Goal: Information Seeking & Learning: Find contact information

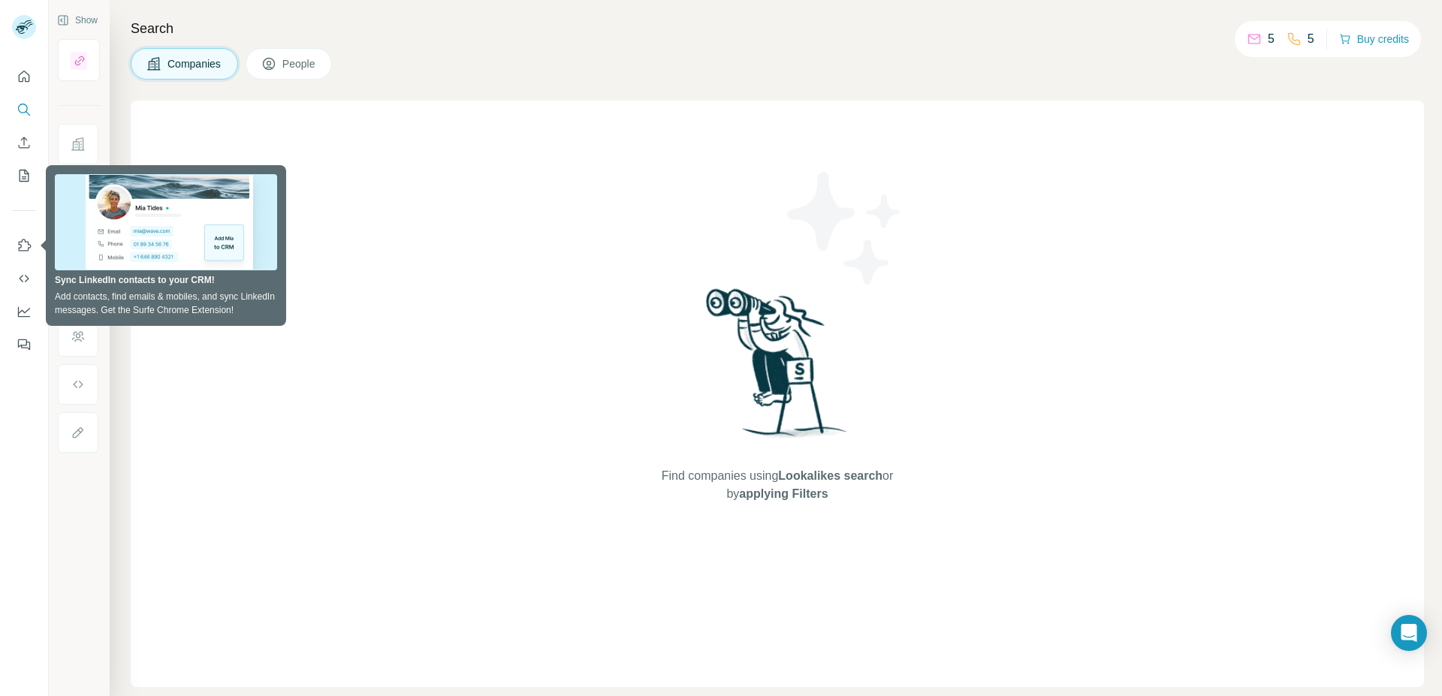
click at [349, 198] on div "Find companies using Lookalikes search or by applying Filters" at bounding box center [777, 394] width 1293 height 587
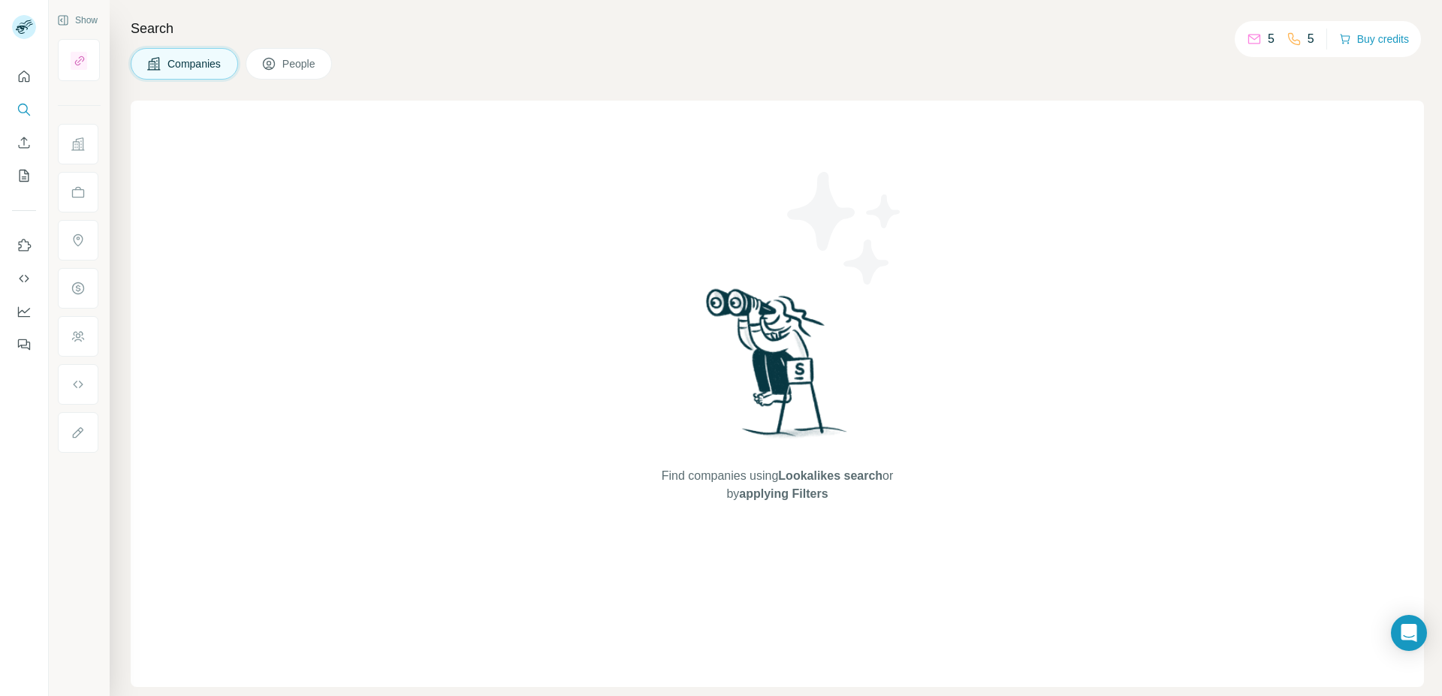
click at [177, 64] on span "Companies" at bounding box center [194, 63] width 55 height 15
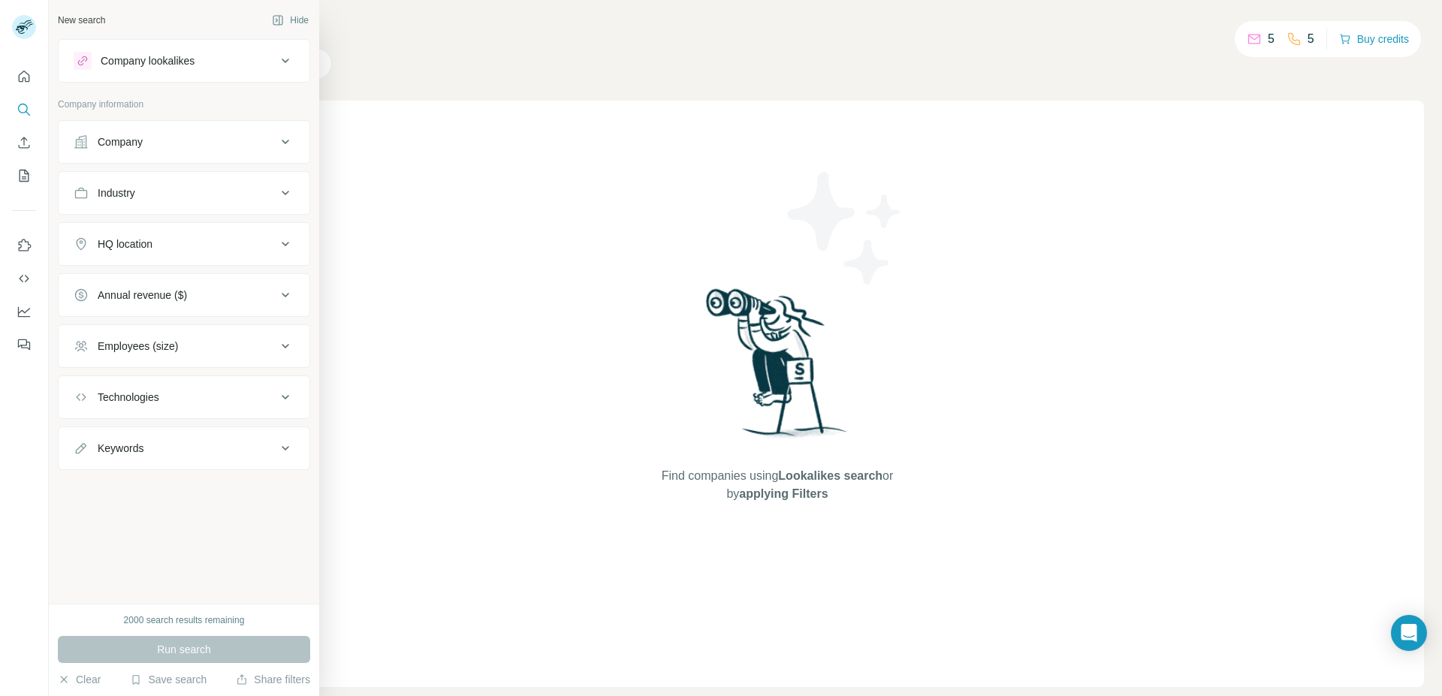
click at [249, 199] on div "Industry" at bounding box center [175, 193] width 203 height 15
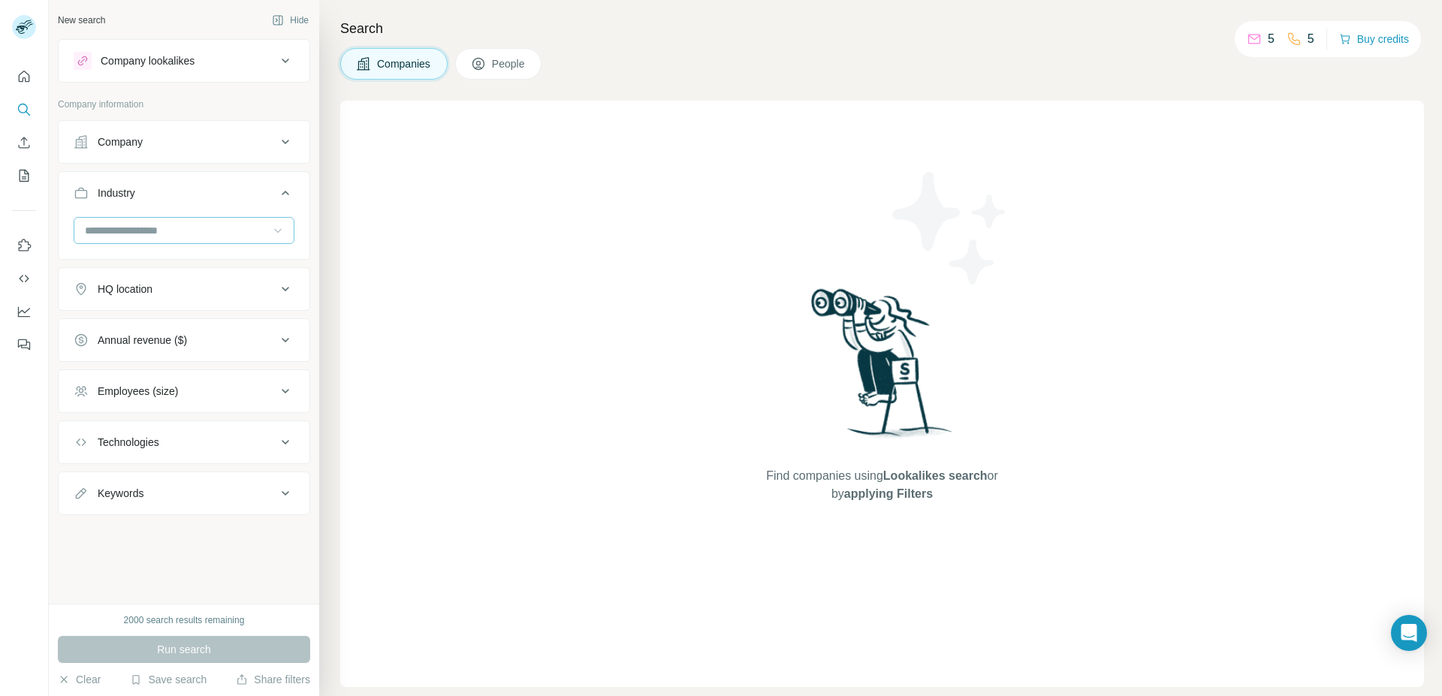
click at [278, 221] on div at bounding box center [277, 230] width 15 height 27
click at [125, 289] on p "Biopharma" at bounding box center [111, 295] width 51 height 15
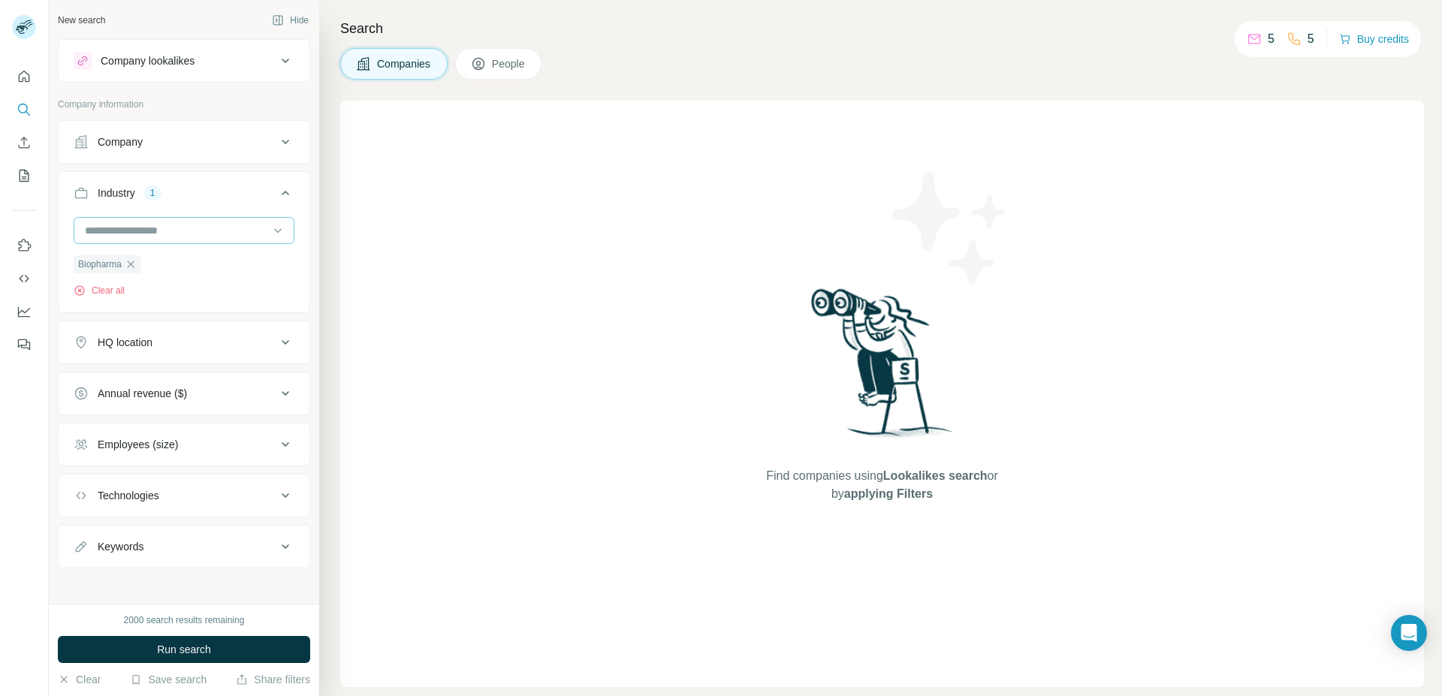
click at [164, 237] on input at bounding box center [176, 230] width 186 height 17
click at [143, 330] on p "Biotechnology" at bounding box center [119, 322] width 66 height 15
click at [190, 235] on input at bounding box center [176, 230] width 186 height 17
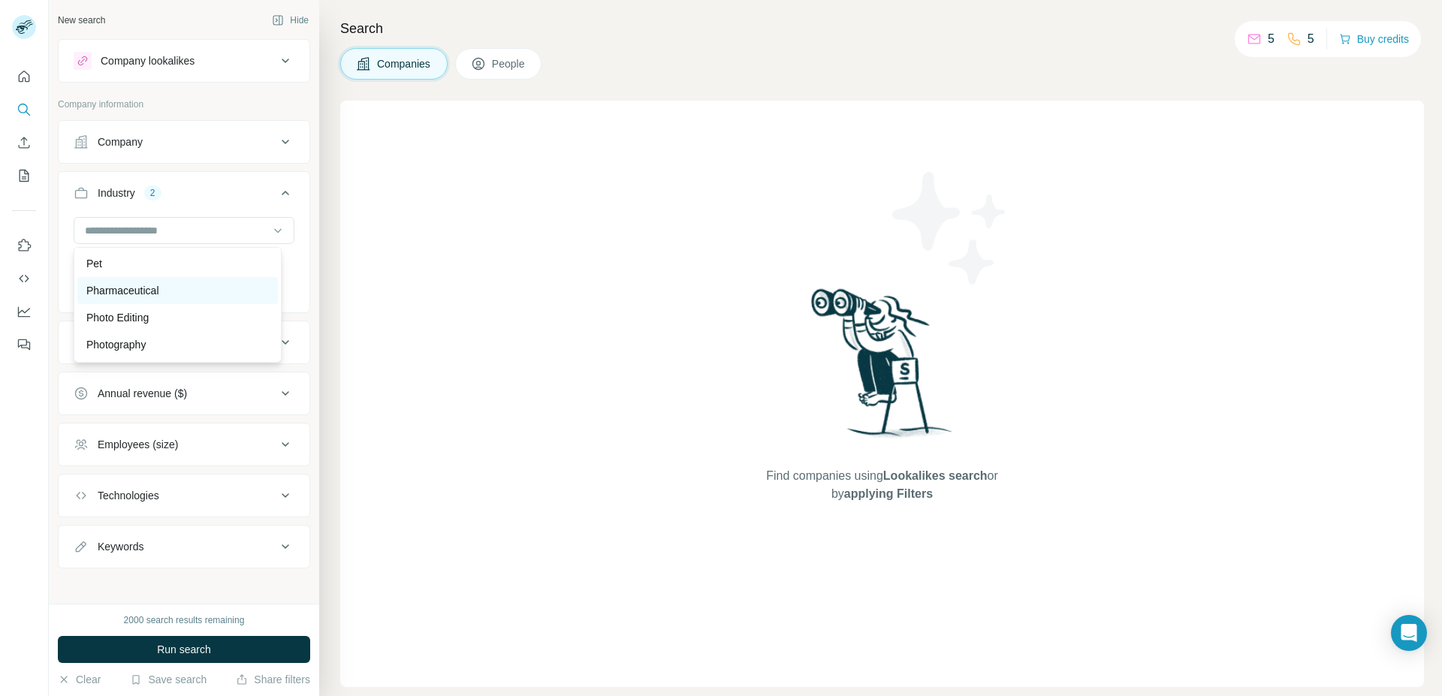
click at [155, 298] on p "Pharmaceutical" at bounding box center [122, 290] width 73 height 15
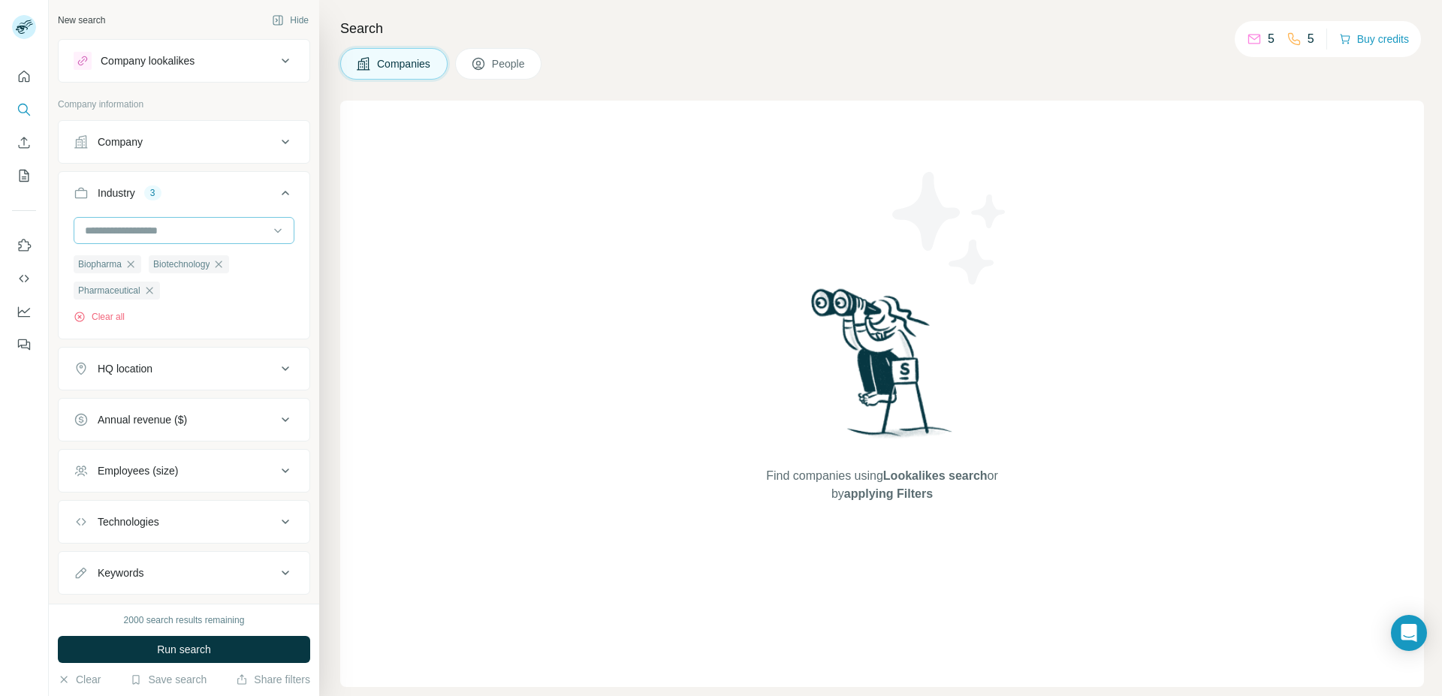
click at [195, 234] on input at bounding box center [176, 230] width 186 height 17
click at [122, 317] on div "Biofuel" at bounding box center [177, 309] width 183 height 15
click at [225, 233] on input at bounding box center [176, 230] width 186 height 17
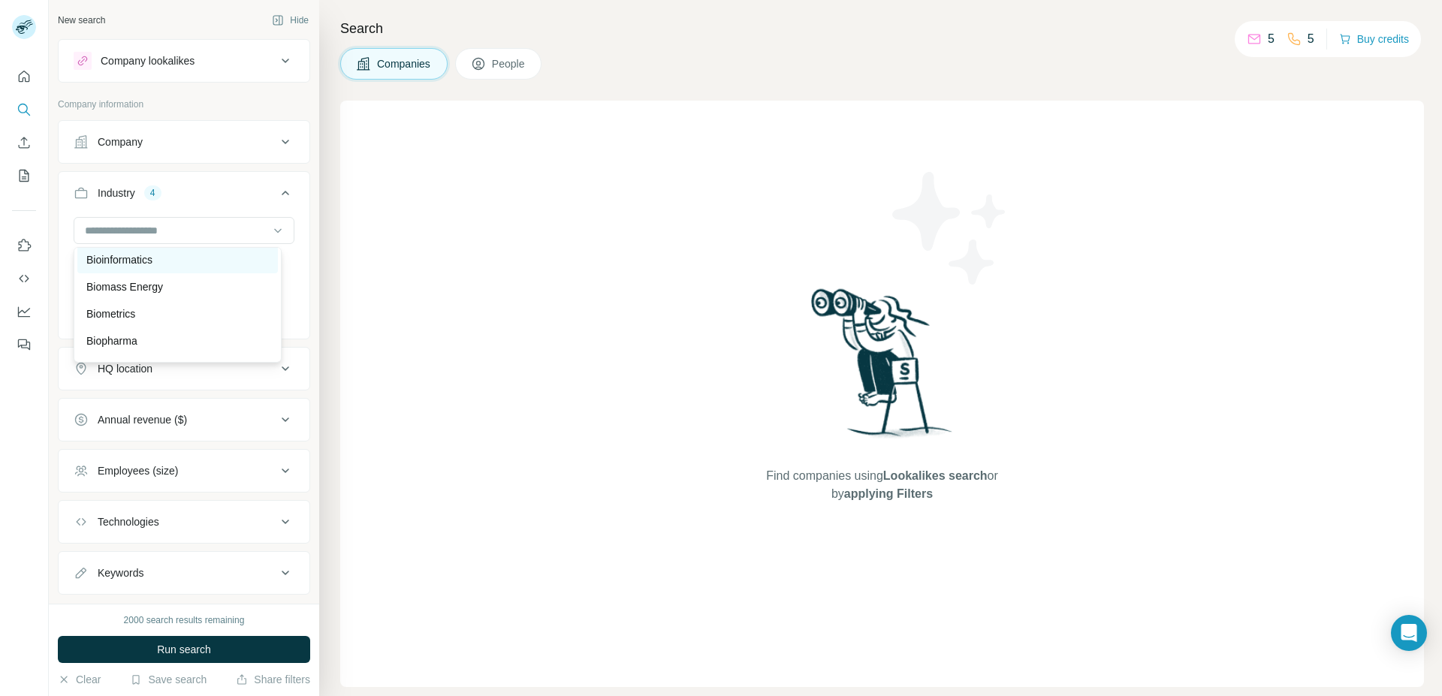
click at [146, 267] on p "Bioinformatics" at bounding box center [119, 259] width 66 height 15
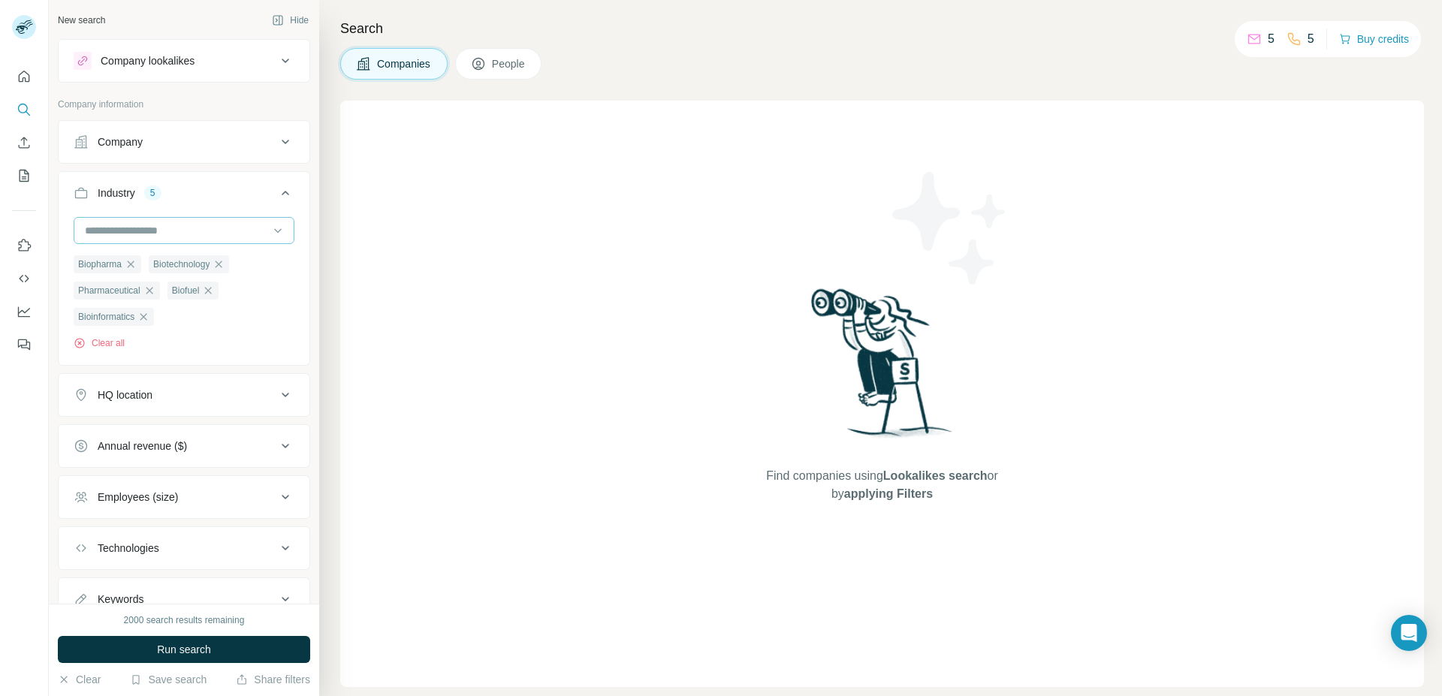
click at [255, 239] on div at bounding box center [176, 231] width 186 height 26
click at [285, 228] on div "Biopharma Biotechnology Pharmaceutical Biofuel Bioinformatics Clear all" at bounding box center [184, 289] width 251 height 145
click at [171, 400] on div "HQ location" at bounding box center [175, 395] width 203 height 15
click at [273, 438] on input "text" at bounding box center [184, 432] width 221 height 27
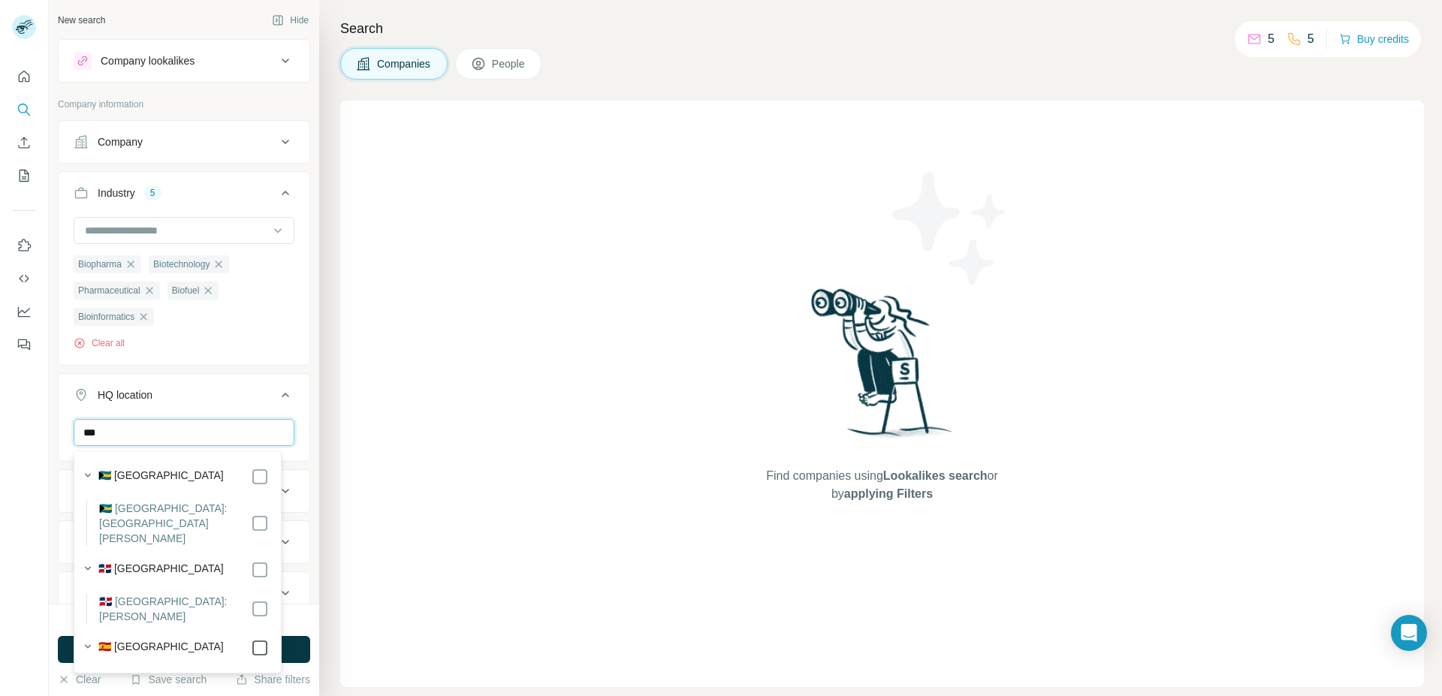
type input "***"
click at [286, 411] on button "HQ location 1" at bounding box center [184, 398] width 251 height 42
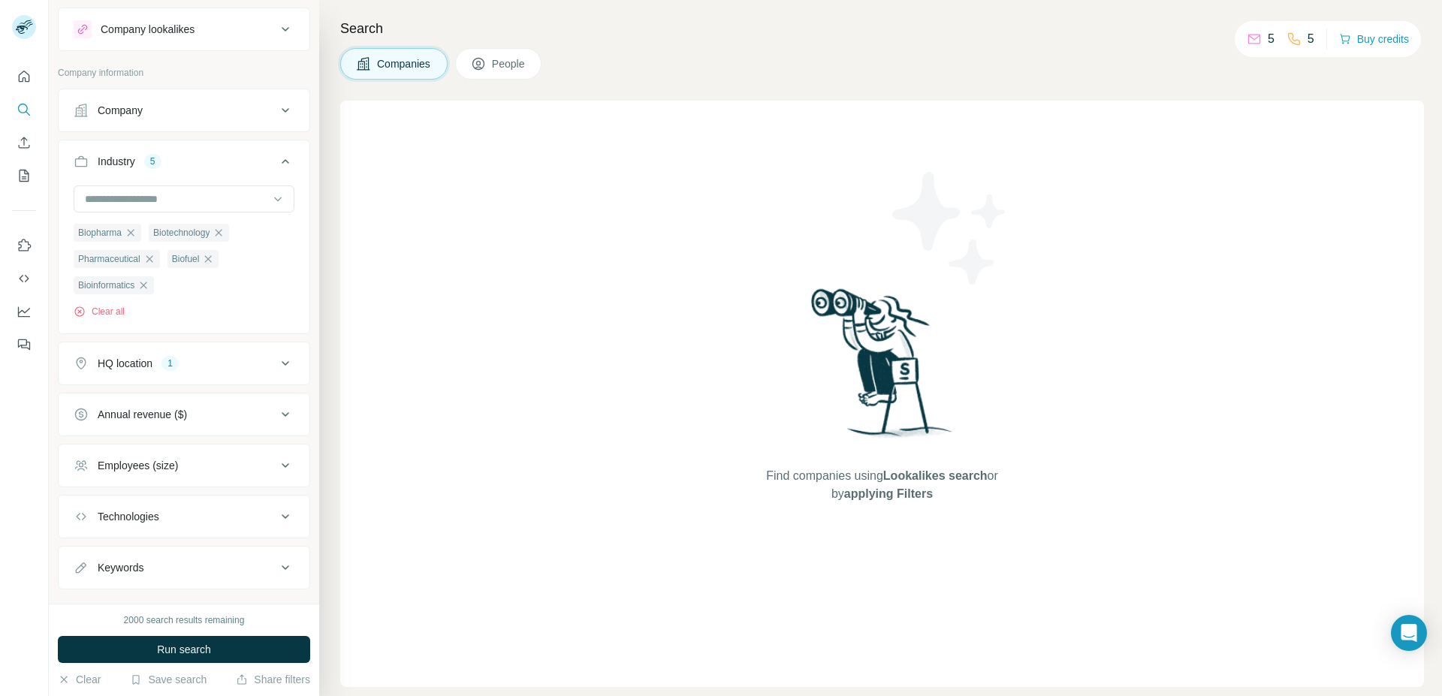
scroll to position [61, 0]
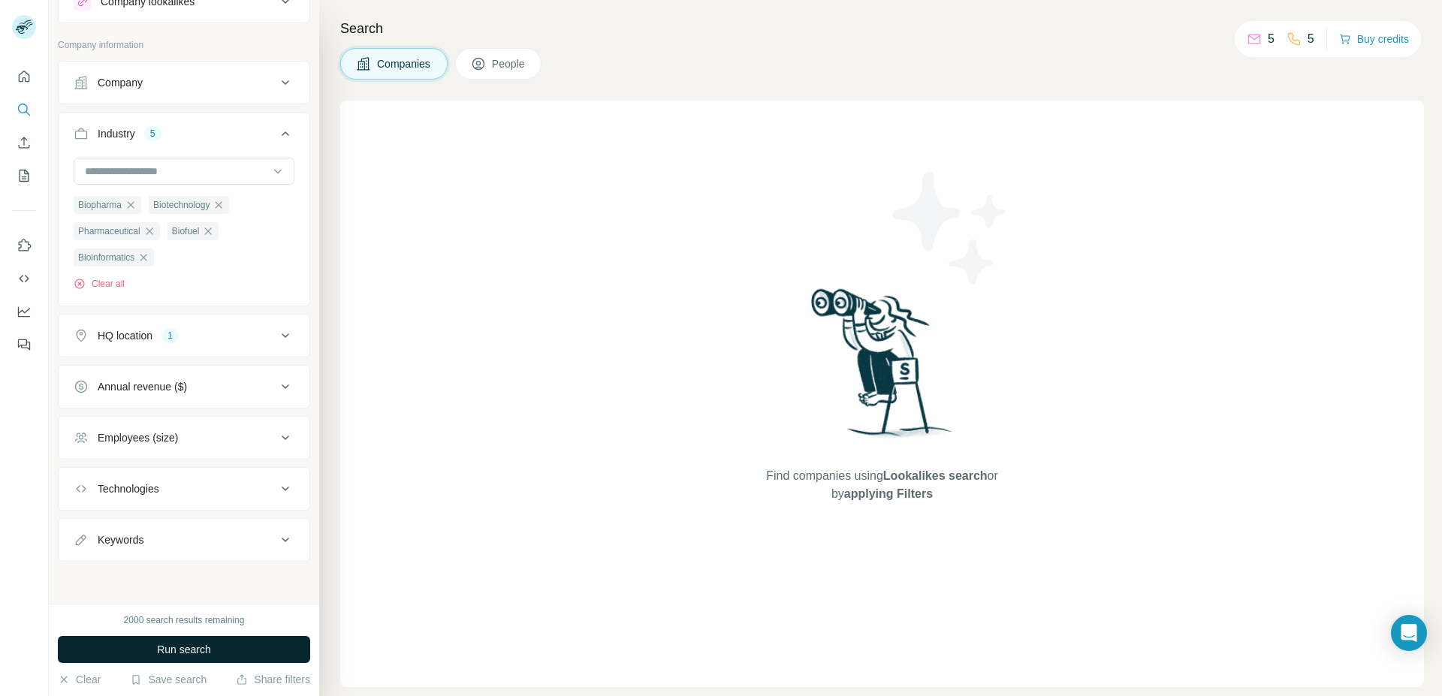
click at [216, 659] on button "Run search" at bounding box center [184, 649] width 252 height 27
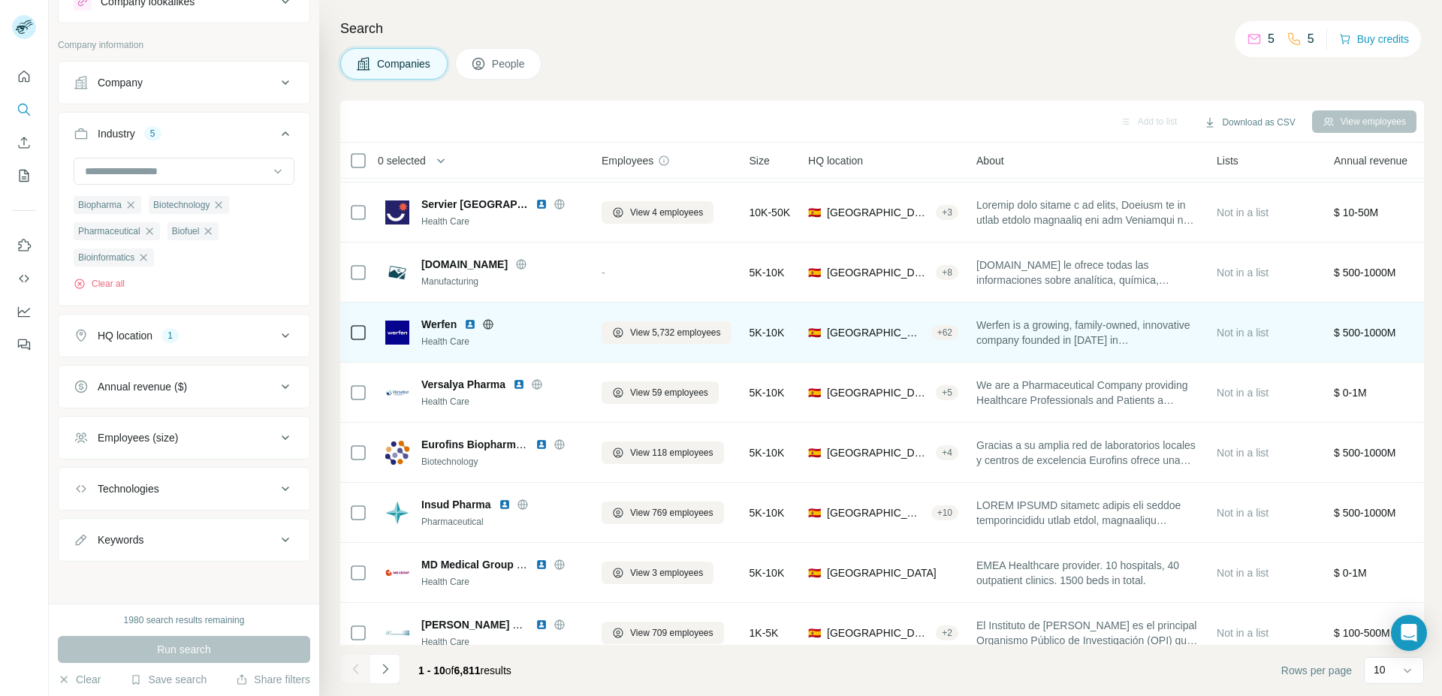
scroll to position [140, 0]
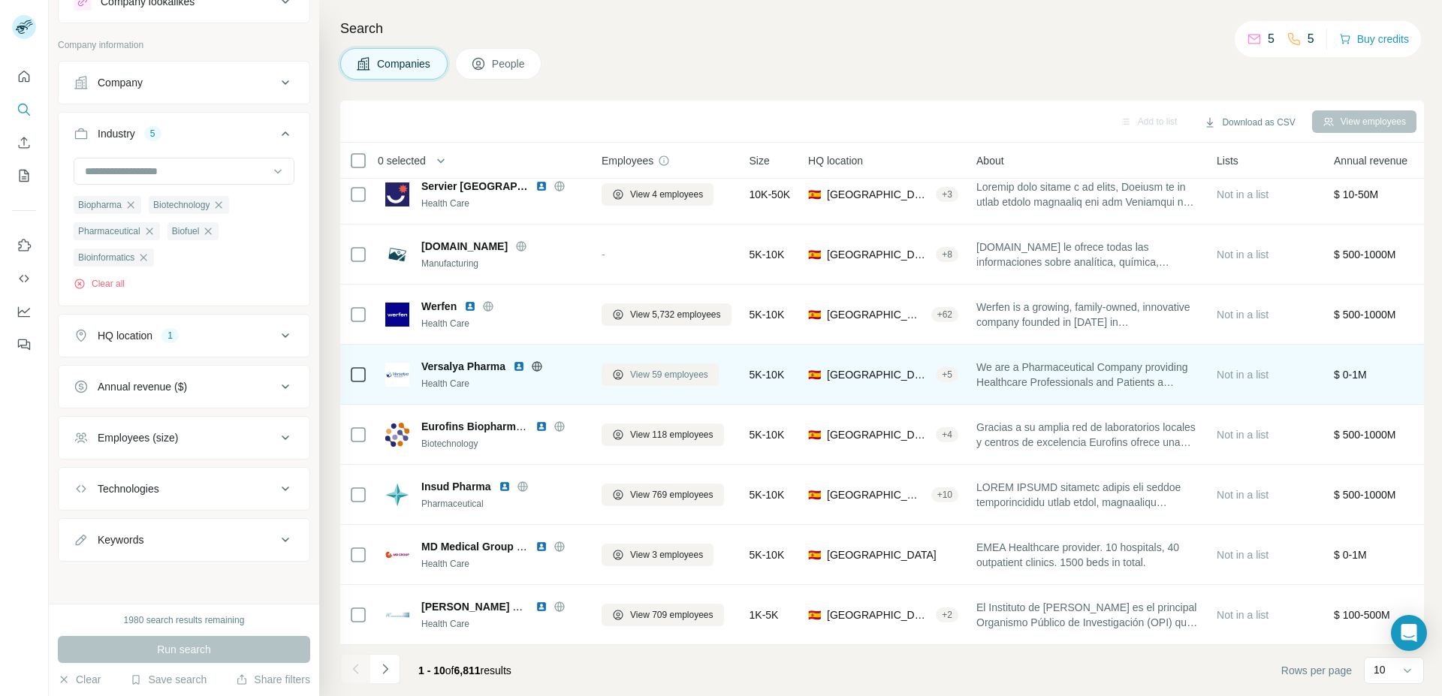
click at [695, 368] on span "View 59 employees" at bounding box center [669, 375] width 78 height 14
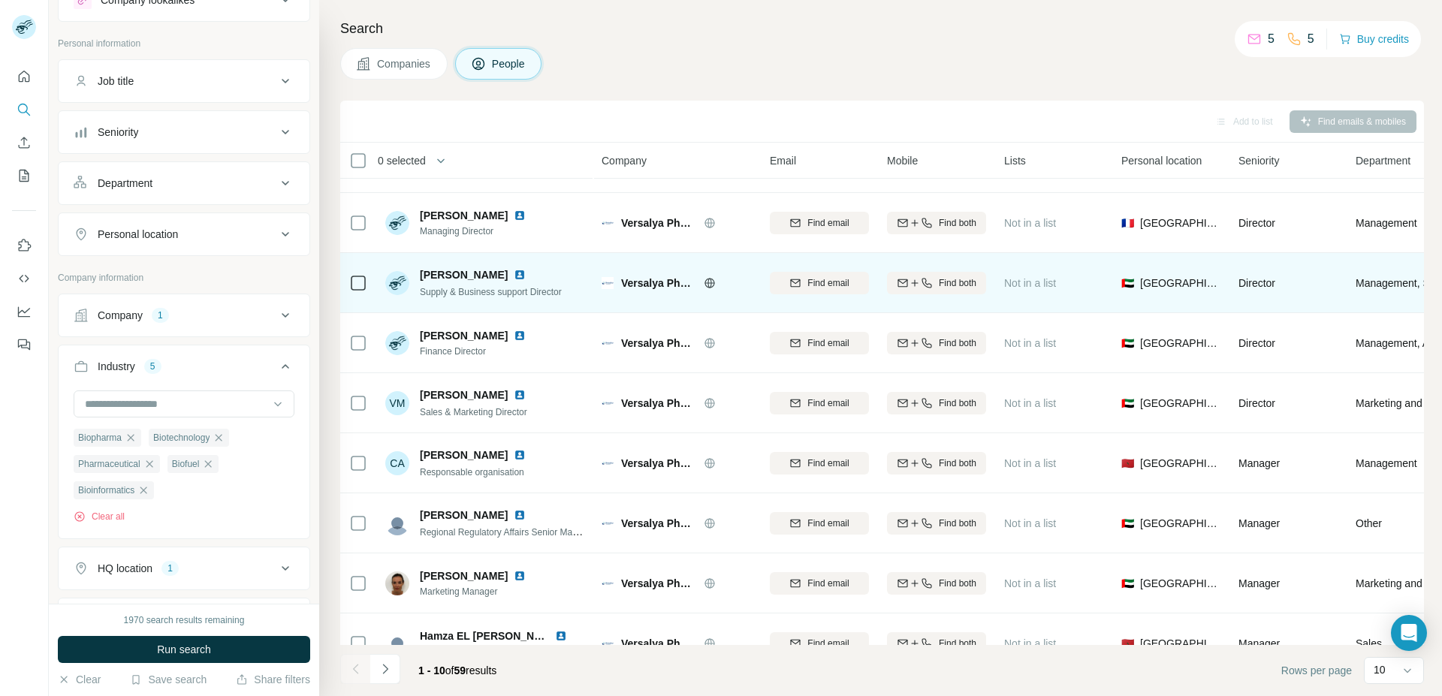
scroll to position [140, 0]
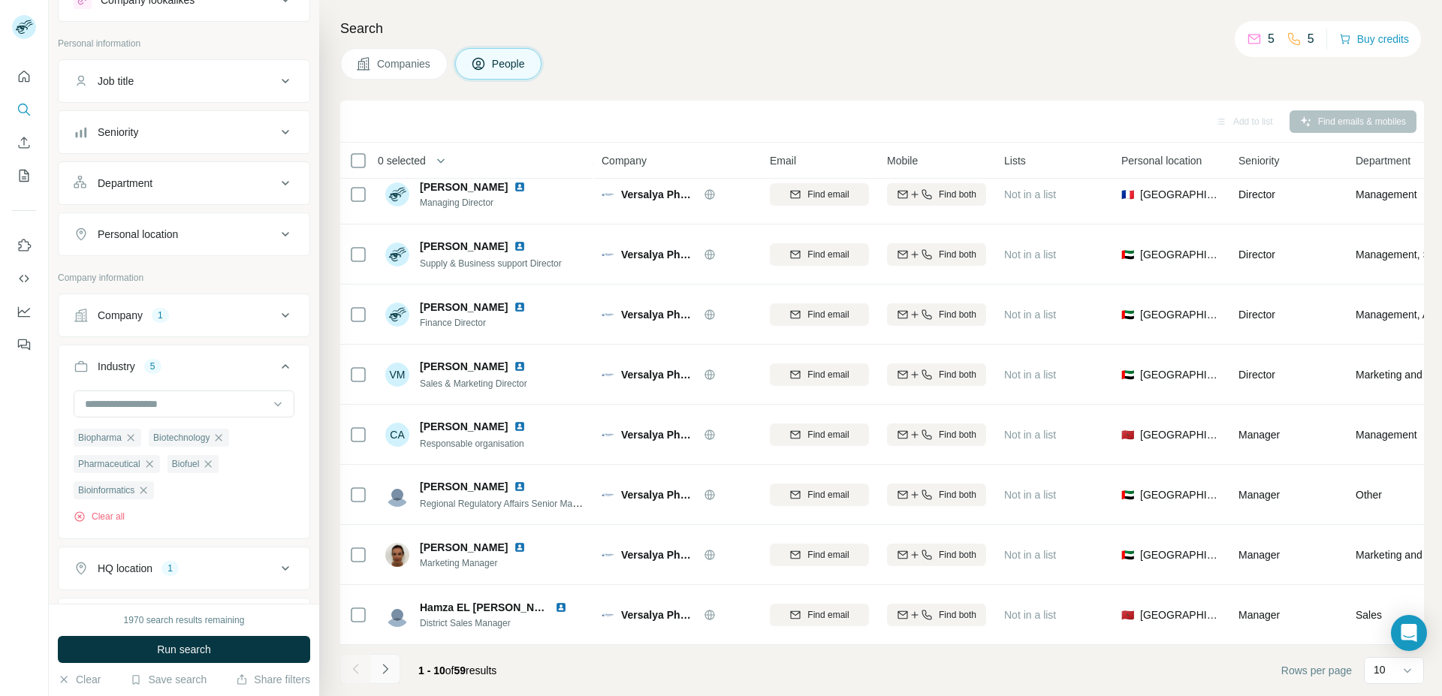
click at [385, 674] on icon "Navigate to next page" at bounding box center [385, 669] width 15 height 15
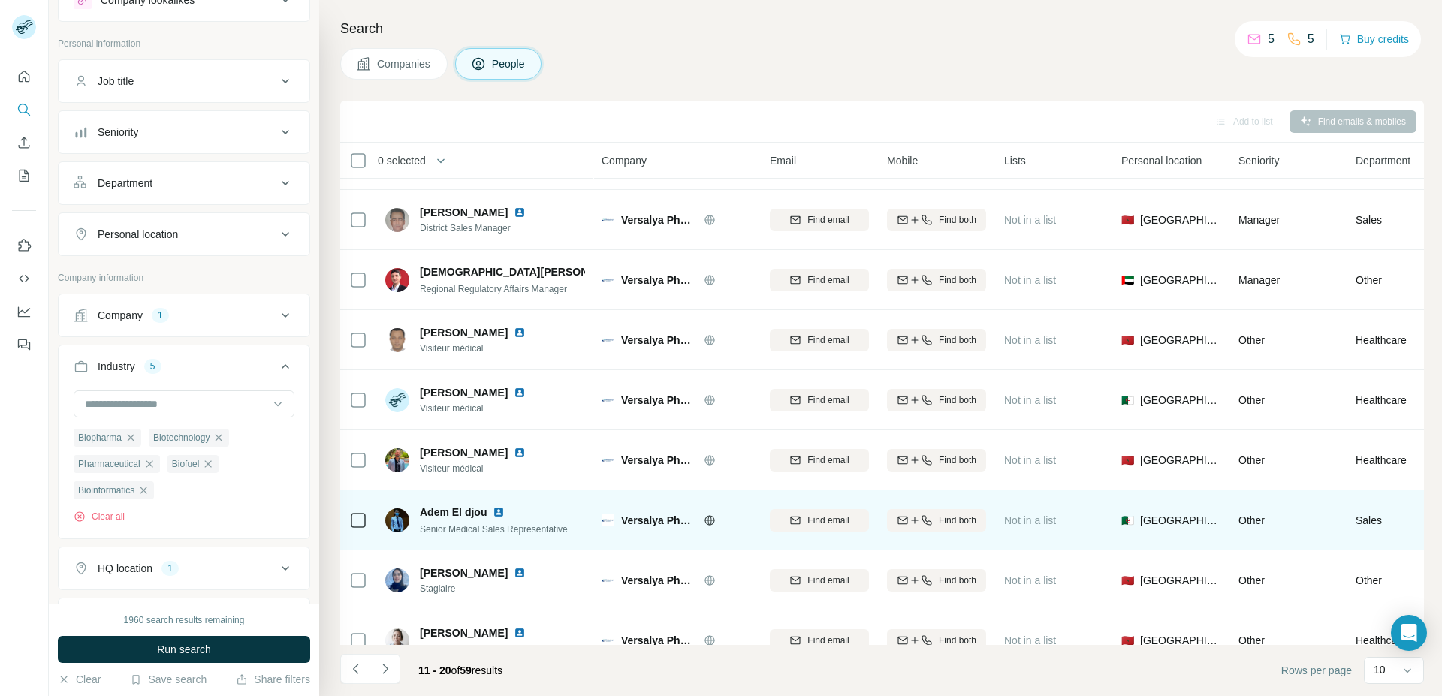
scroll to position [0, 0]
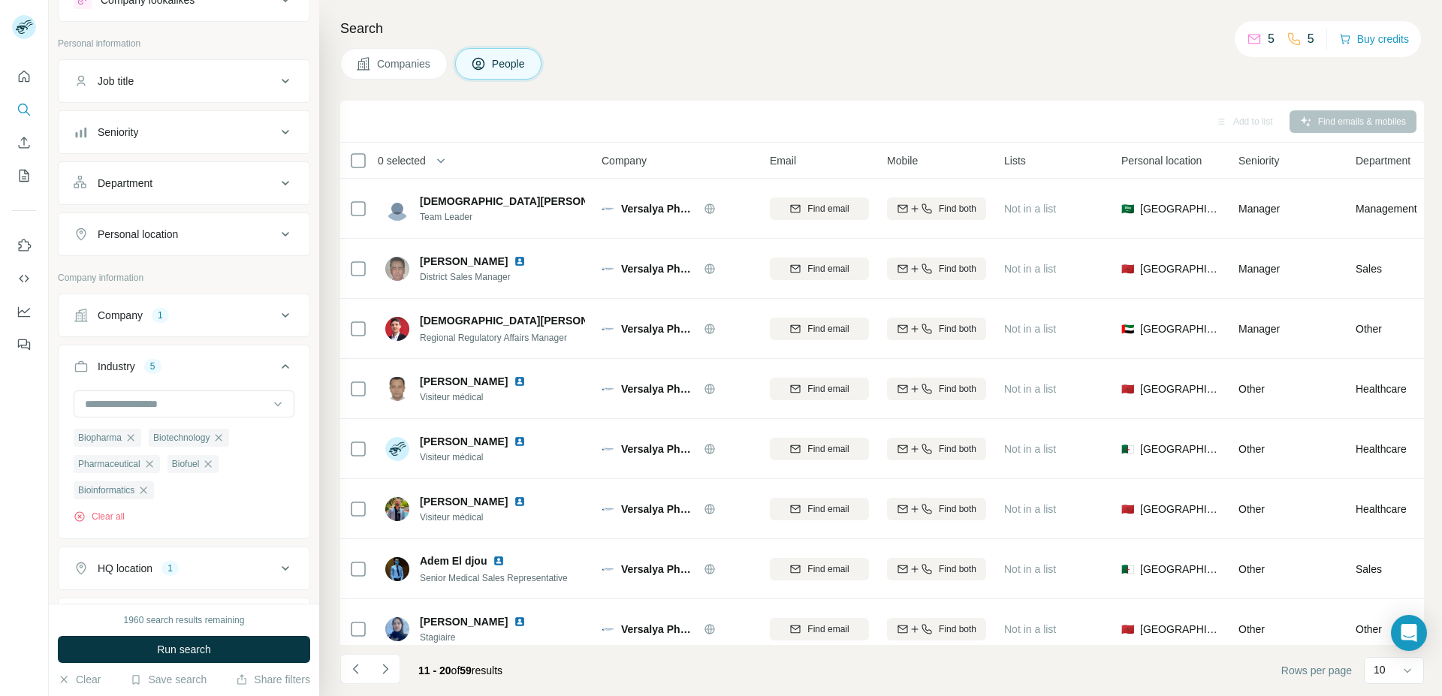
click at [412, 71] on span "Companies" at bounding box center [404, 63] width 55 height 15
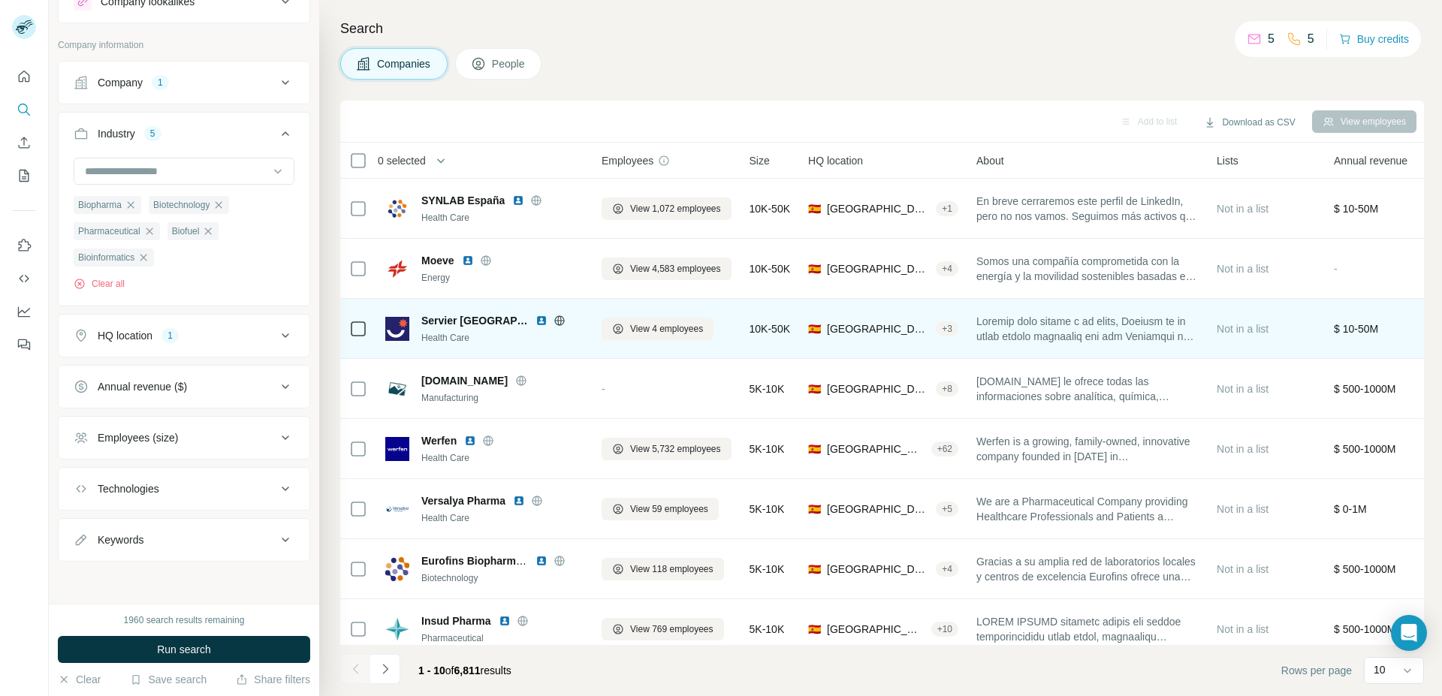
scroll to position [140, 0]
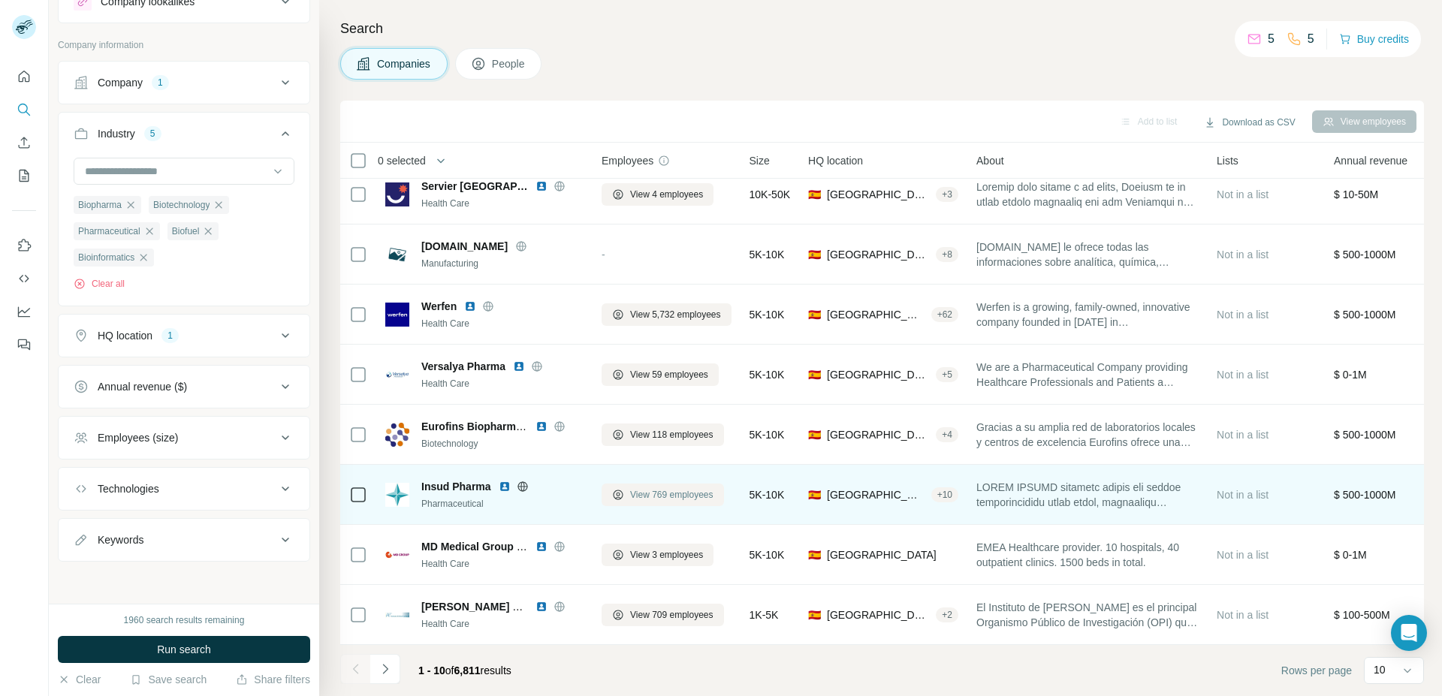
click at [638, 484] on button "View 769 employees" at bounding box center [663, 495] width 122 height 23
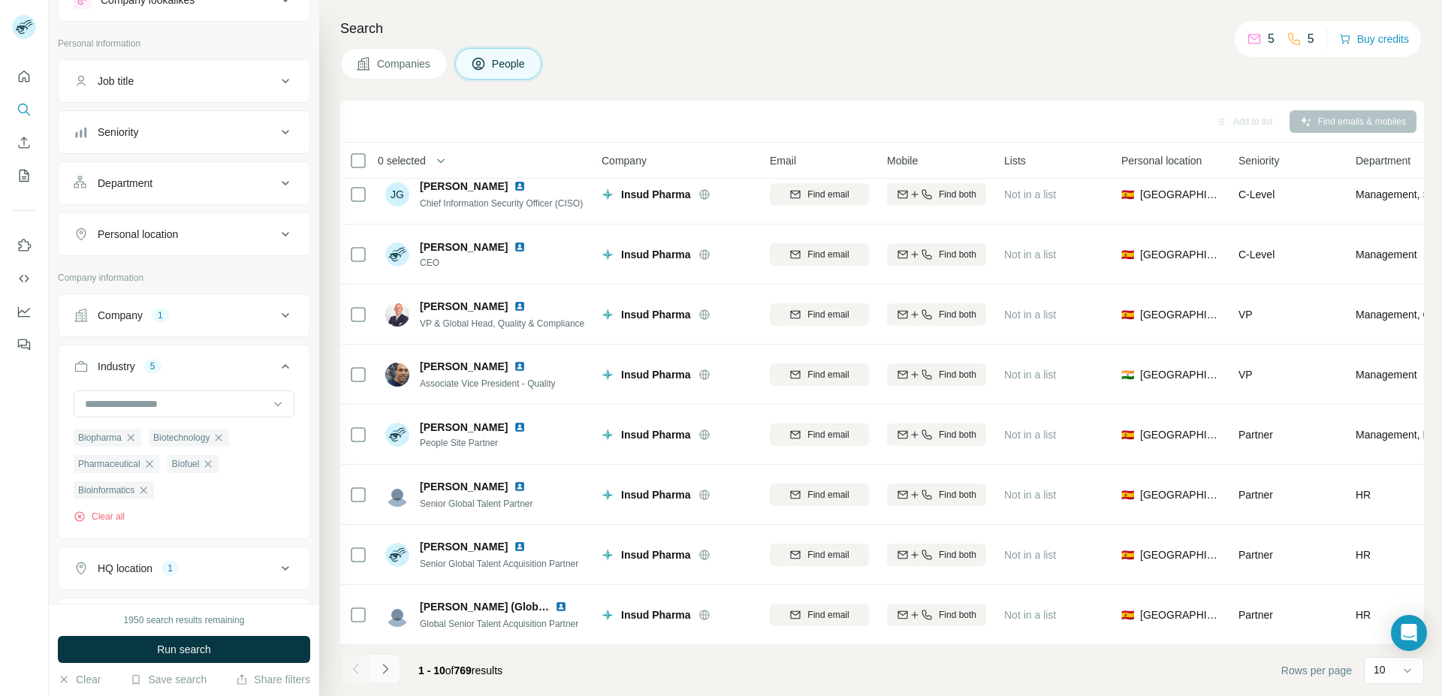
click at [389, 667] on icon "Navigate to next page" at bounding box center [385, 669] width 15 height 15
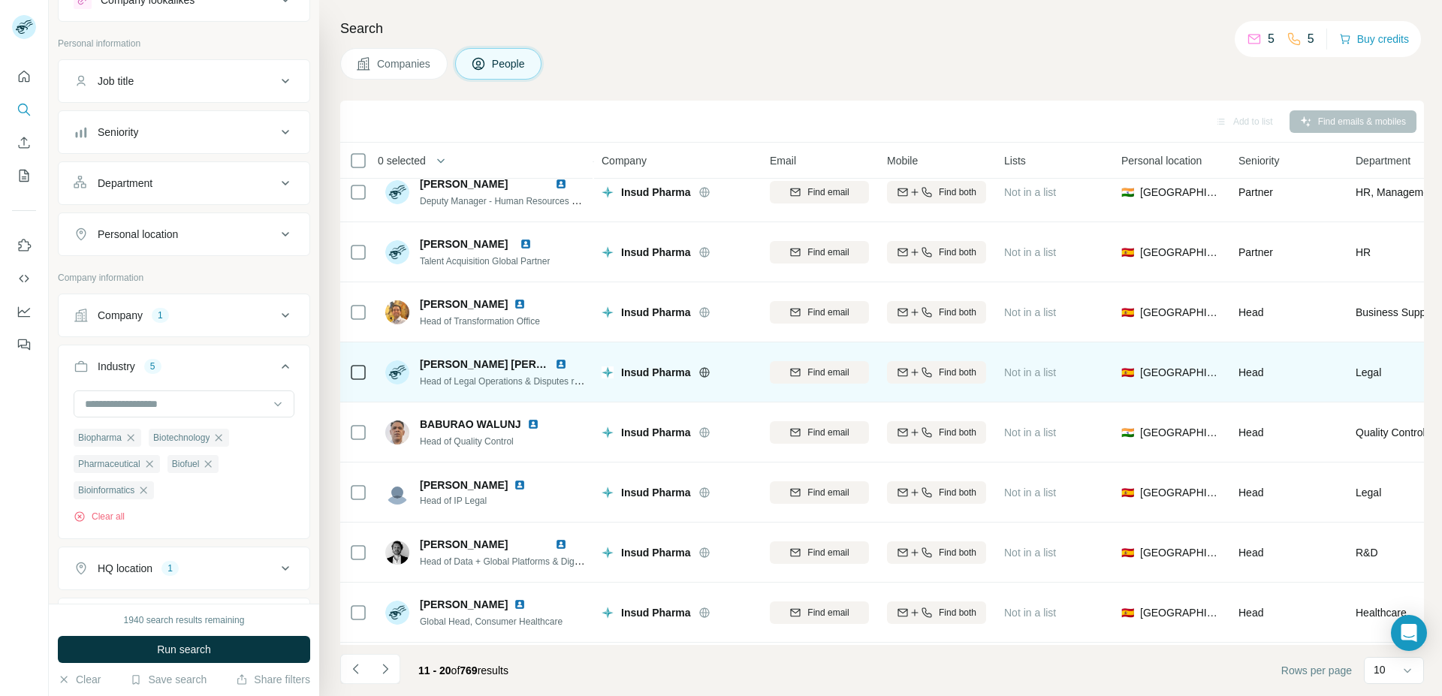
scroll to position [140, 0]
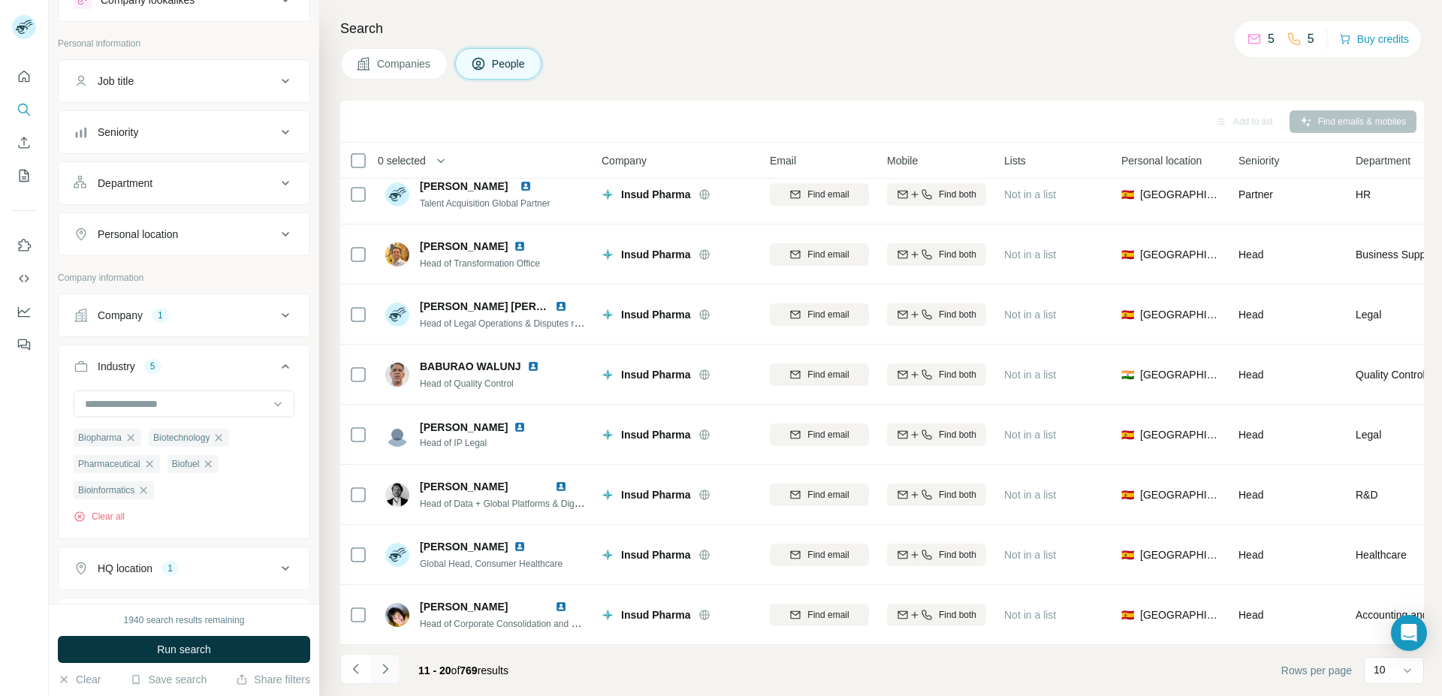
click at [386, 672] on icon "Navigate to next page" at bounding box center [385, 669] width 15 height 15
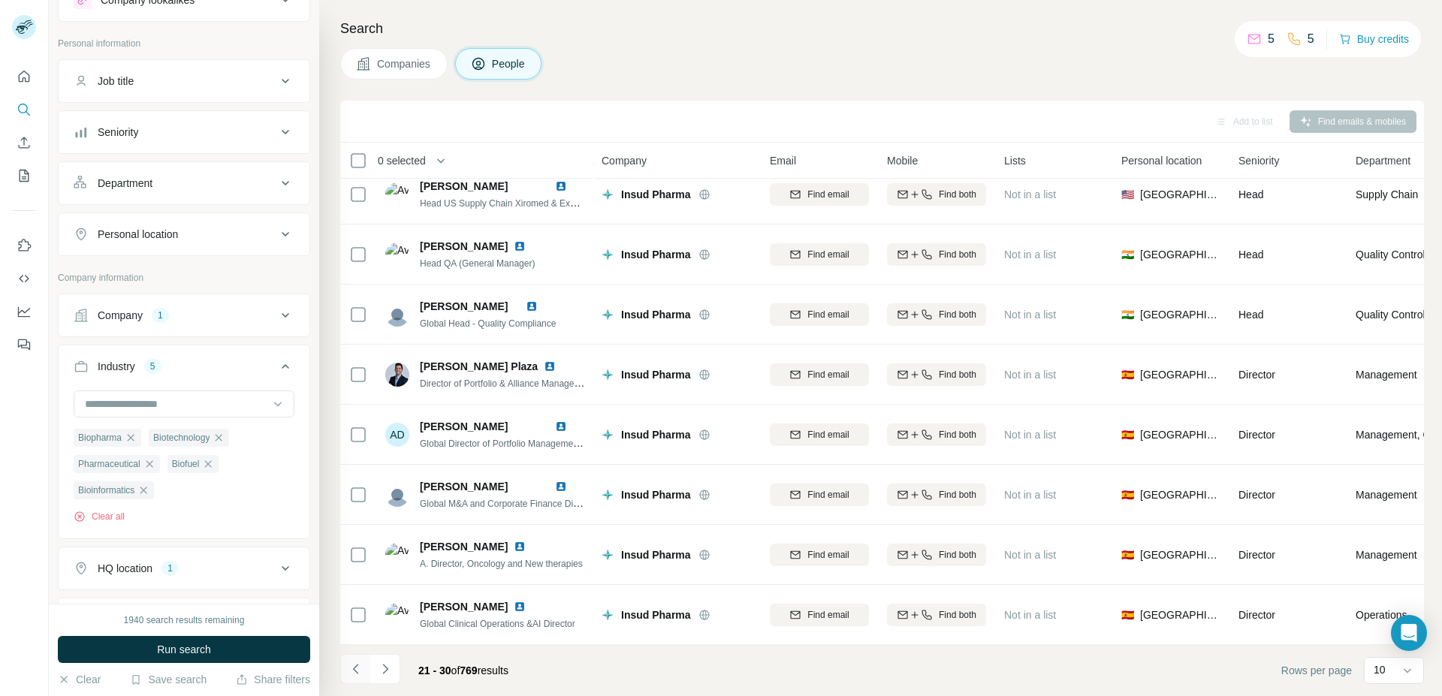
click at [349, 668] on icon "Navigate to previous page" at bounding box center [356, 669] width 15 height 15
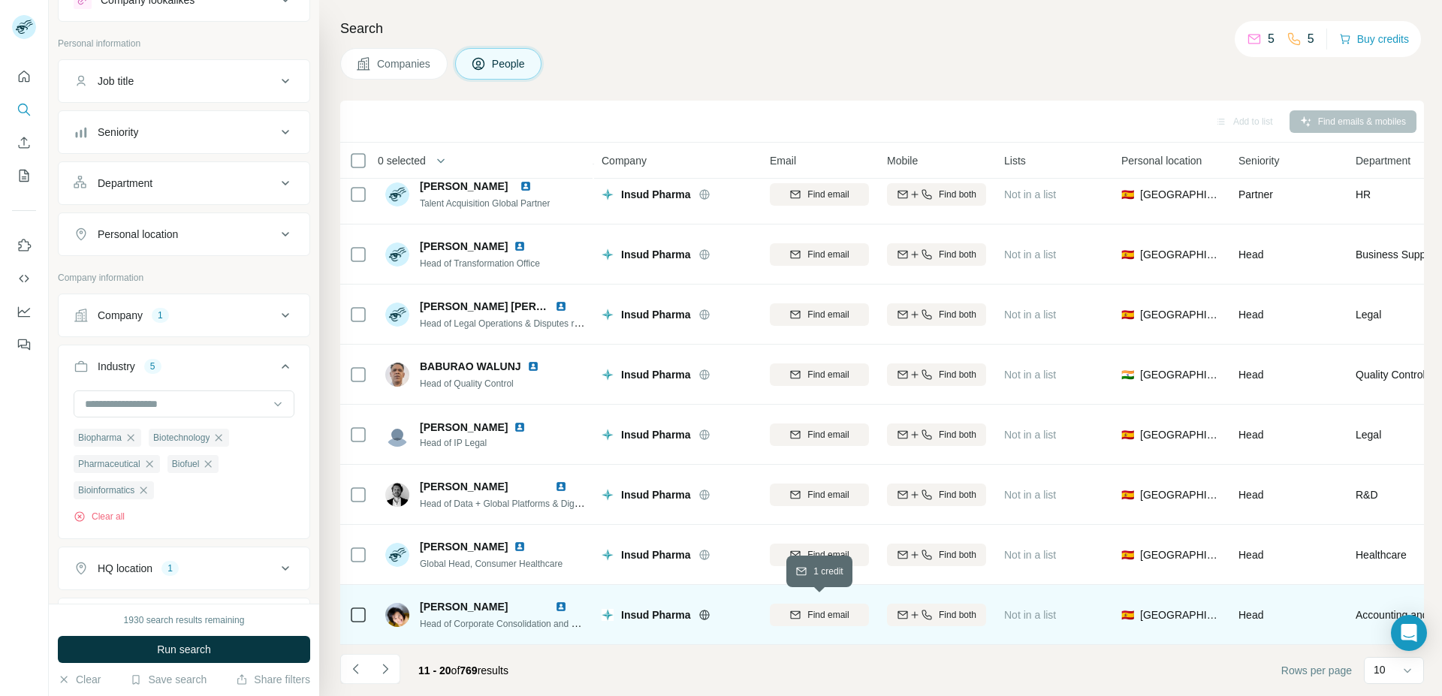
click at [840, 614] on span "Find email" at bounding box center [827, 615] width 41 height 14
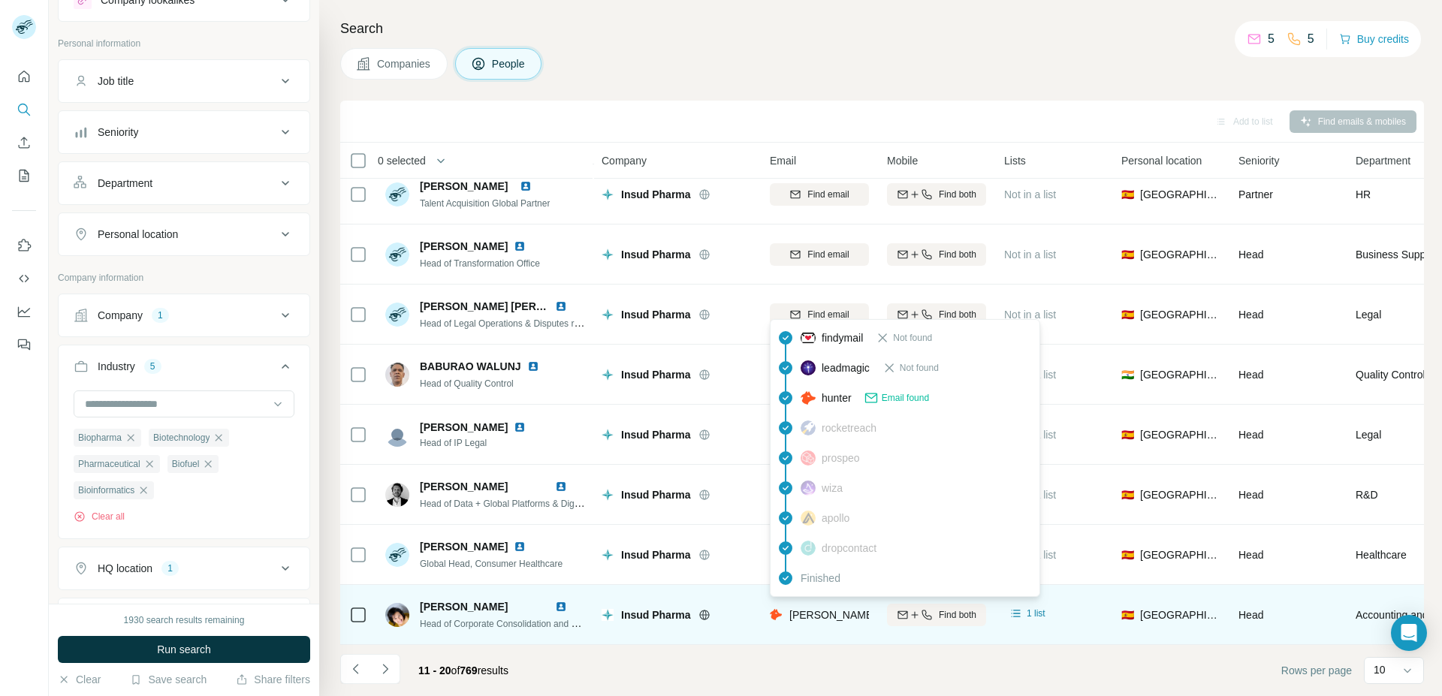
click at [828, 609] on span "[PERSON_NAME][EMAIL_ADDRESS][PERSON_NAME][DOMAIN_NAME]" at bounding box center [965, 615] width 352 height 12
click at [508, 601] on span "[PERSON_NAME]" at bounding box center [464, 607] width 88 height 12
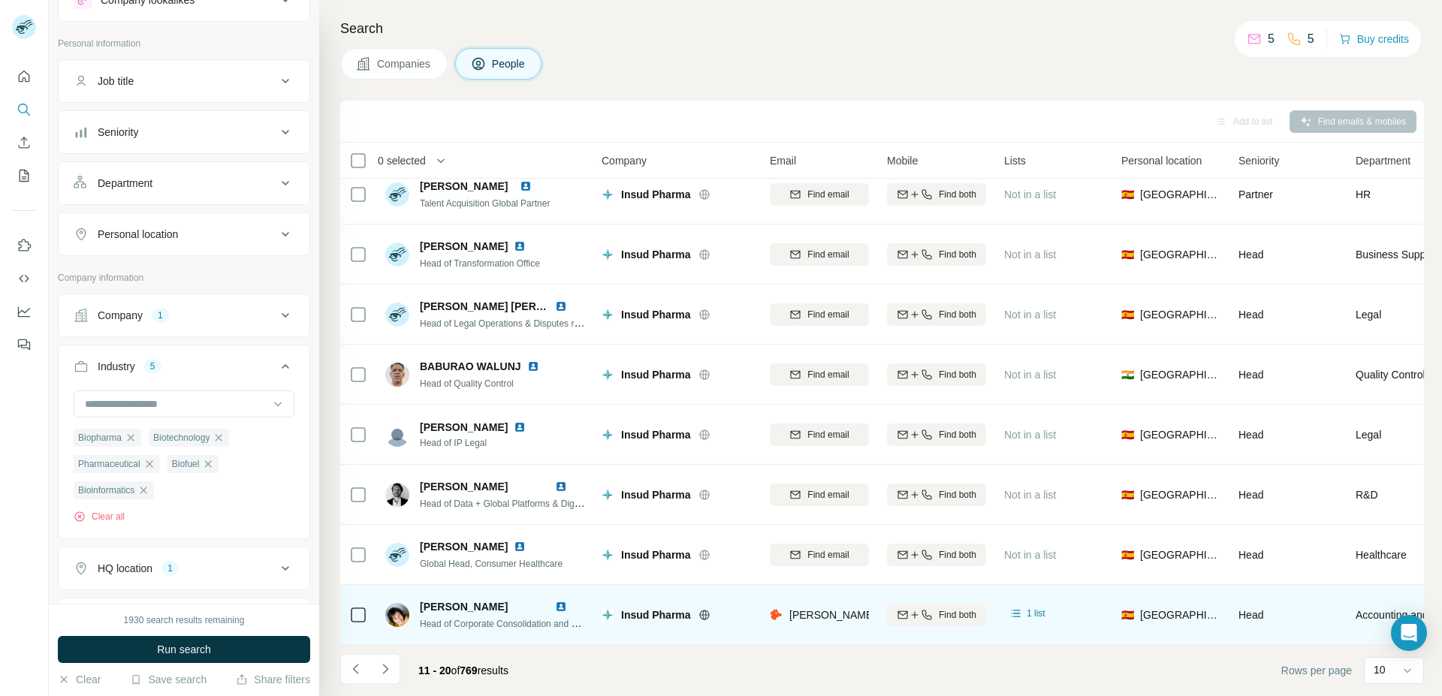
click at [508, 601] on span "[PERSON_NAME]" at bounding box center [464, 607] width 88 height 12
click at [505, 621] on span "Head of Corporate Consolidation and Financial Processes" at bounding box center [536, 623] width 232 height 12
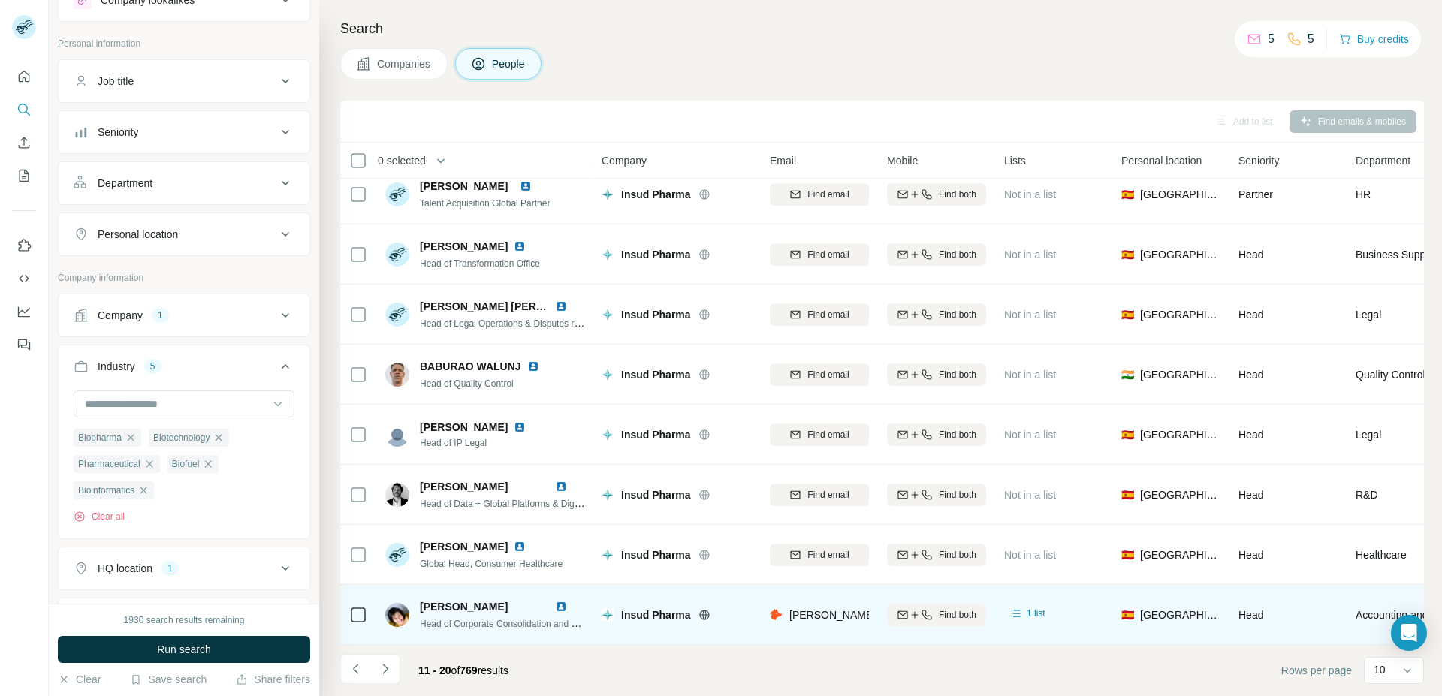
click at [658, 609] on span "Insud Pharma" at bounding box center [656, 615] width 70 height 15
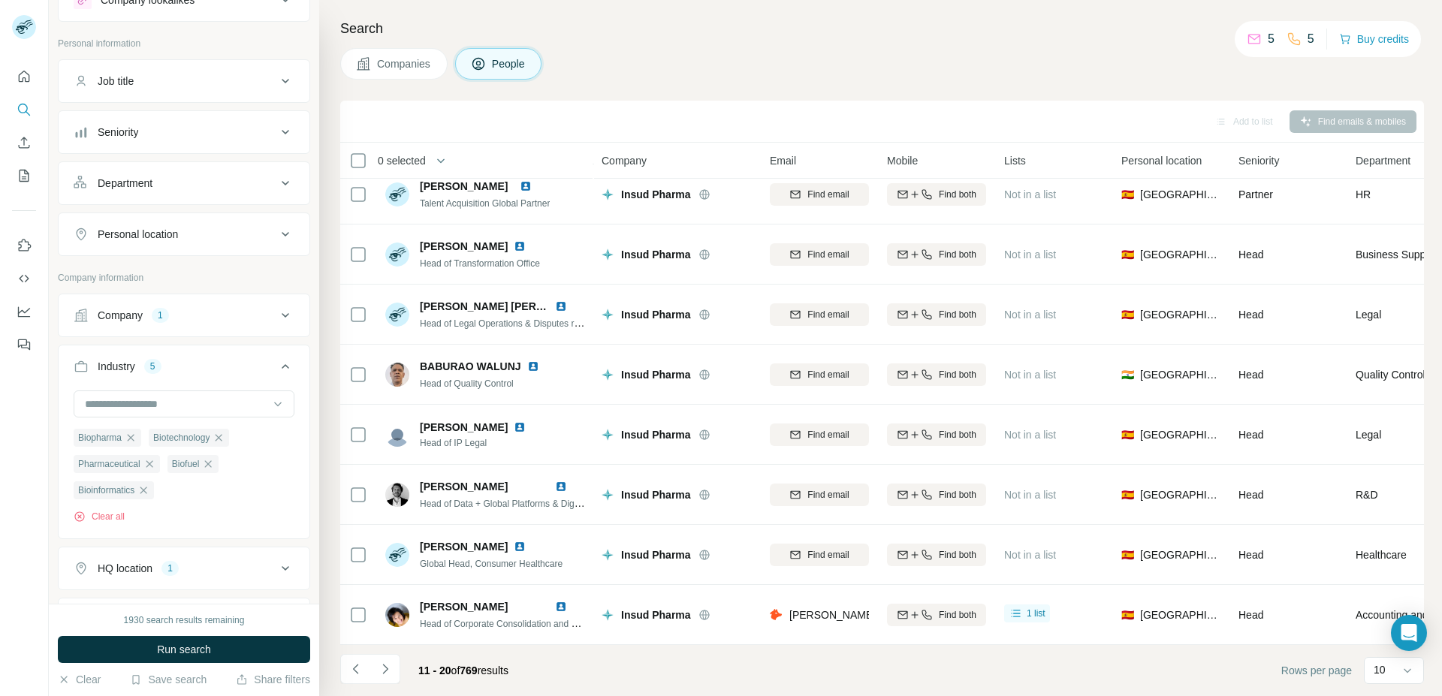
click at [421, 65] on span "Companies" at bounding box center [404, 63] width 55 height 15
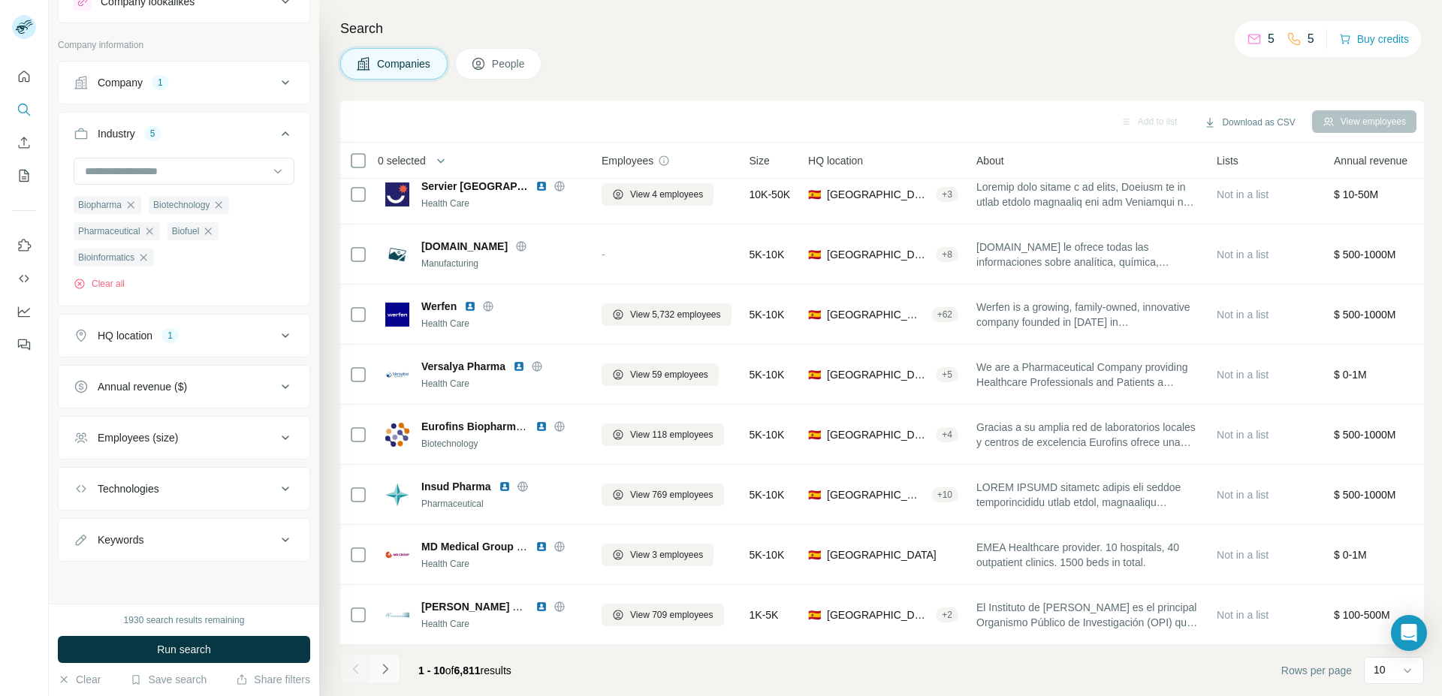
click at [389, 671] on icon "Navigate to next page" at bounding box center [385, 669] width 15 height 15
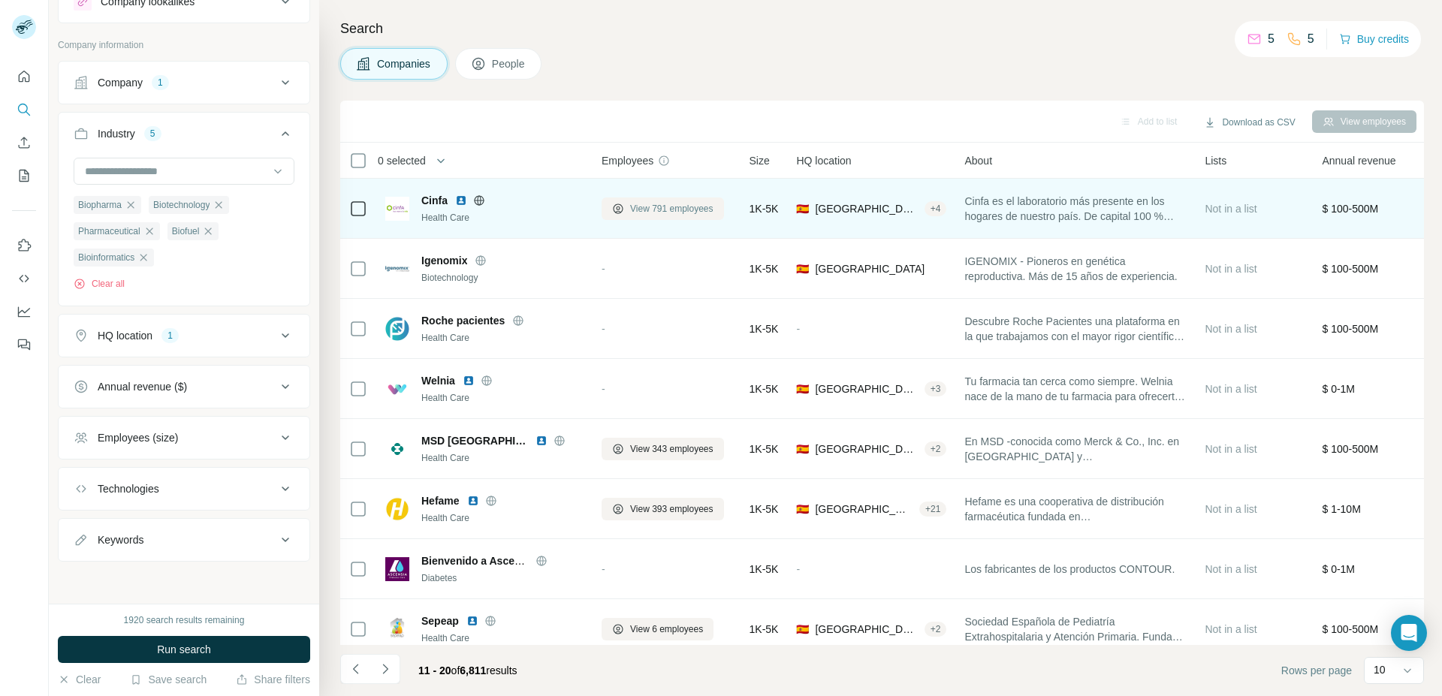
click at [653, 207] on span "View 791 employees" at bounding box center [671, 209] width 83 height 14
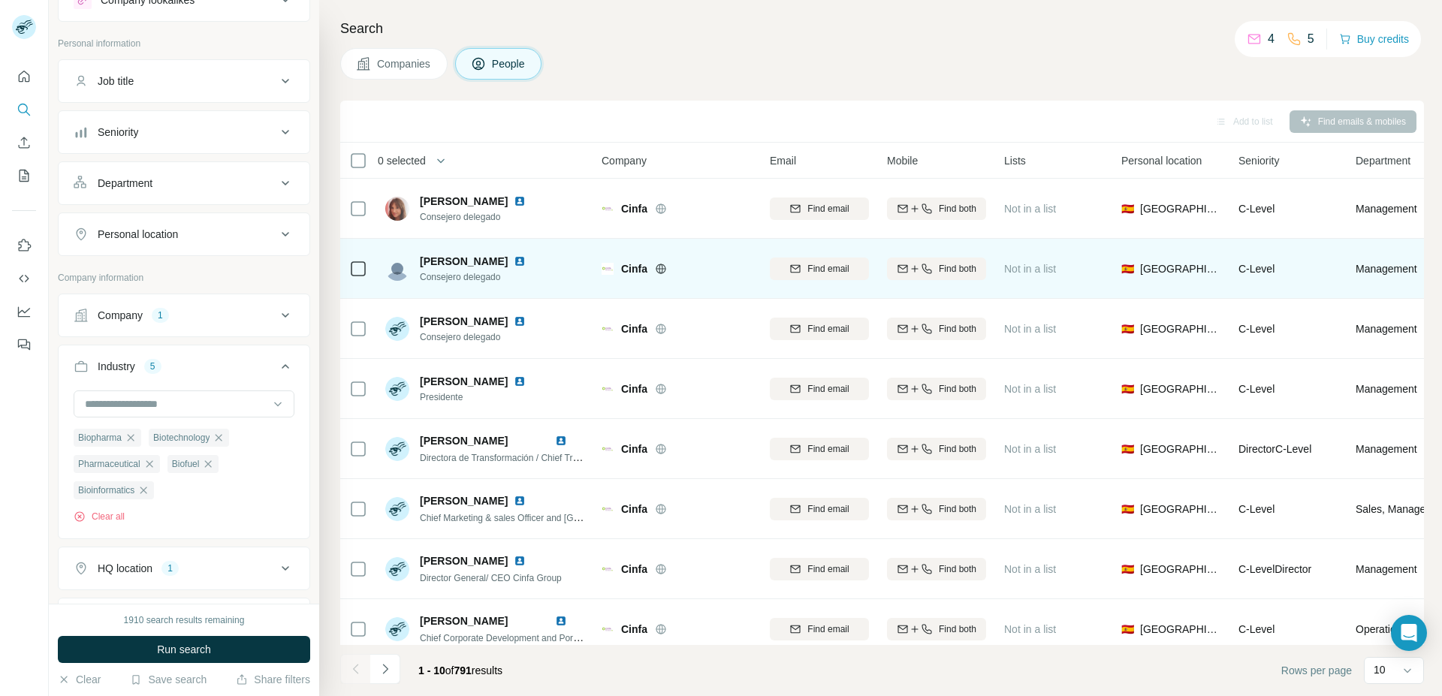
scroll to position [140, 0]
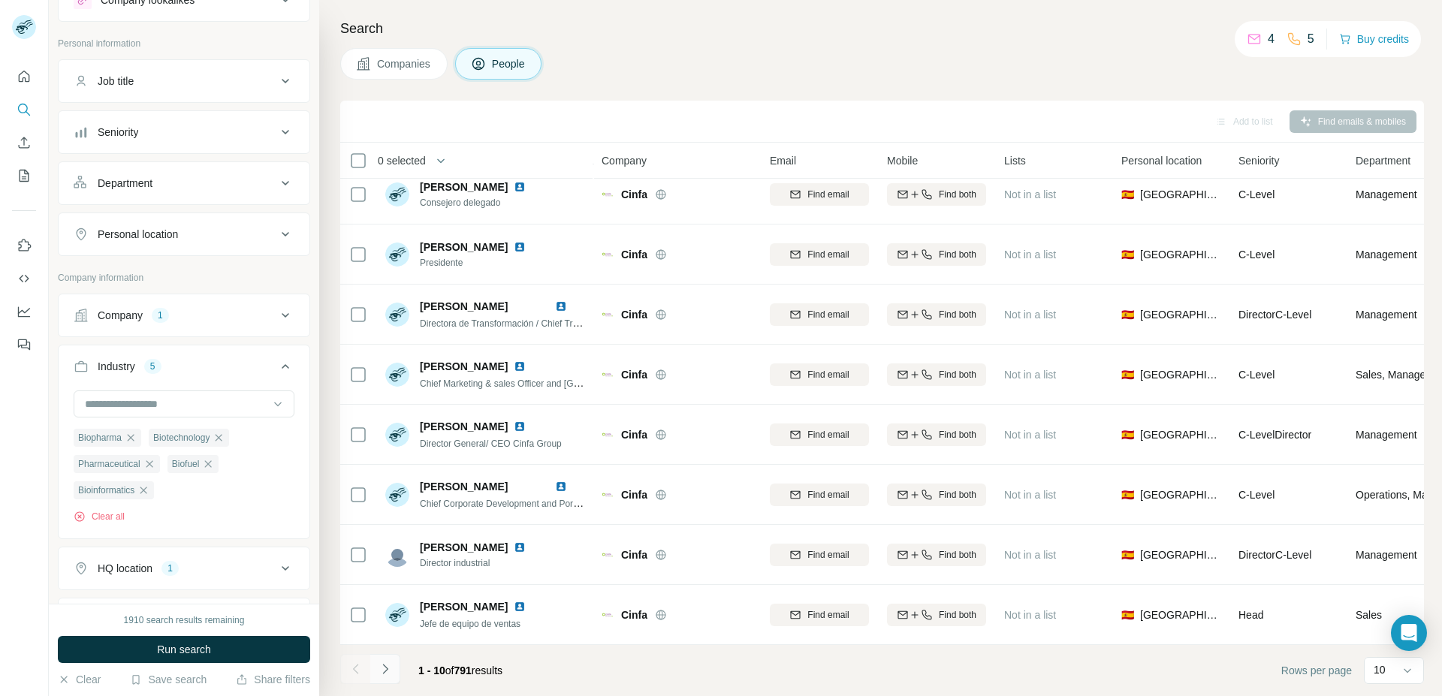
click at [379, 669] on icon "Navigate to next page" at bounding box center [385, 669] width 15 height 15
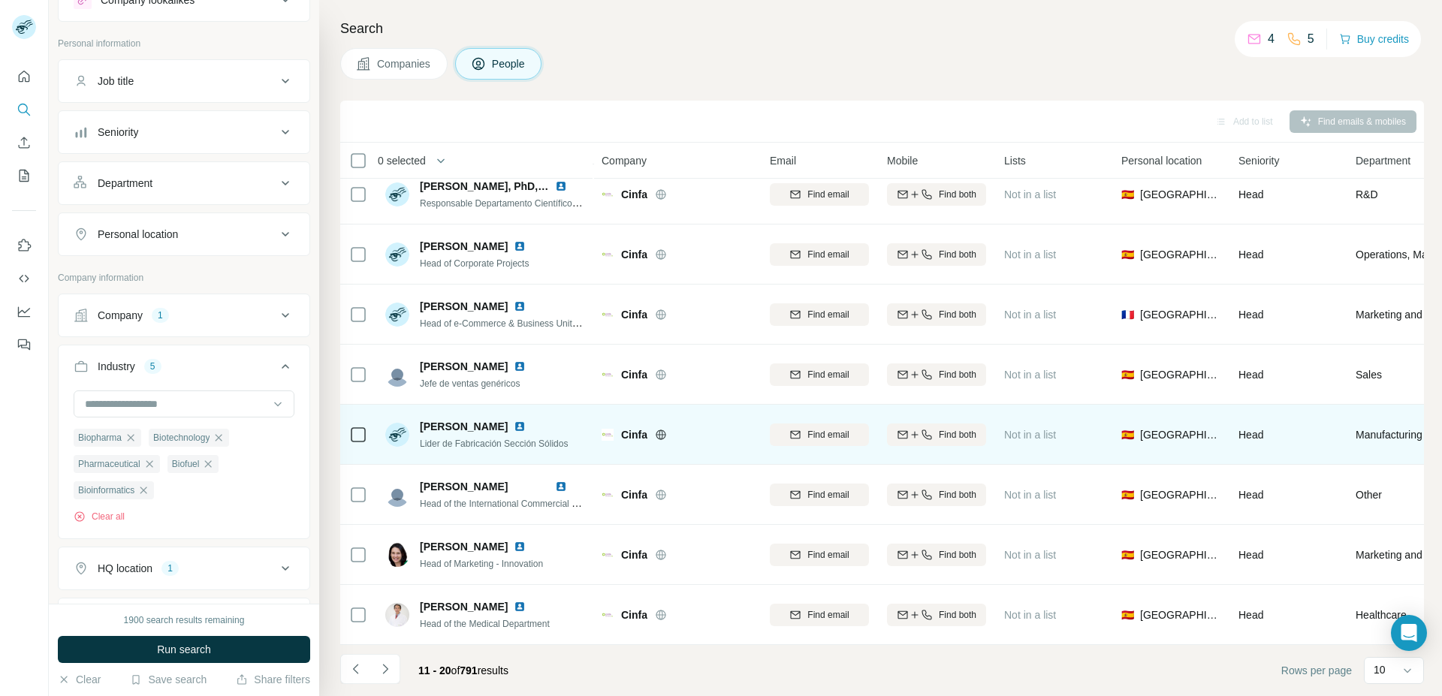
scroll to position [64, 0]
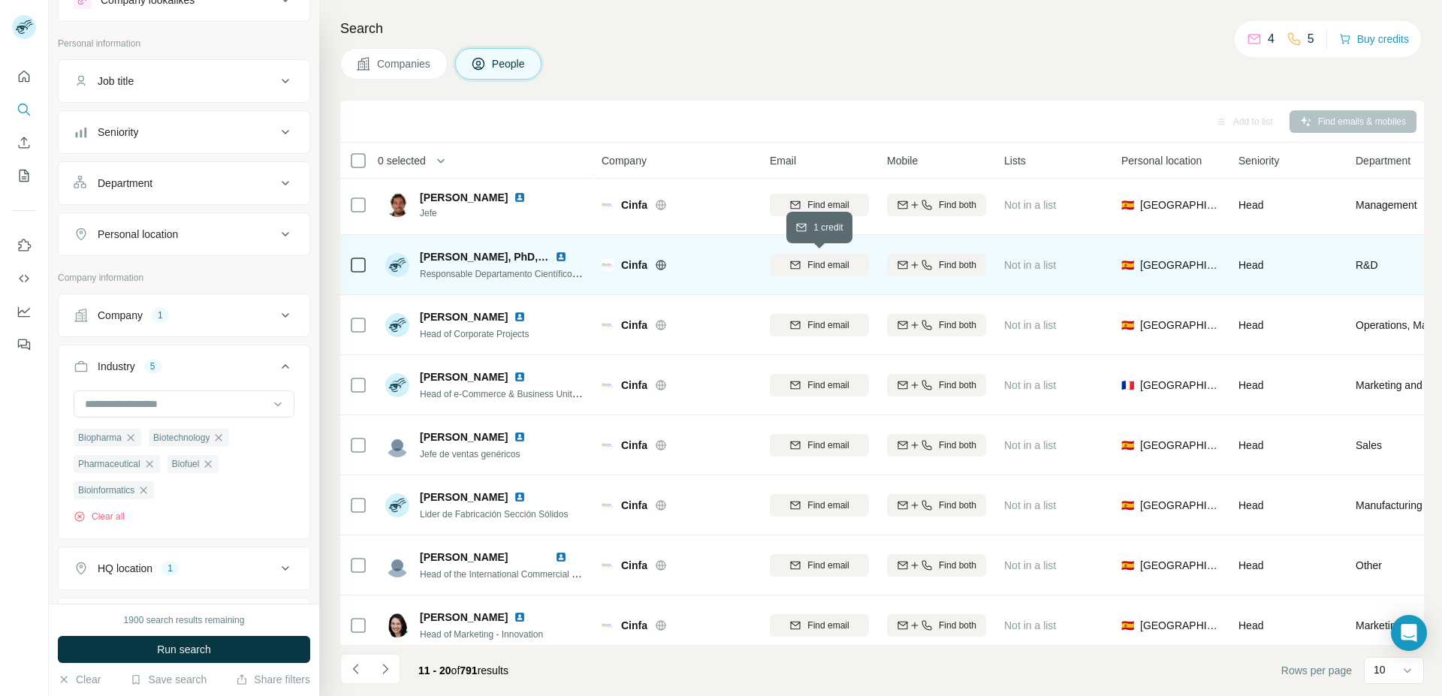
click at [807, 255] on button "Find email" at bounding box center [819, 265] width 99 height 23
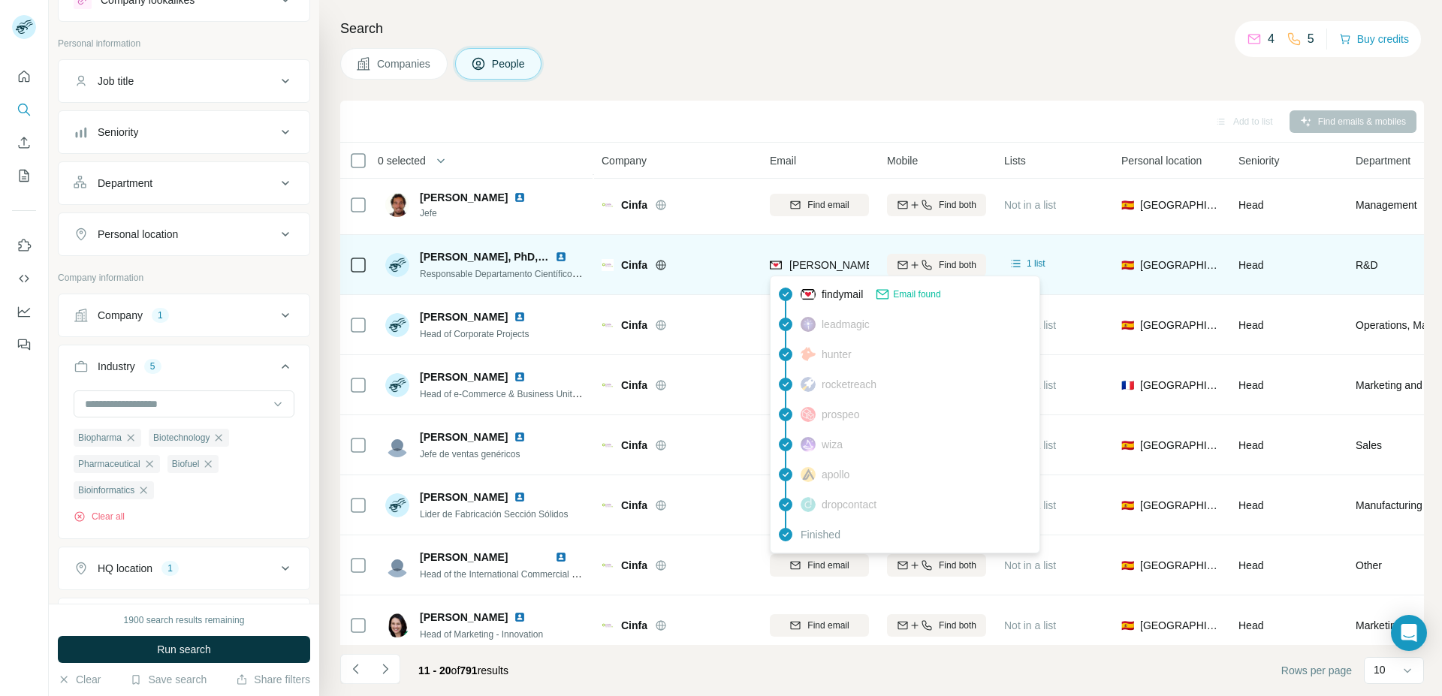
click at [843, 265] on span "[PERSON_NAME][EMAIL_ADDRESS][PERSON_NAME][DOMAIN_NAME]" at bounding box center [965, 265] width 352 height 12
click at [633, 267] on span "Cinfa" at bounding box center [634, 265] width 26 height 15
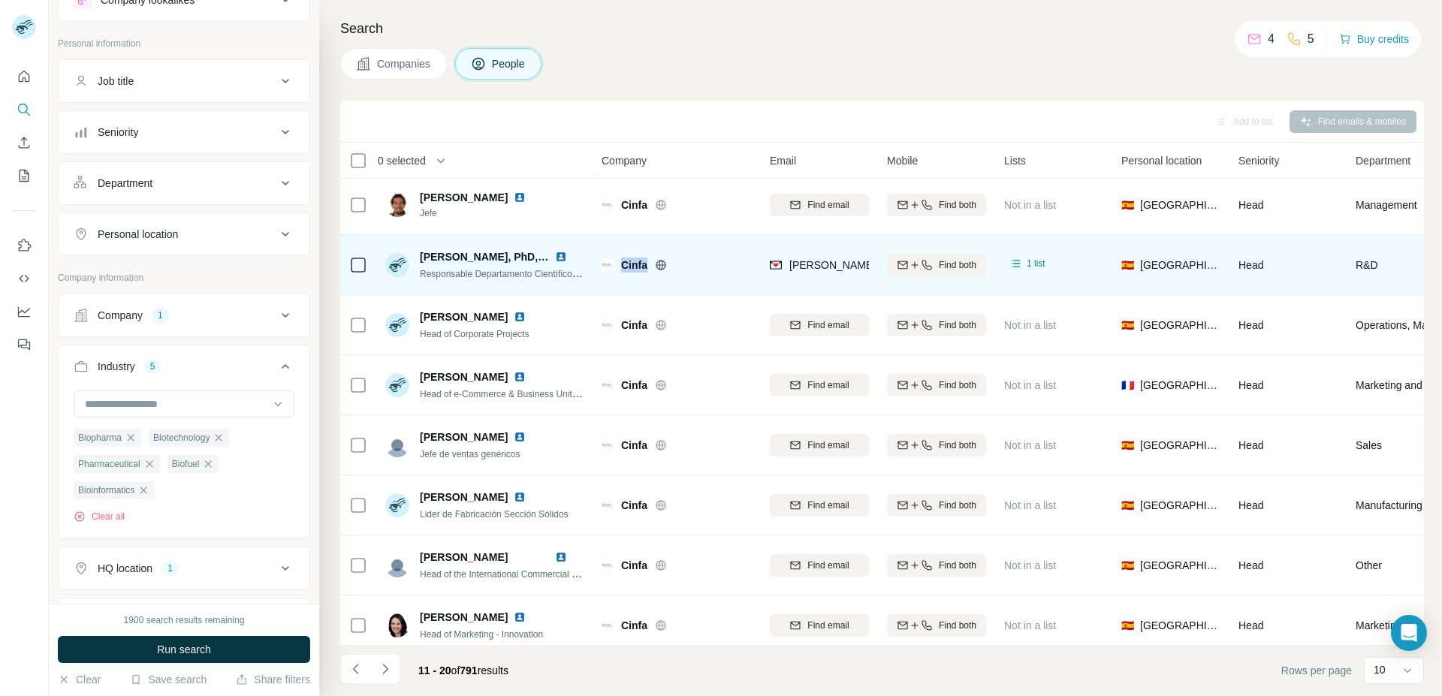
click at [633, 267] on span "Cinfa" at bounding box center [634, 265] width 26 height 15
click at [478, 256] on span "[PERSON_NAME], PhD, Msc., Pharm D." at bounding box center [518, 257] width 196 height 12
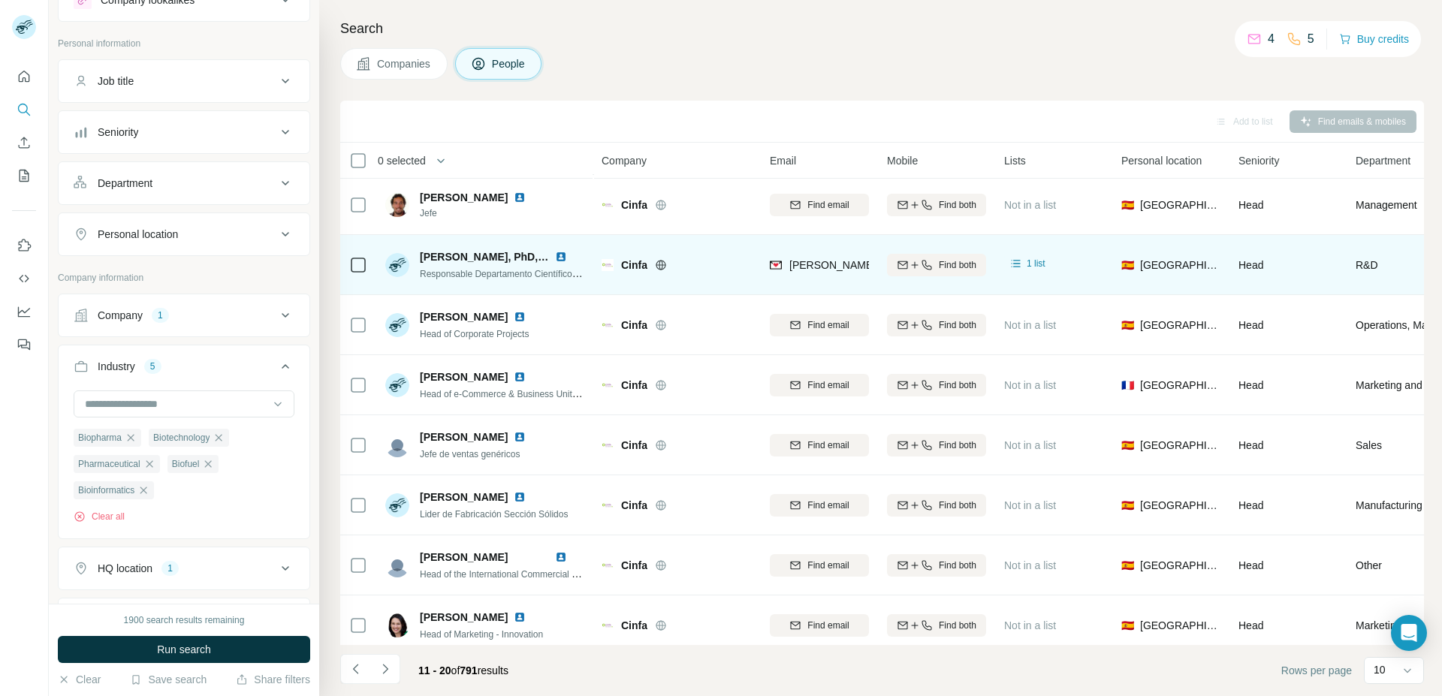
click at [478, 275] on span "Responsable Departamento Científico y Regulatorio de Consumer Healthcare" at bounding box center [575, 273] width 311 height 12
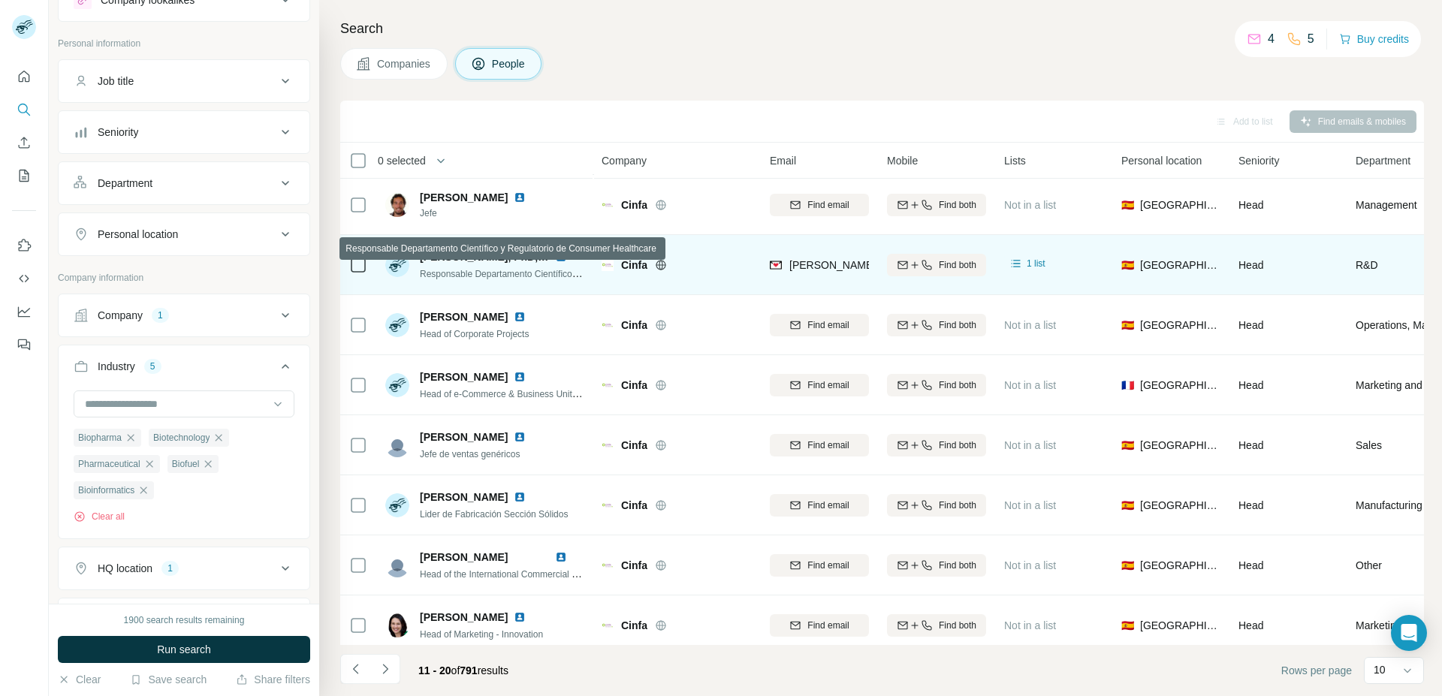
click at [478, 275] on span "Responsable Departamento Científico y Regulatorio de Consumer Healthcare" at bounding box center [575, 273] width 311 height 12
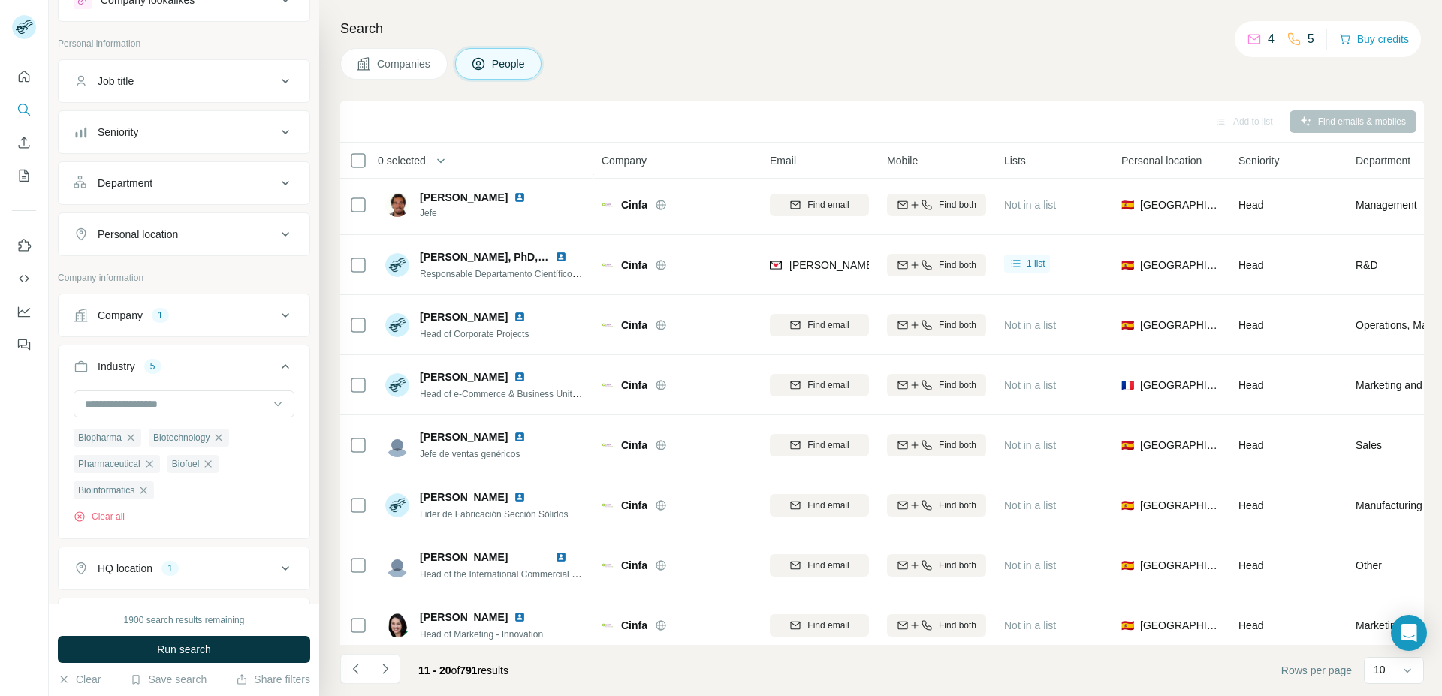
click at [413, 55] on button "Companies" at bounding box center [393, 64] width 107 height 32
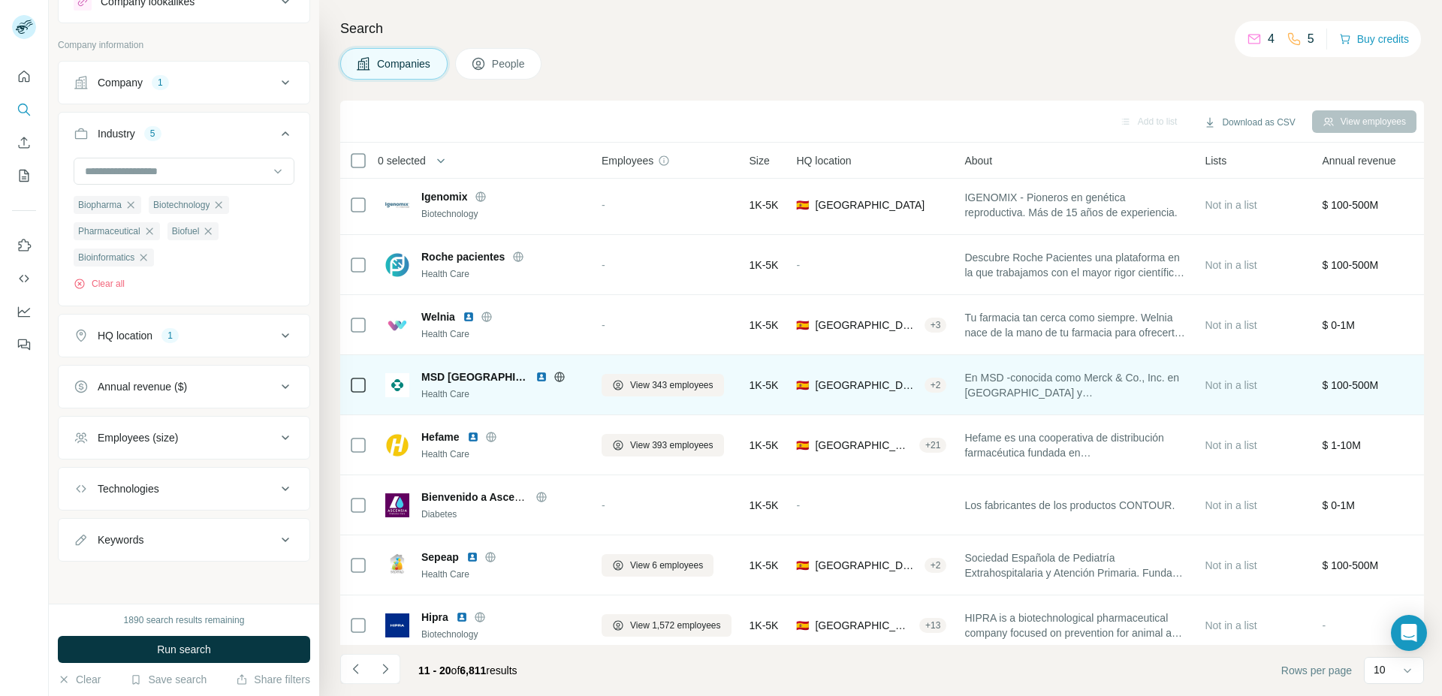
scroll to position [140, 0]
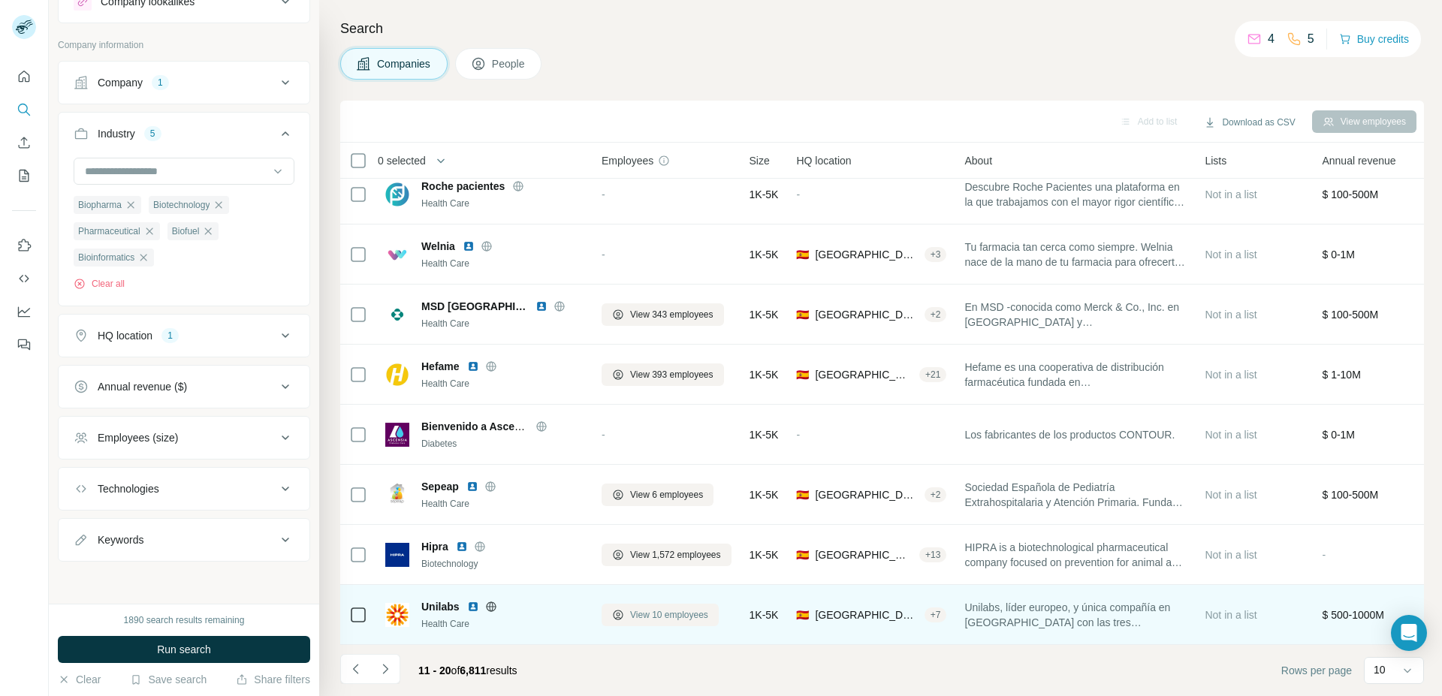
click at [650, 608] on span "View 10 employees" at bounding box center [669, 615] width 78 height 14
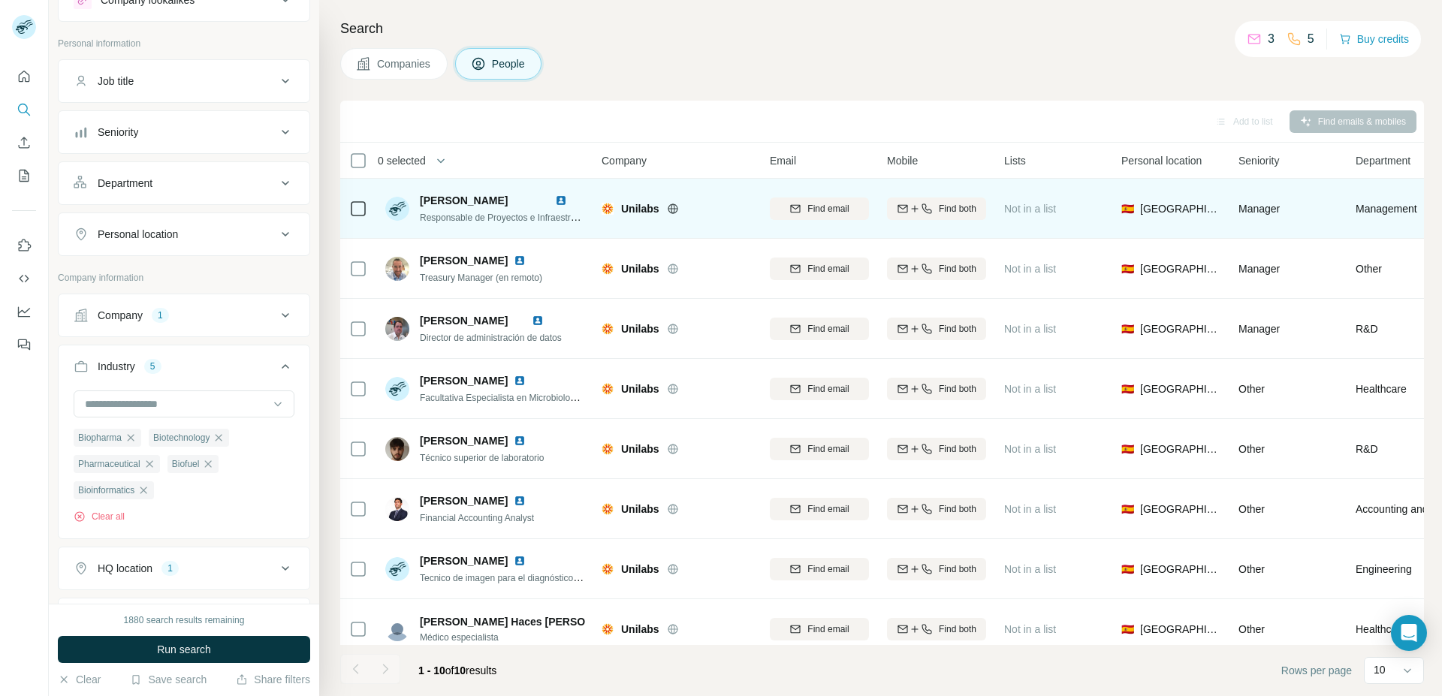
click at [671, 208] on icon at bounding box center [673, 209] width 12 height 12
click at [522, 217] on span "Responsable de Proyectos e Infraestructuras de [MEDICAL_DATA] España - UNILABS" at bounding box center [594, 217] width 348 height 12
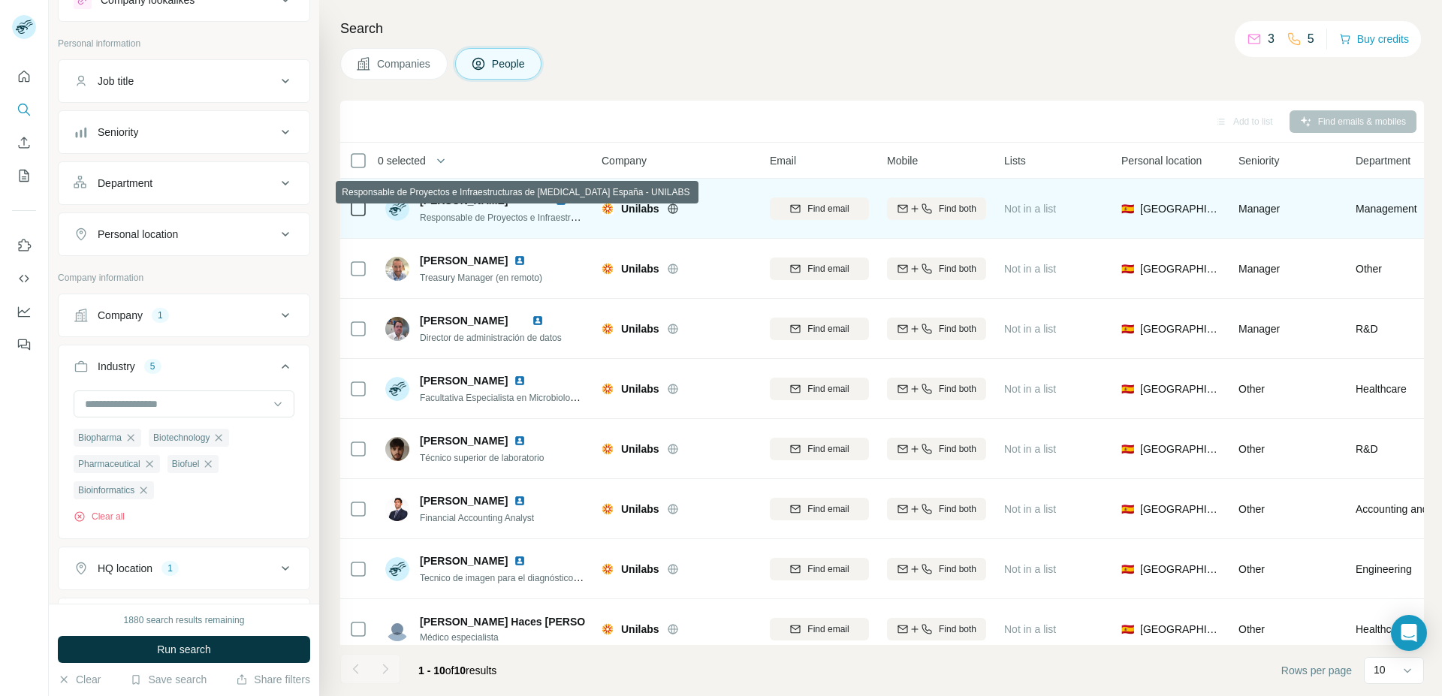
click at [522, 217] on span "Responsable de Proyectos e Infraestructuras de [MEDICAL_DATA] España - UNILABS" at bounding box center [594, 217] width 348 height 12
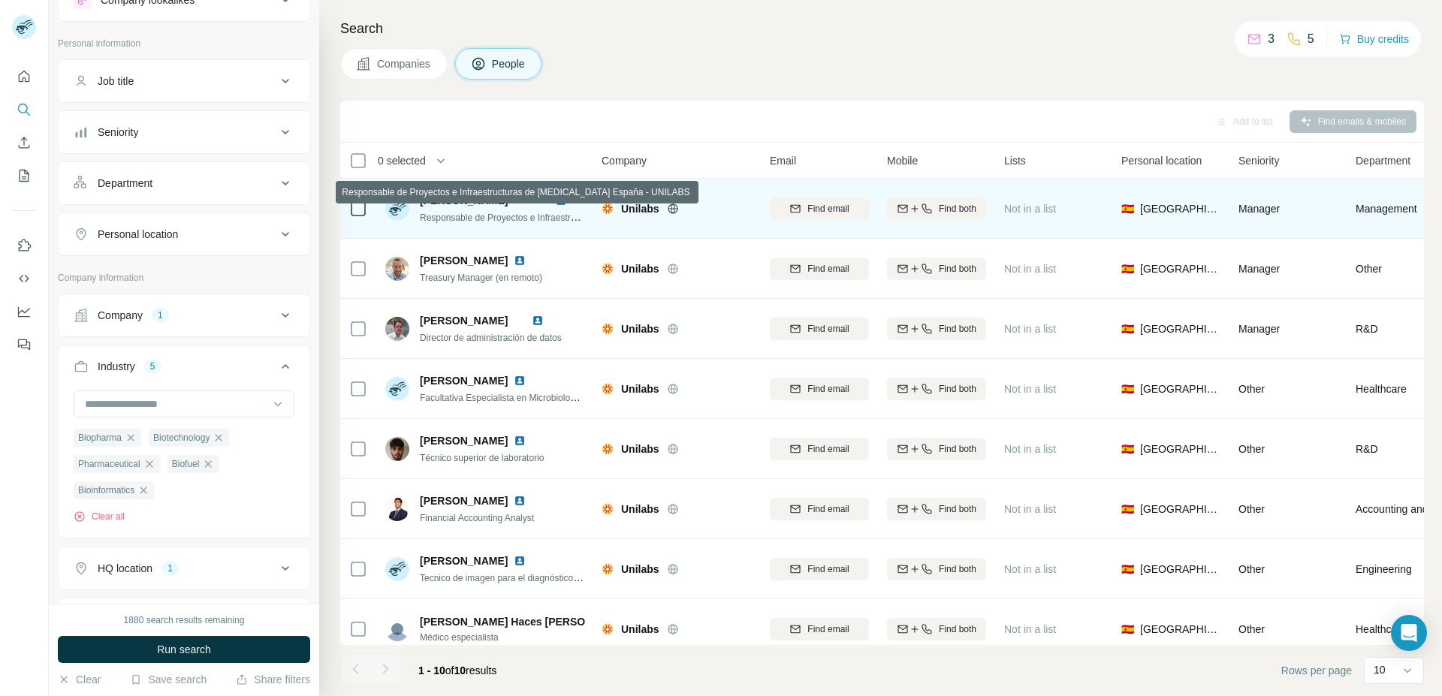
click at [522, 217] on span "Responsable de Proyectos e Infraestructuras de [MEDICAL_DATA] España - UNILABS" at bounding box center [594, 217] width 348 height 12
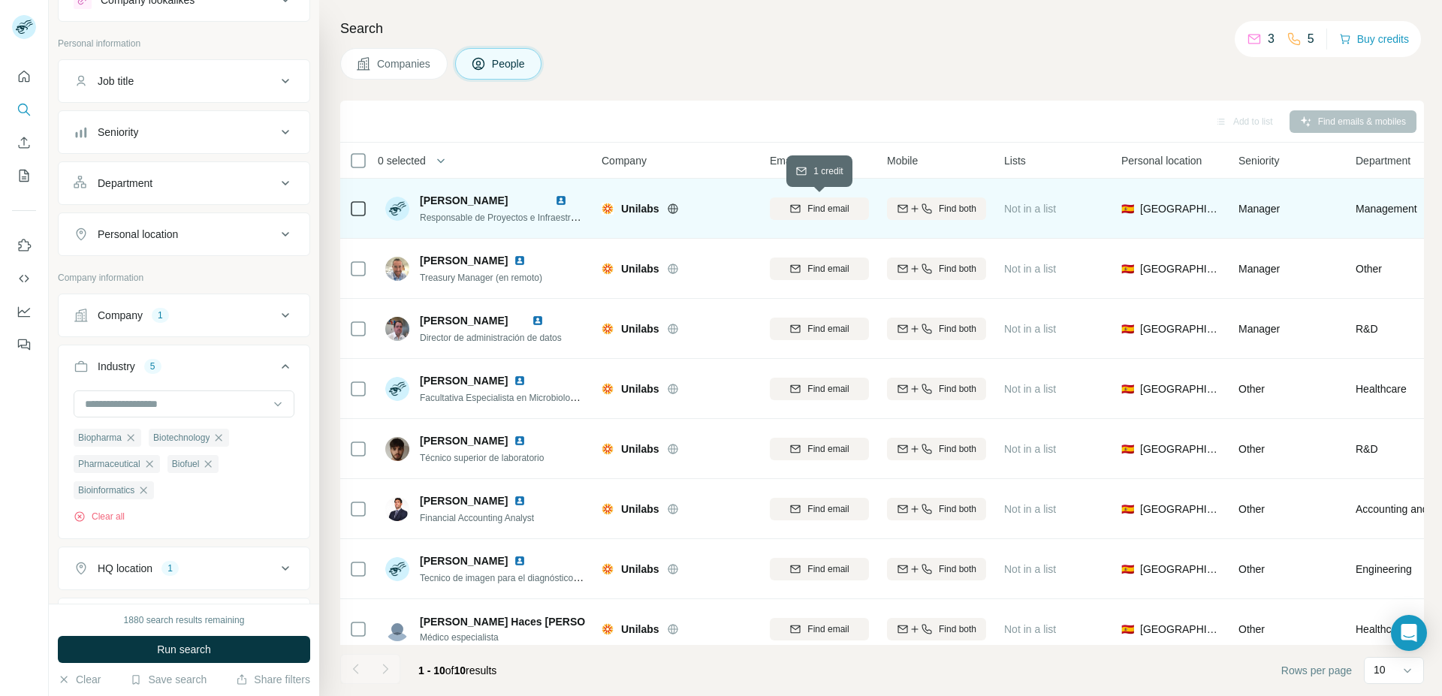
click at [794, 206] on icon "button" at bounding box center [795, 209] width 12 height 12
click at [508, 199] on span "[PERSON_NAME]" at bounding box center [464, 201] width 88 height 12
click at [641, 199] on div "Unilabs" at bounding box center [677, 208] width 150 height 41
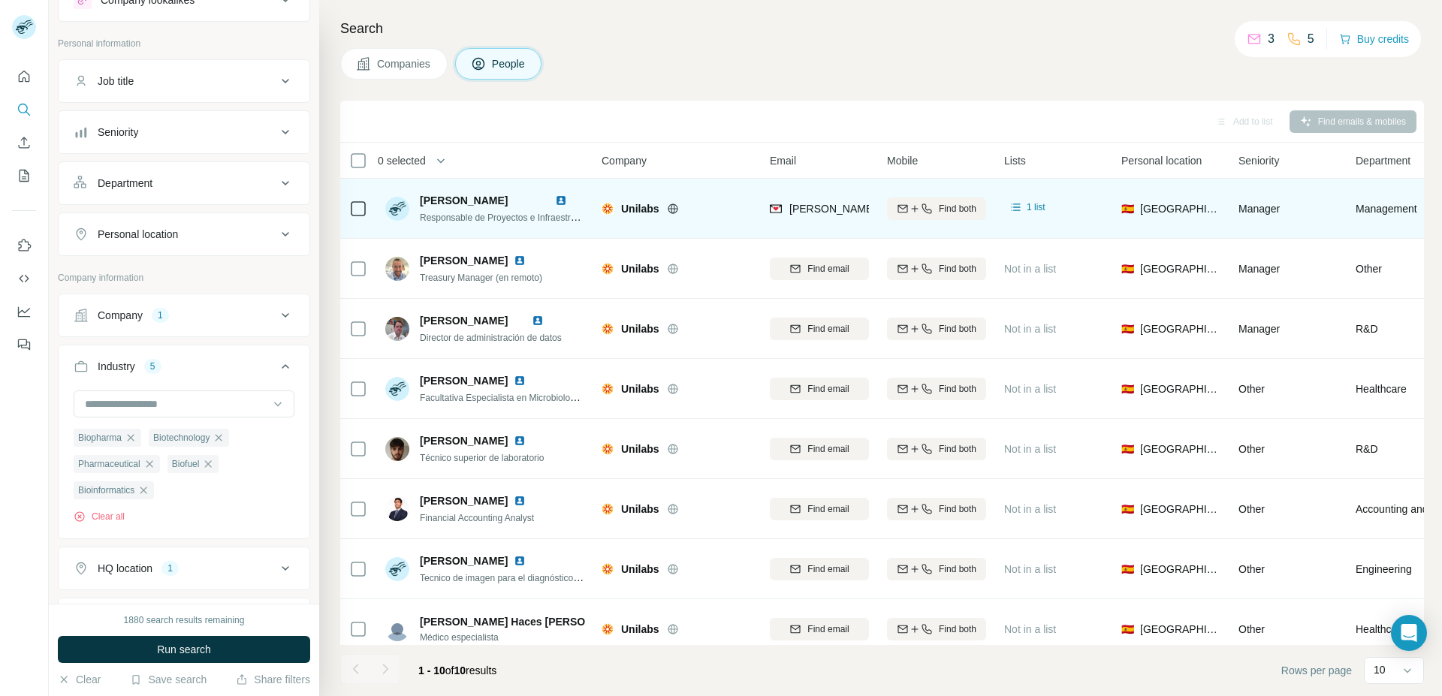
click at [644, 206] on span "Unilabs" at bounding box center [640, 208] width 38 height 15
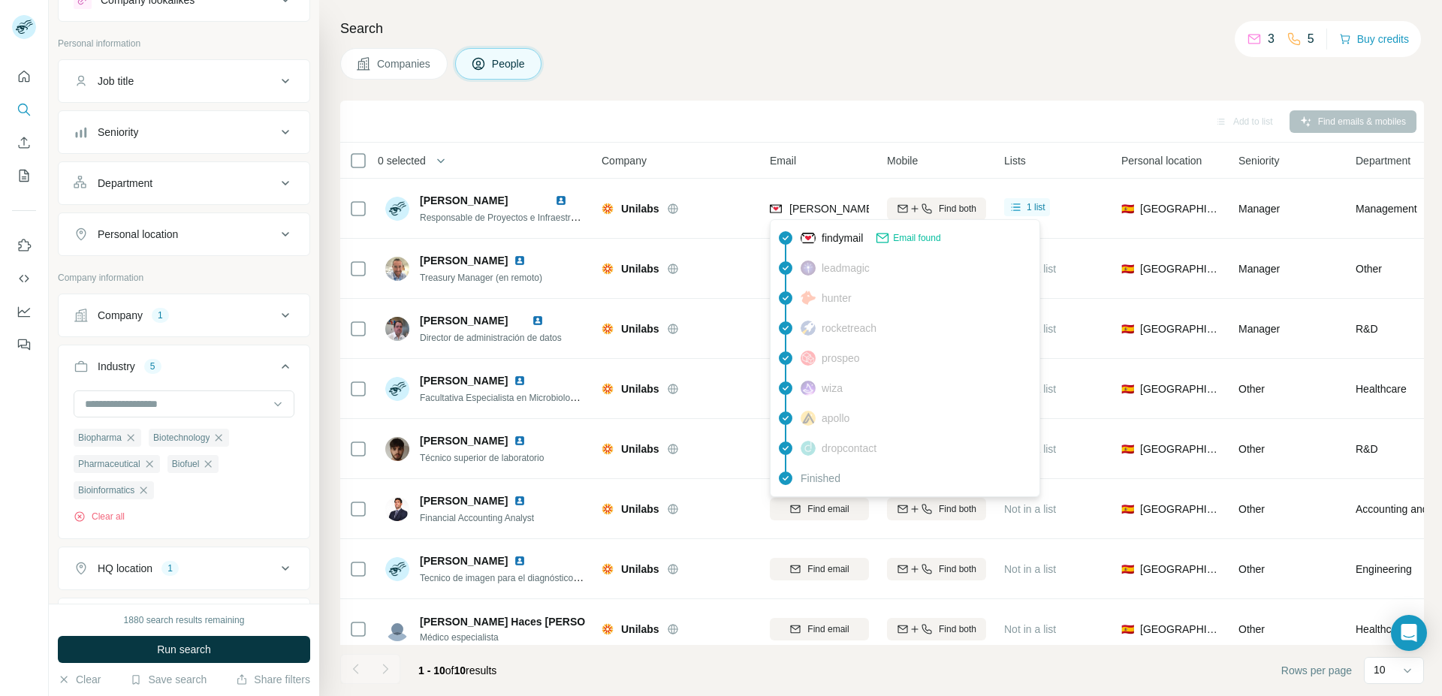
click at [806, 209] on span "[PERSON_NAME][EMAIL_ADDRESS][PERSON_NAME][DOMAIN_NAME]" at bounding box center [965, 209] width 352 height 12
click at [399, 73] on button "Companies" at bounding box center [393, 64] width 107 height 32
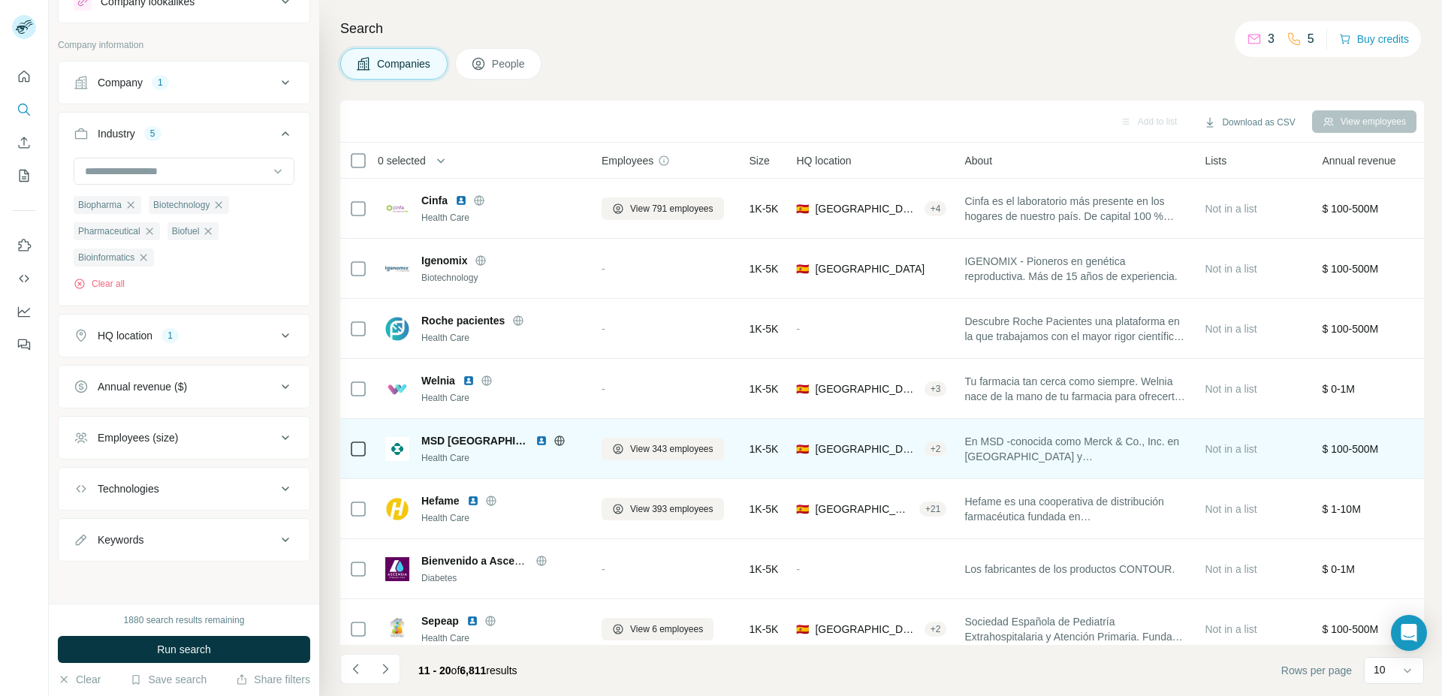
scroll to position [140, 0]
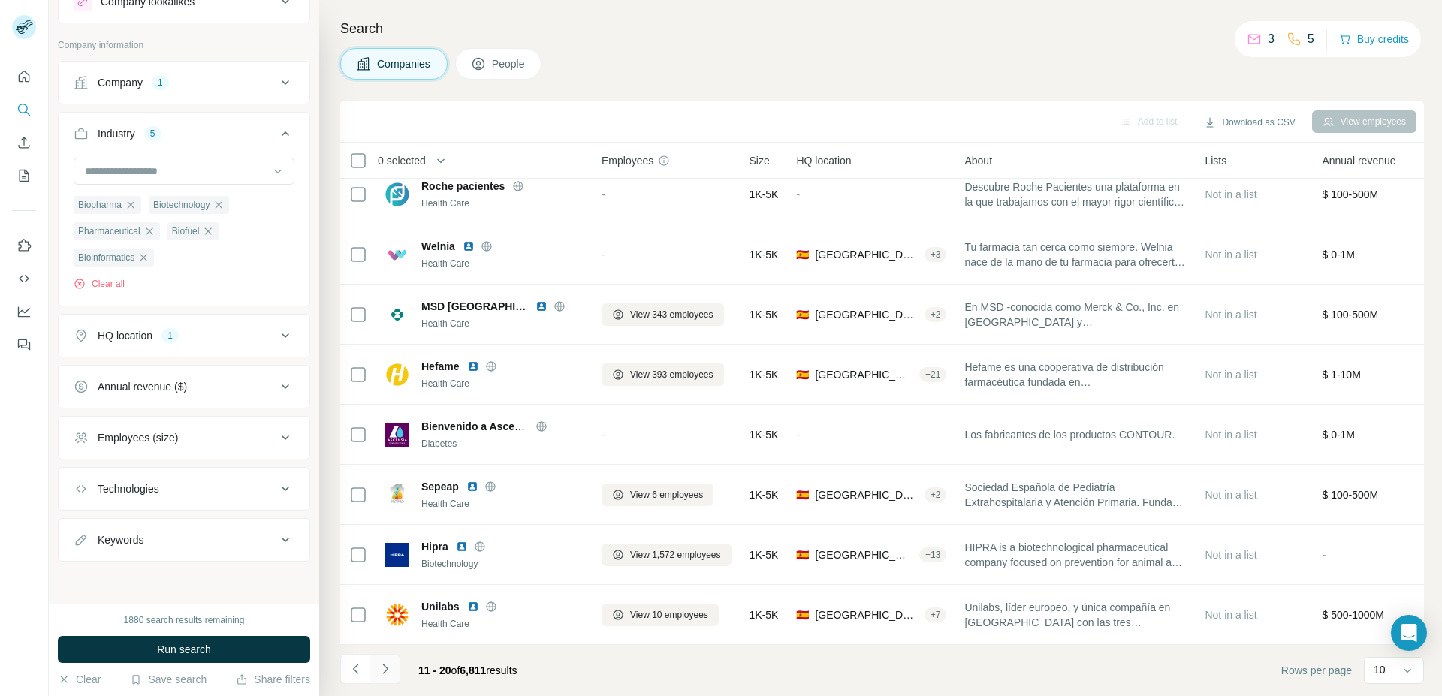
click at [386, 676] on icon "Navigate to next page" at bounding box center [385, 669] width 15 height 15
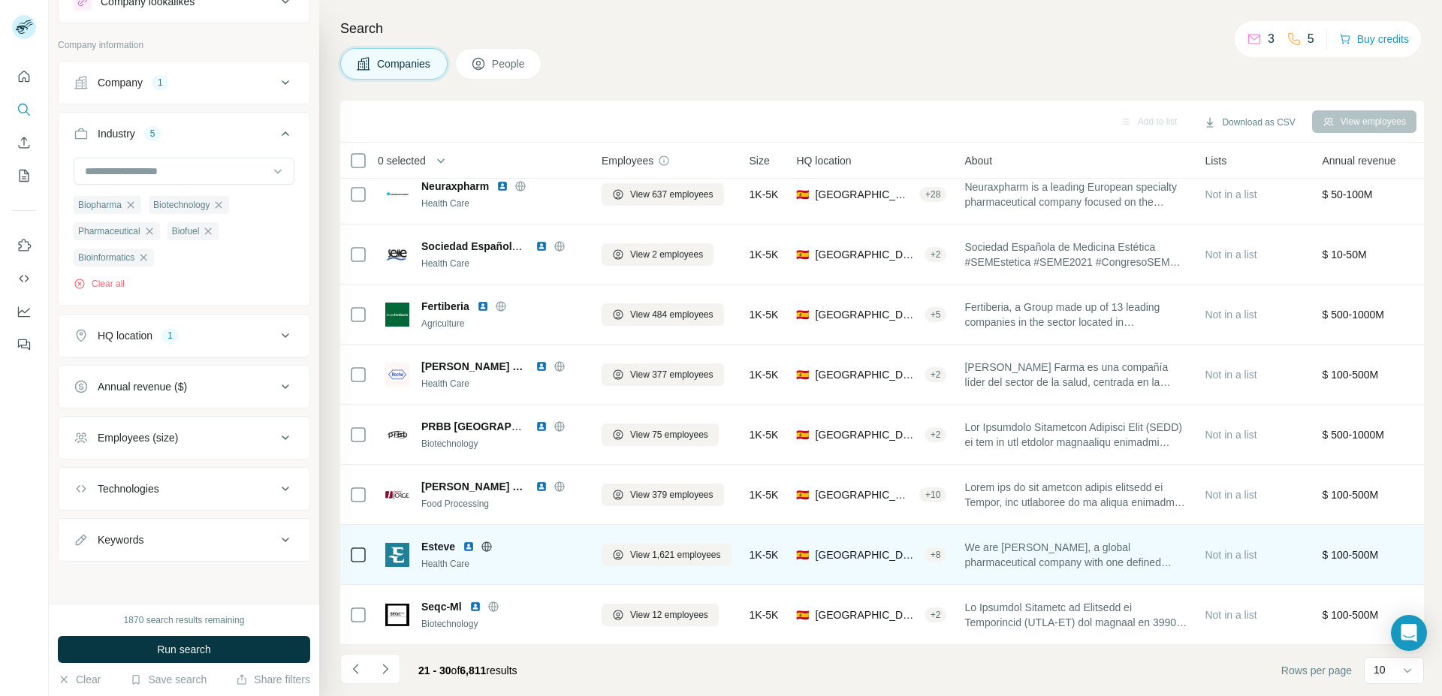
scroll to position [0, 0]
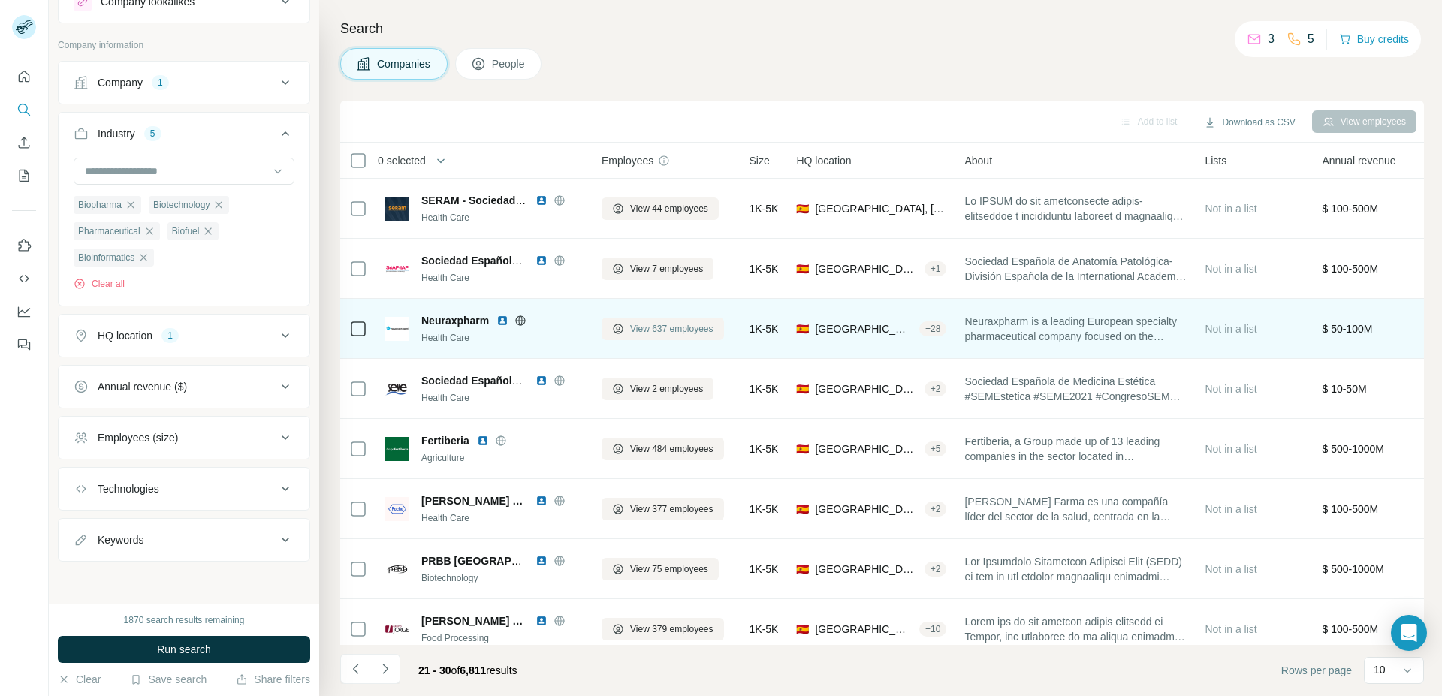
click at [650, 334] on span "View 637 employees" at bounding box center [671, 329] width 83 height 14
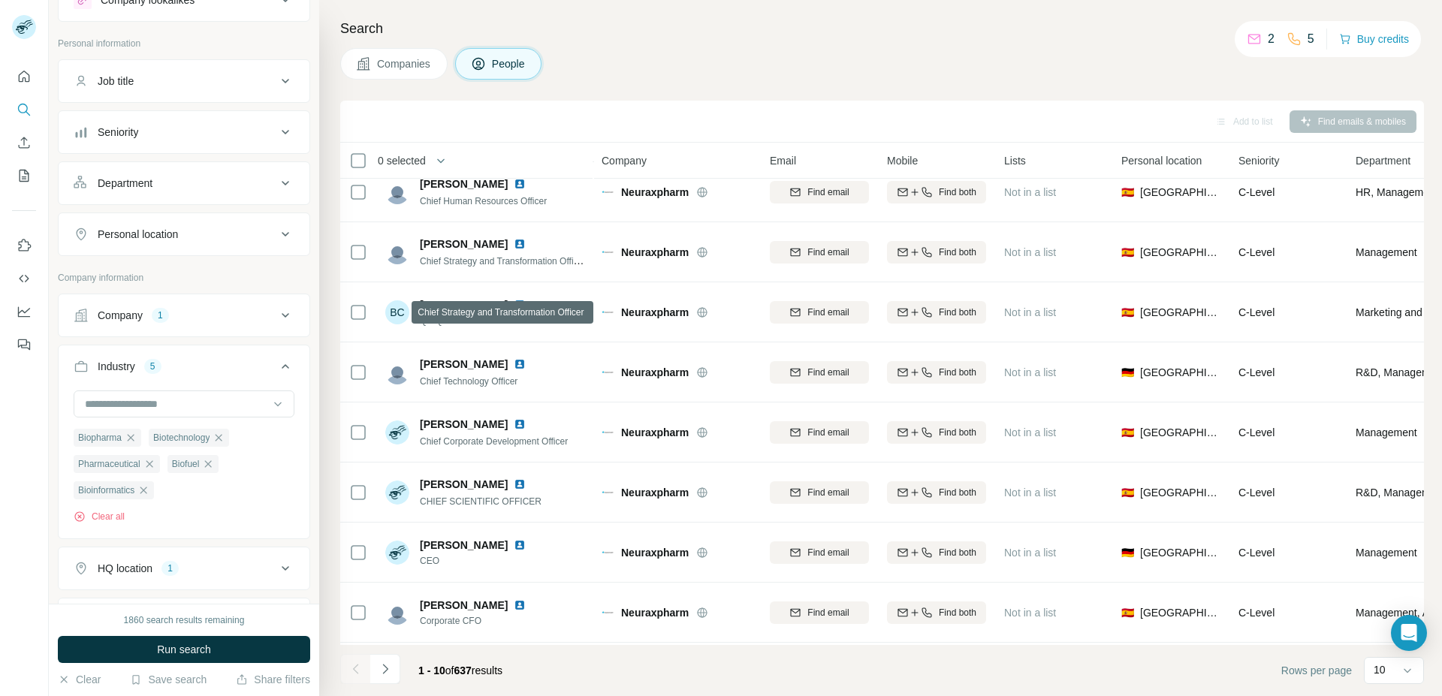
scroll to position [140, 0]
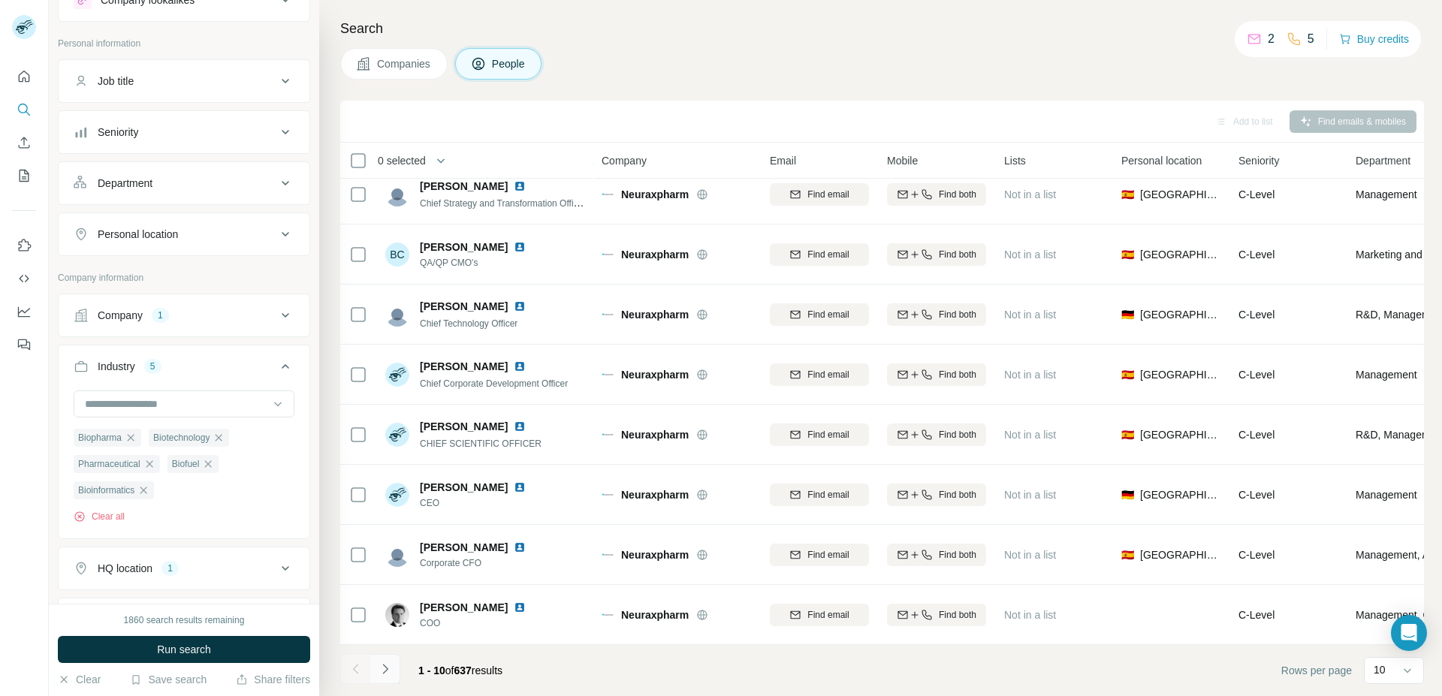
click at [383, 671] on icon "Navigate to next page" at bounding box center [385, 669] width 15 height 15
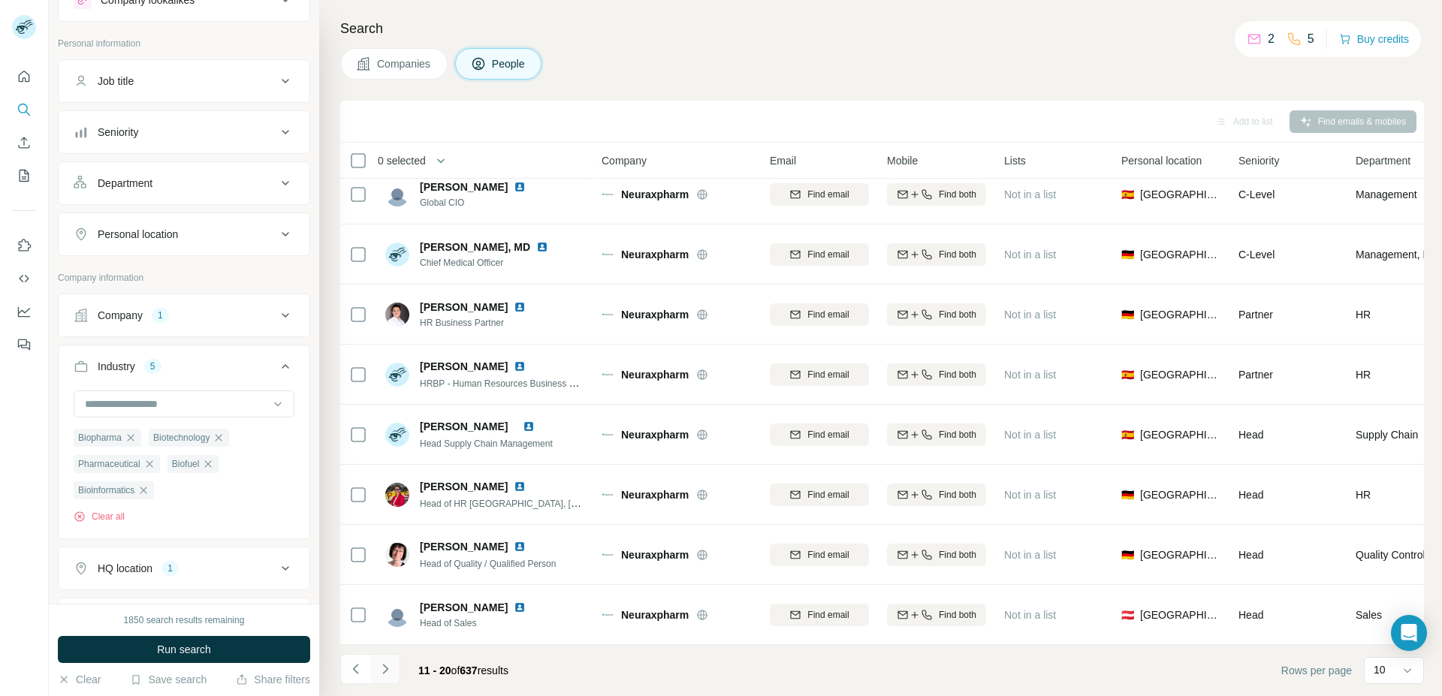
click at [383, 671] on icon "Navigate to next page" at bounding box center [385, 669] width 15 height 15
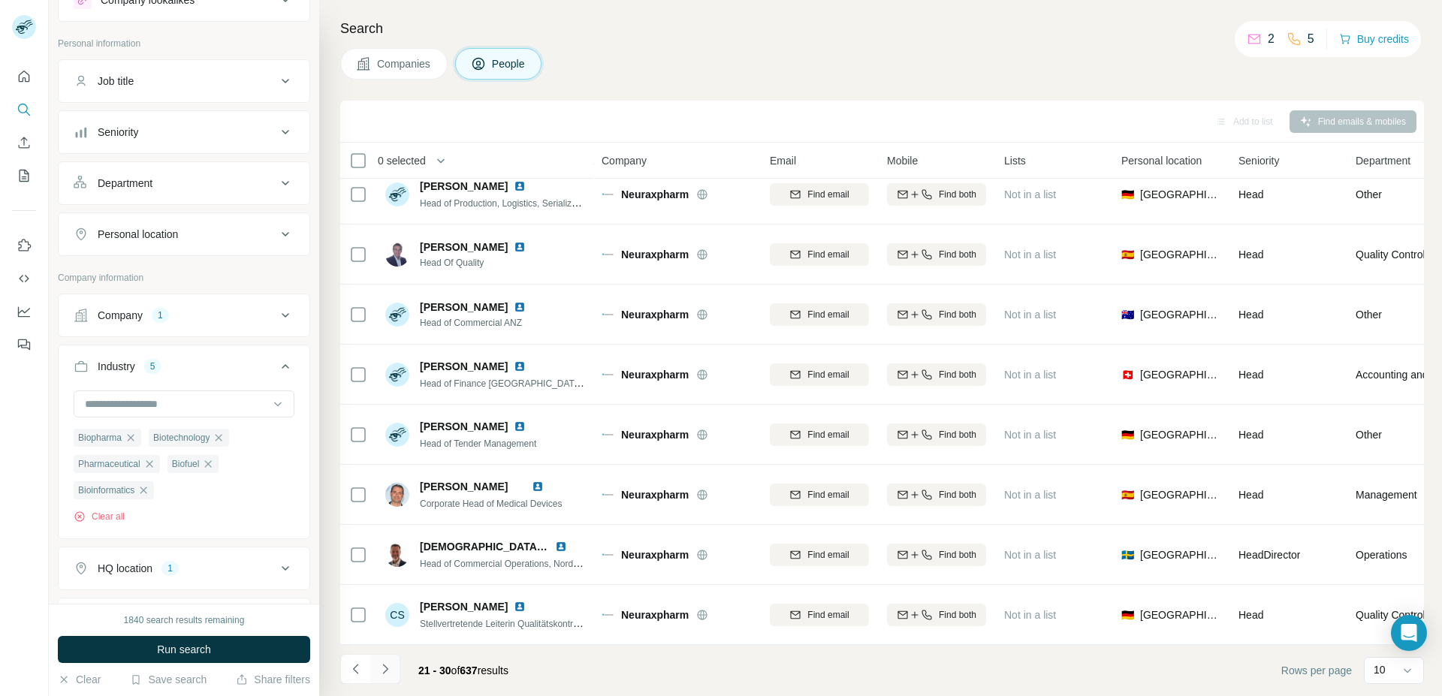
click at [386, 668] on icon "Navigate to next page" at bounding box center [385, 669] width 15 height 15
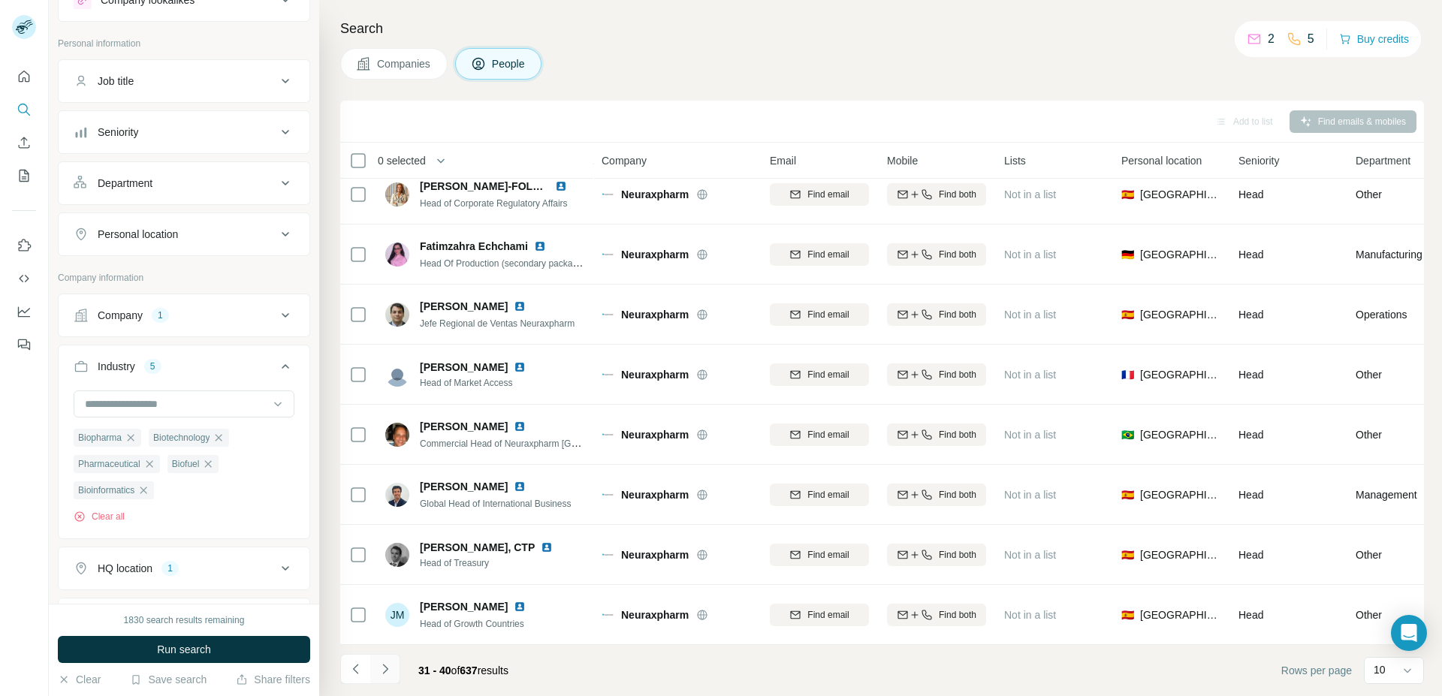
click at [388, 674] on icon "Navigate to next page" at bounding box center [385, 669] width 15 height 15
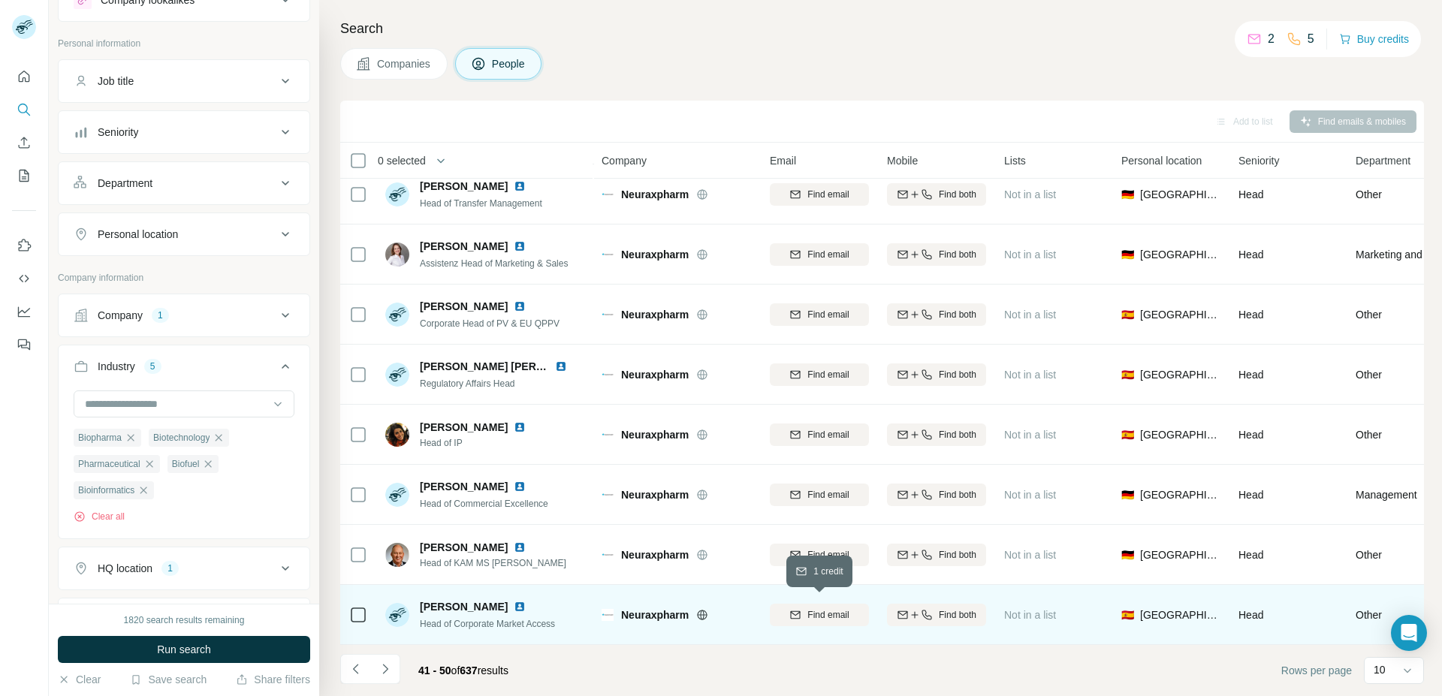
click at [796, 609] on icon "button" at bounding box center [795, 615] width 12 height 12
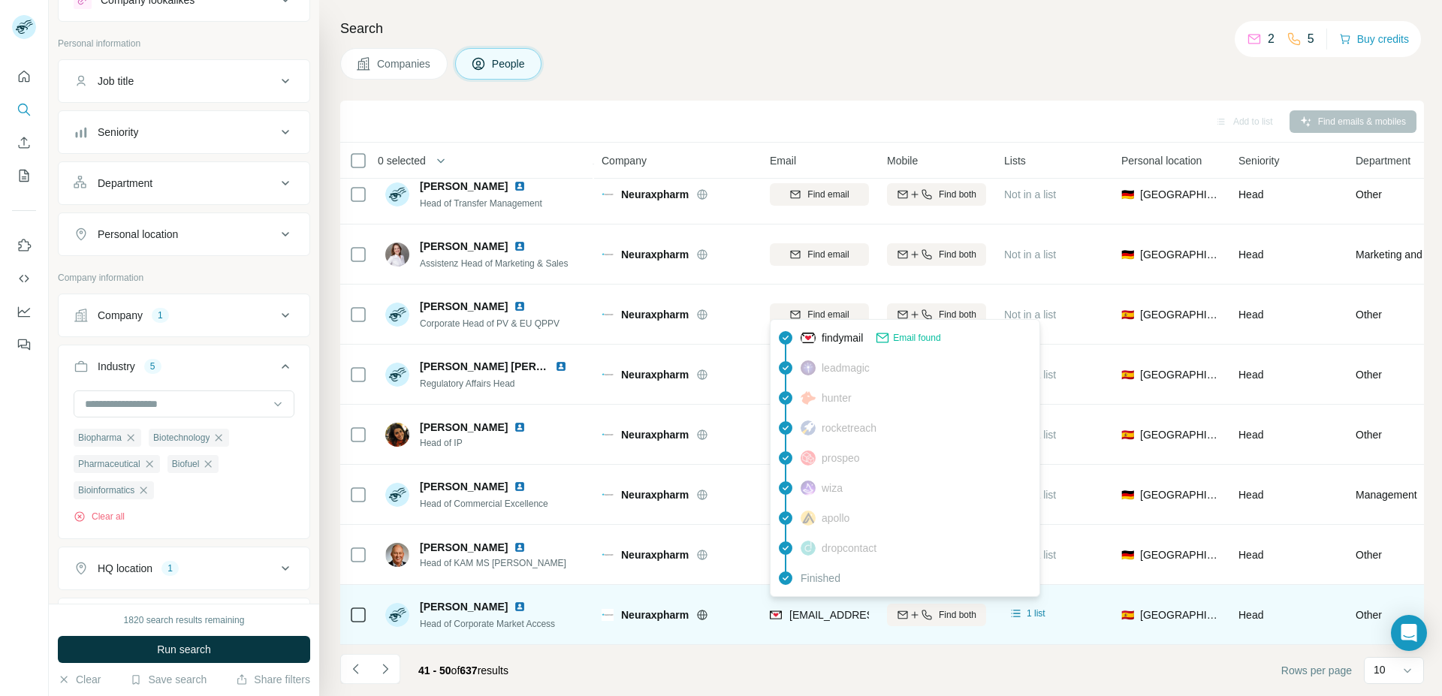
click at [810, 611] on span "mprior@neuraxpharm.com" at bounding box center [878, 615] width 178 height 12
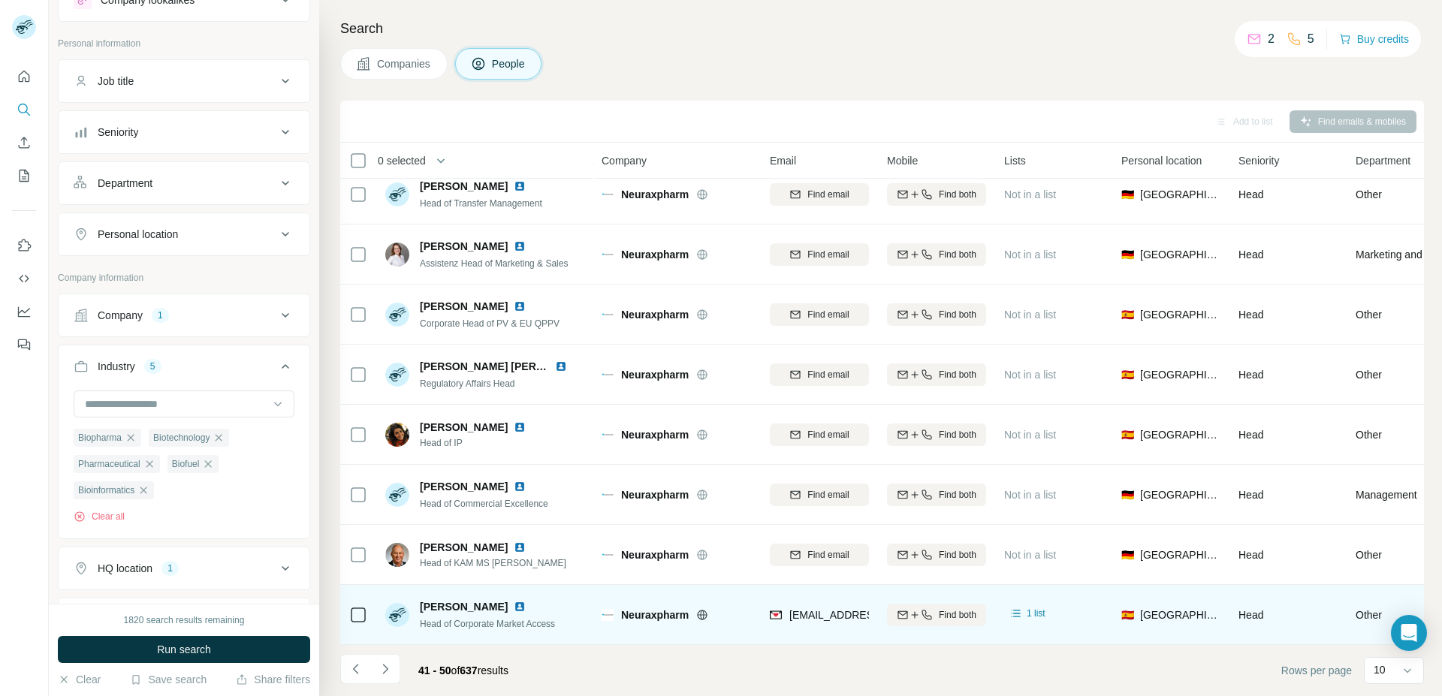
click at [484, 599] on span "Mercedes Prior" at bounding box center [464, 606] width 88 height 15
click at [487, 622] on span "Head of Corporate Market Access" at bounding box center [487, 624] width 135 height 11
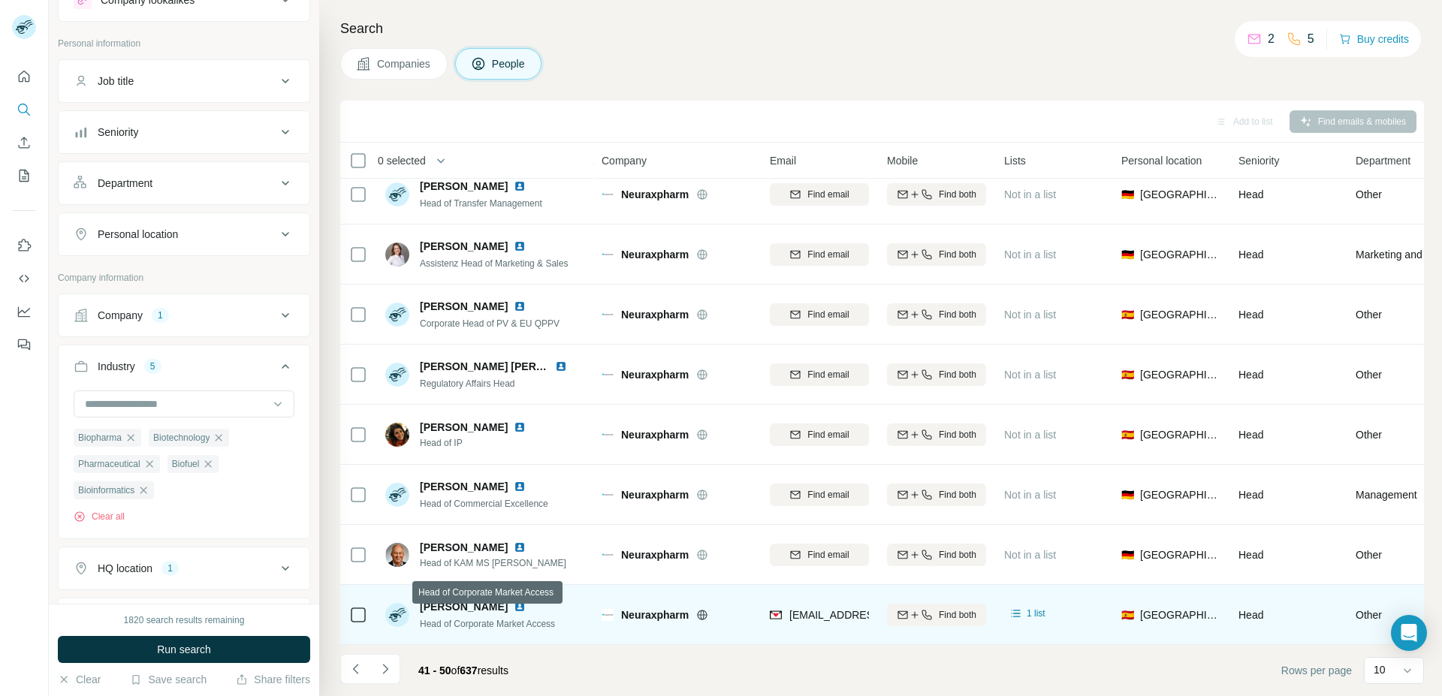
click at [487, 622] on span "Head of Corporate Market Access" at bounding box center [487, 624] width 135 height 11
click at [649, 608] on span "Neuraxpharm" at bounding box center [655, 615] width 68 height 15
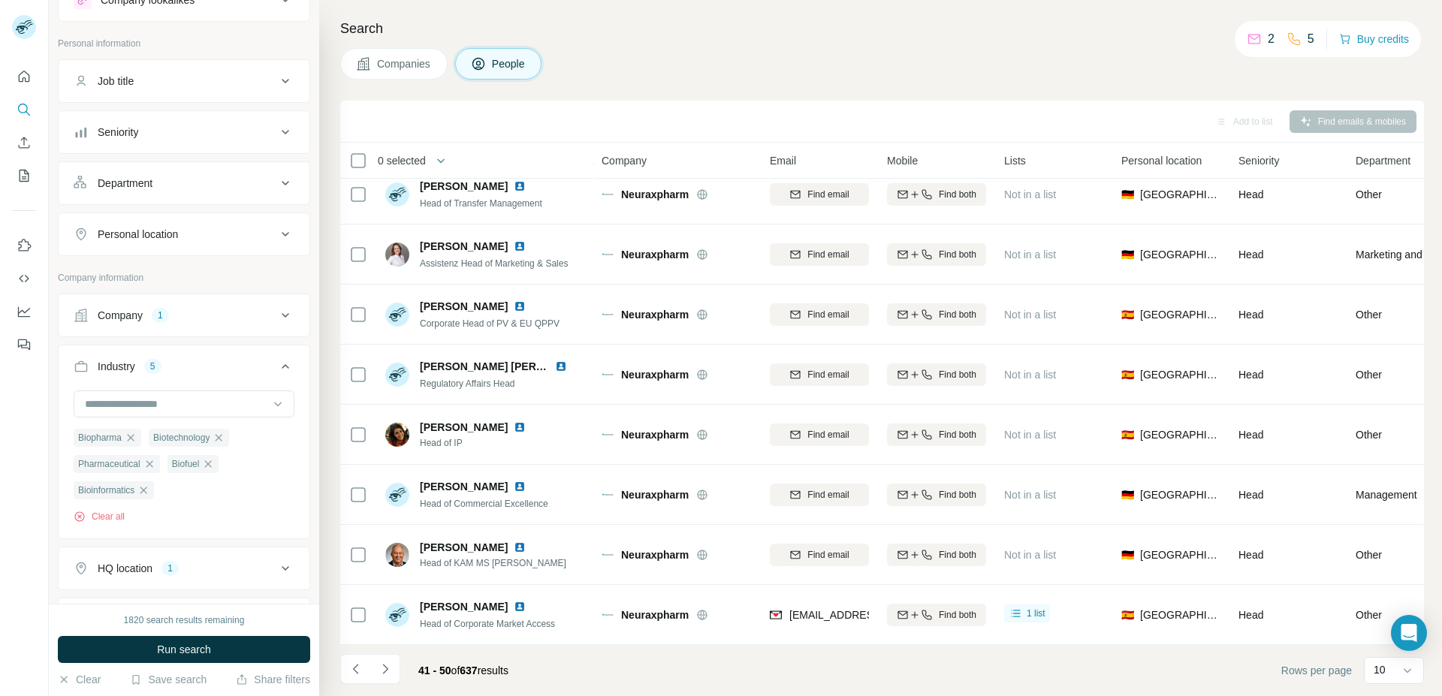
click at [417, 63] on span "Companies" at bounding box center [404, 63] width 55 height 15
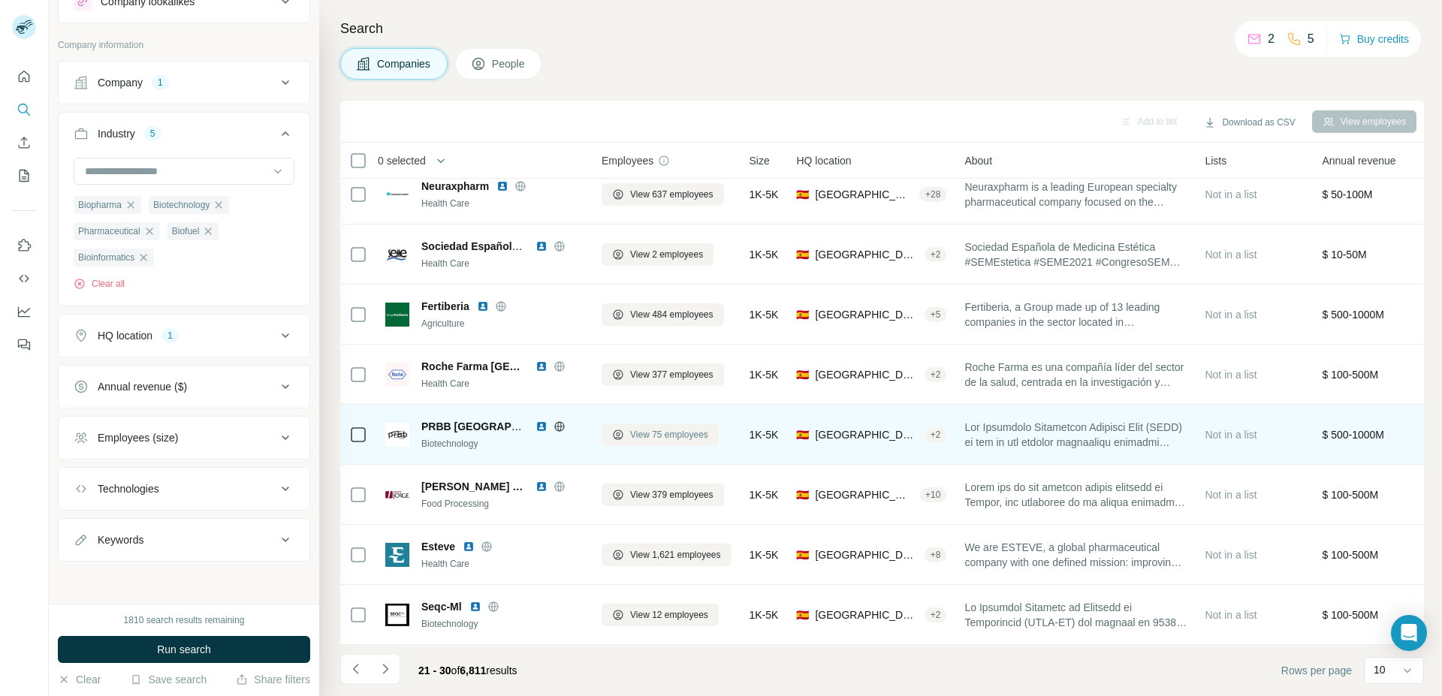
click at [636, 429] on span "View 75 employees" at bounding box center [669, 435] width 78 height 14
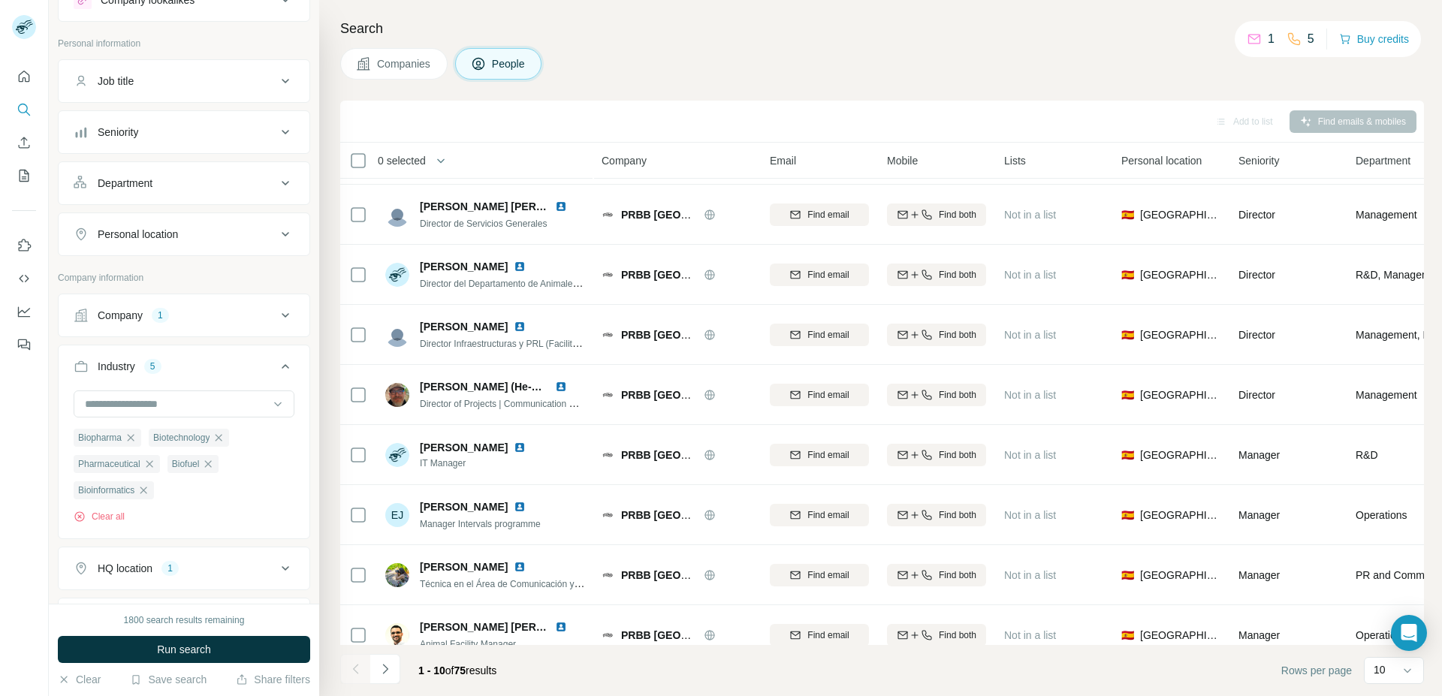
scroll to position [140, 0]
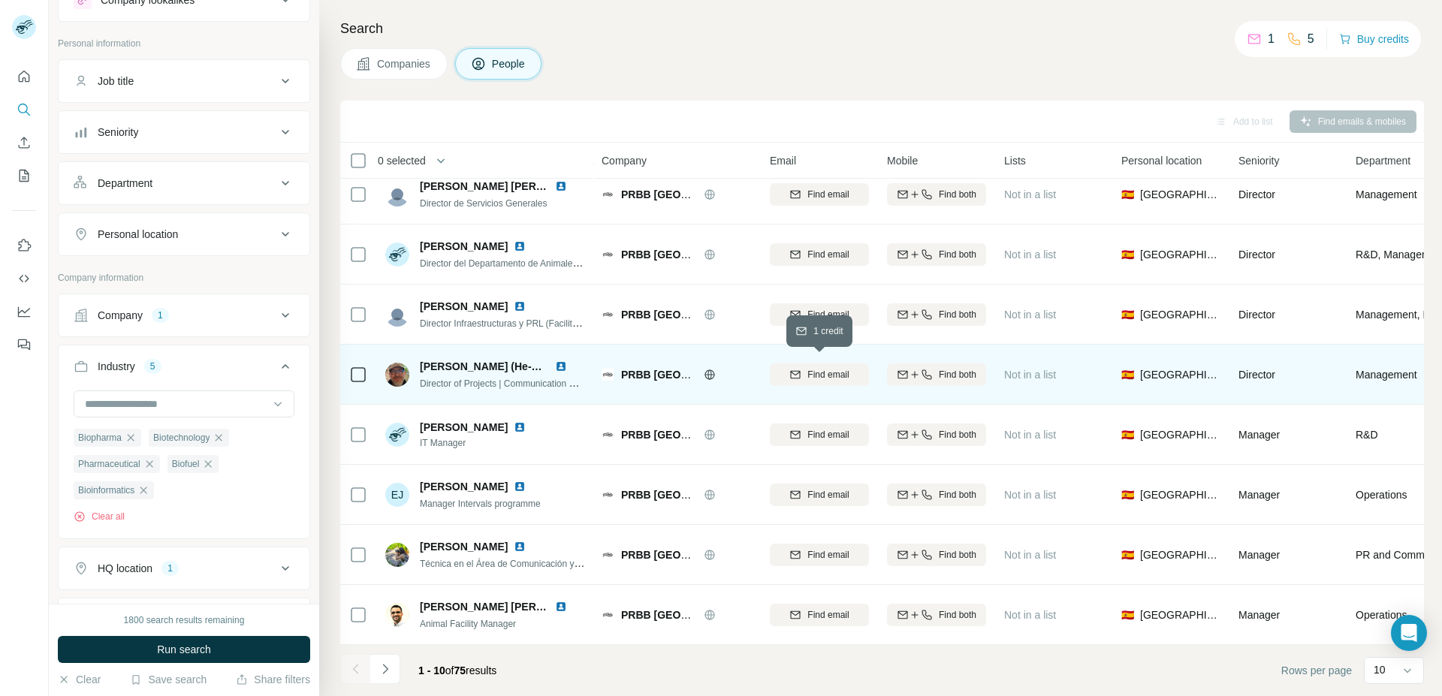
click at [822, 372] on span "Find email" at bounding box center [827, 375] width 41 height 14
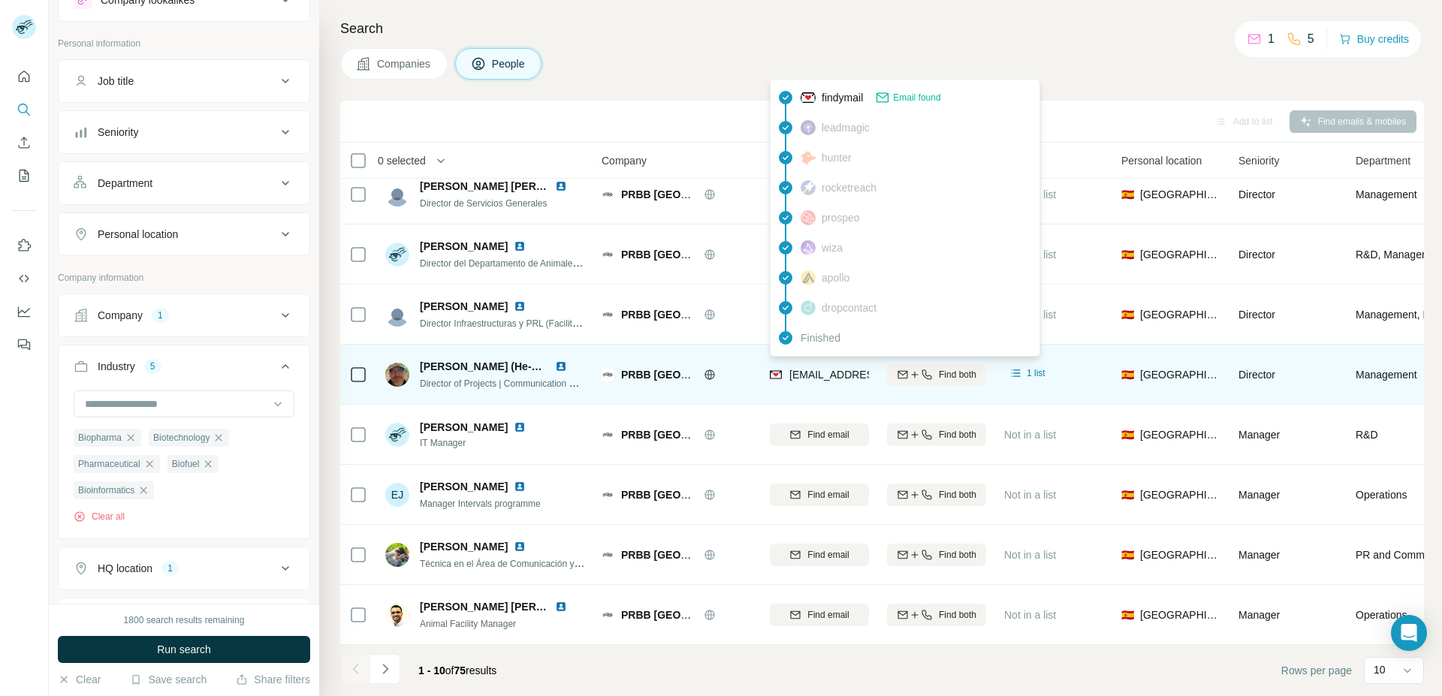
click at [809, 369] on span "rfickert@prbb.org" at bounding box center [878, 375] width 178 height 12
click at [466, 363] on span "Reimund Fickert (He-Him)" at bounding box center [487, 367] width 135 height 12
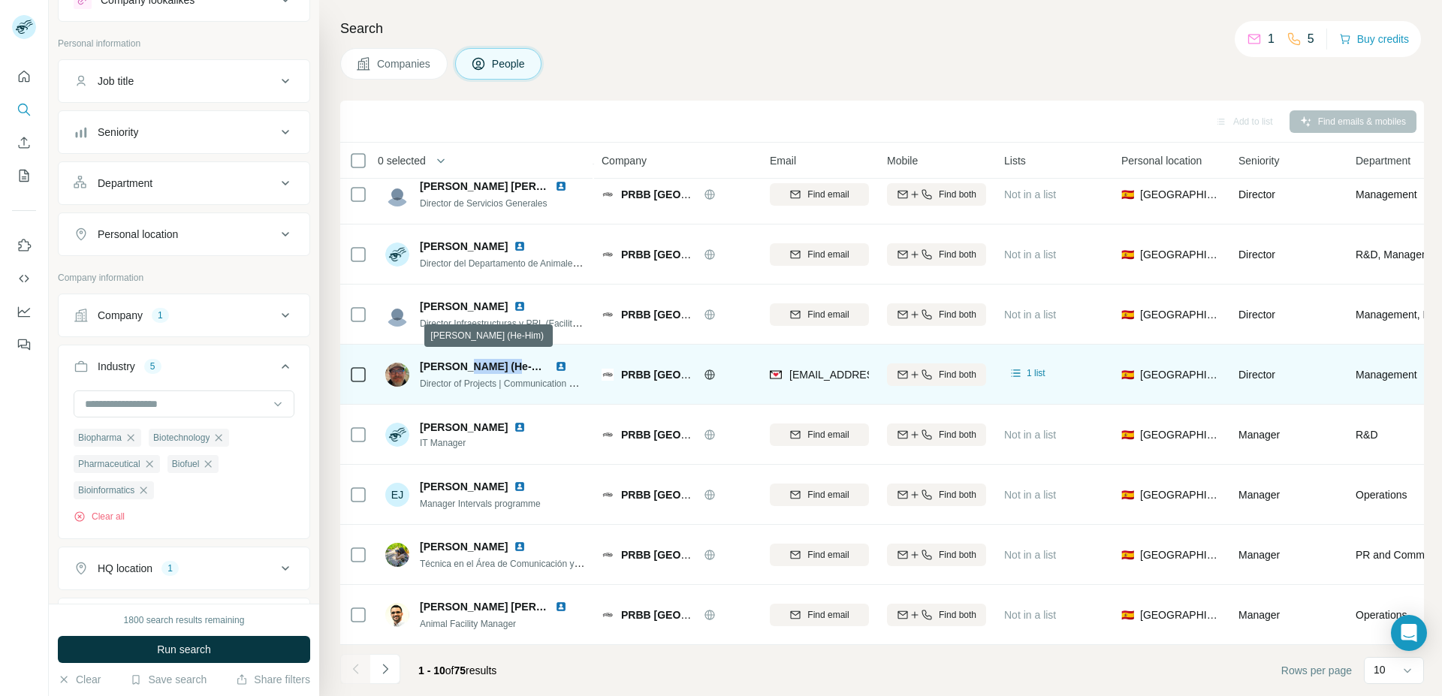
click at [466, 363] on span "Reimund Fickert (He-Him)" at bounding box center [487, 367] width 135 height 12
click at [494, 377] on span "Director of Projects | Communication & Businesss Development" at bounding box center [547, 383] width 255 height 12
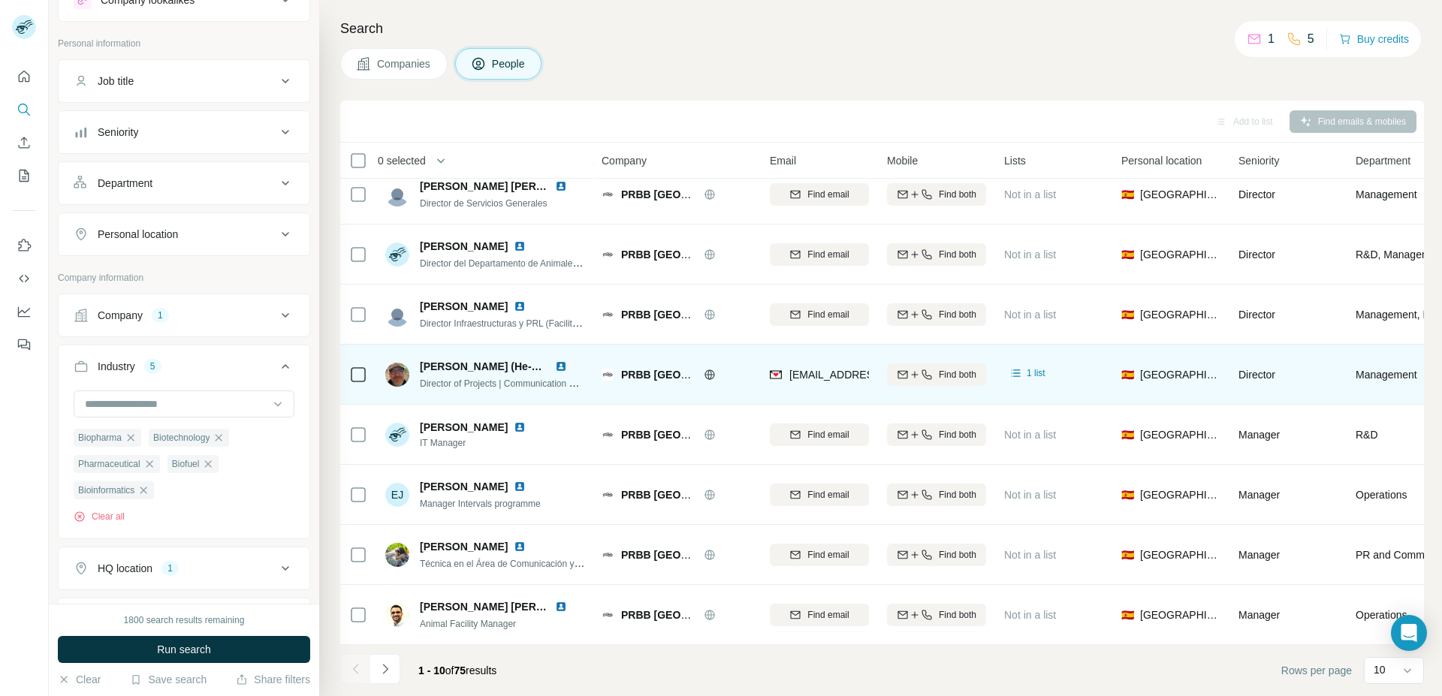
click at [656, 369] on span "PRBB [GEOGRAPHIC_DATA]" at bounding box center [693, 375] width 145 height 12
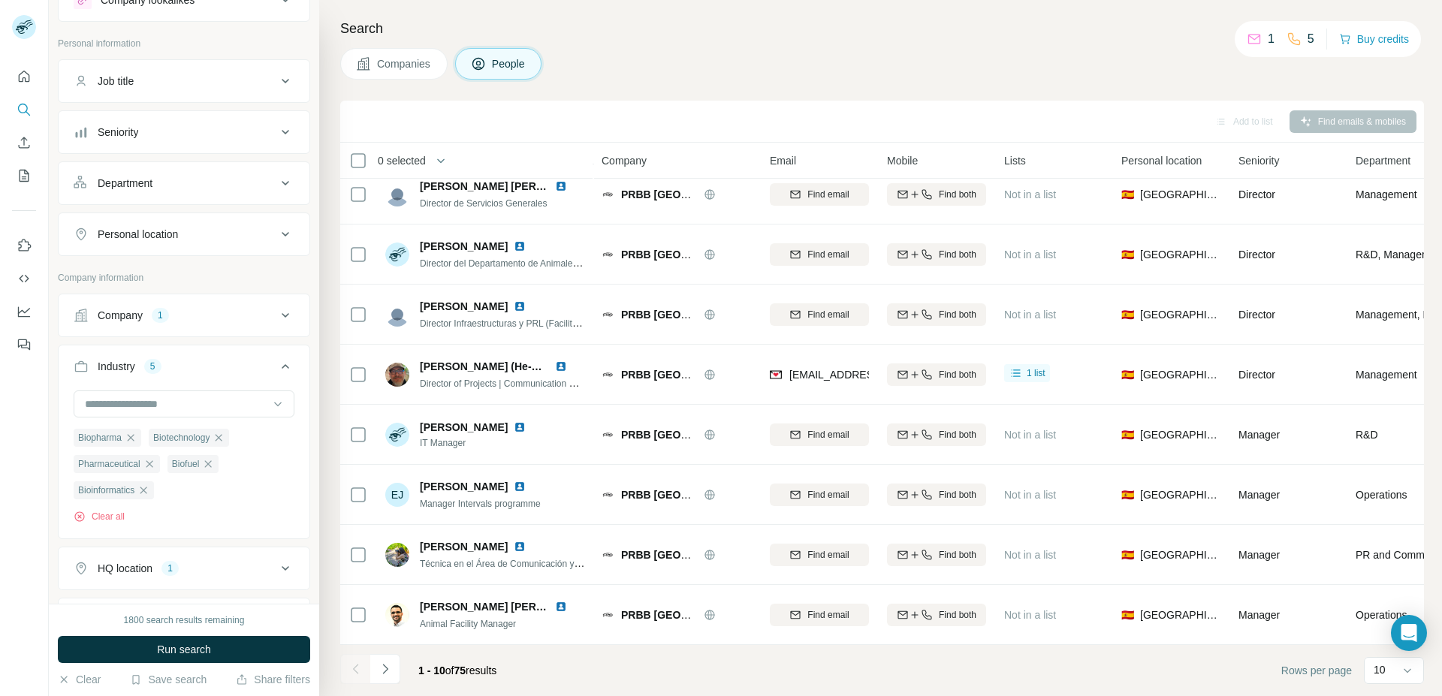
click at [403, 61] on span "Companies" at bounding box center [404, 63] width 55 height 15
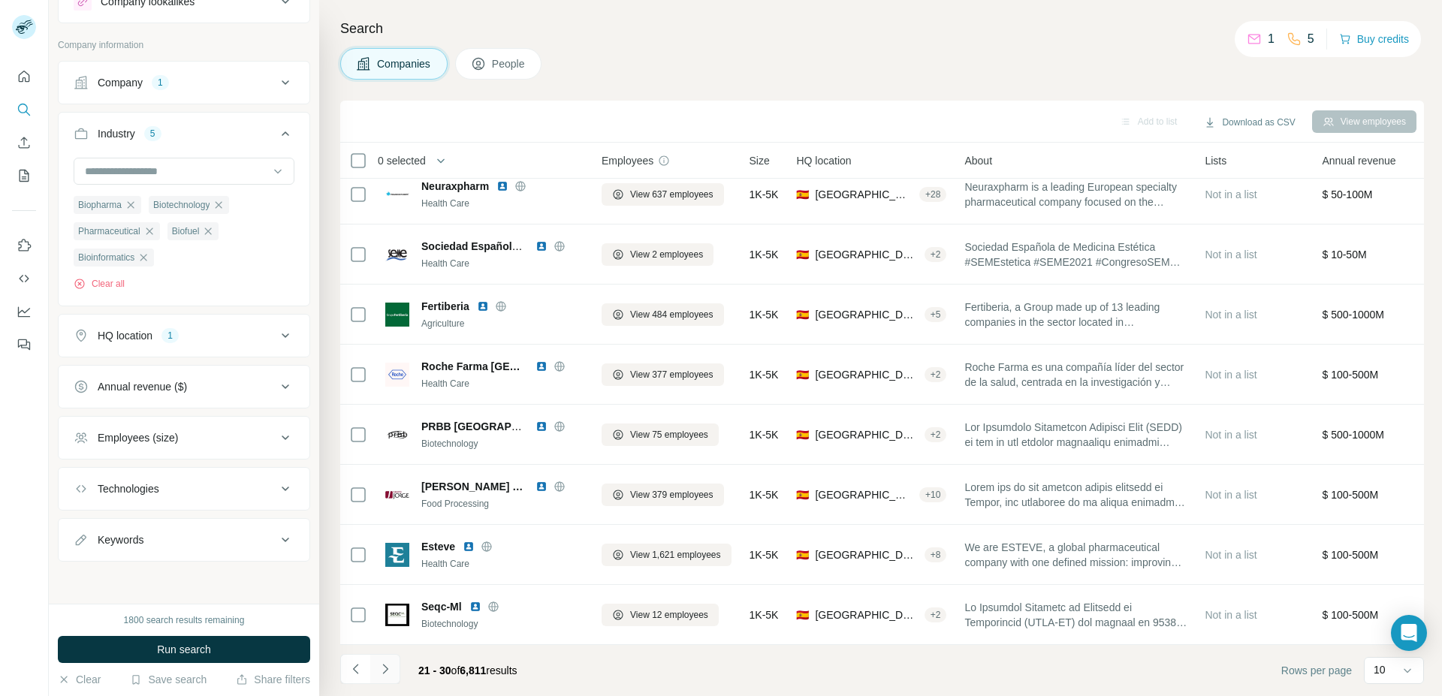
click at [389, 669] on icon "Navigate to next page" at bounding box center [385, 669] width 15 height 15
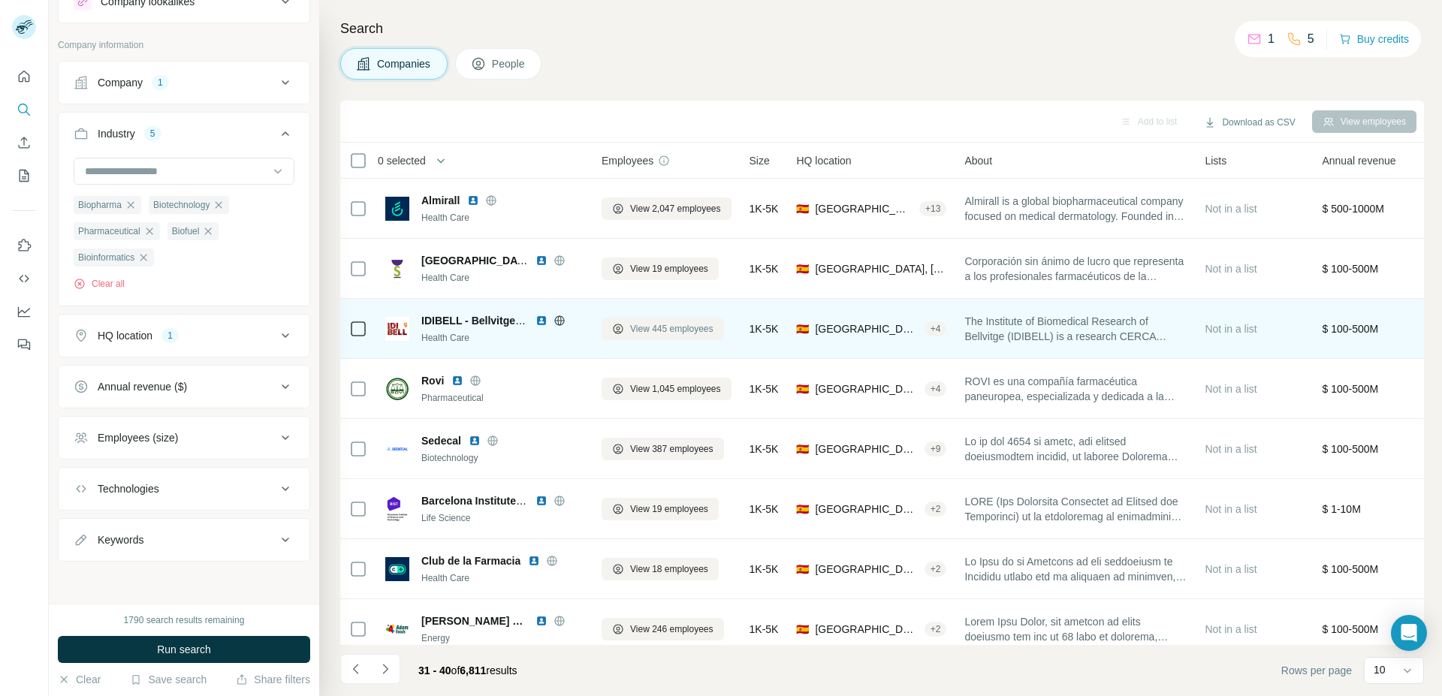
click at [659, 325] on span "View 445 employees" at bounding box center [671, 329] width 83 height 14
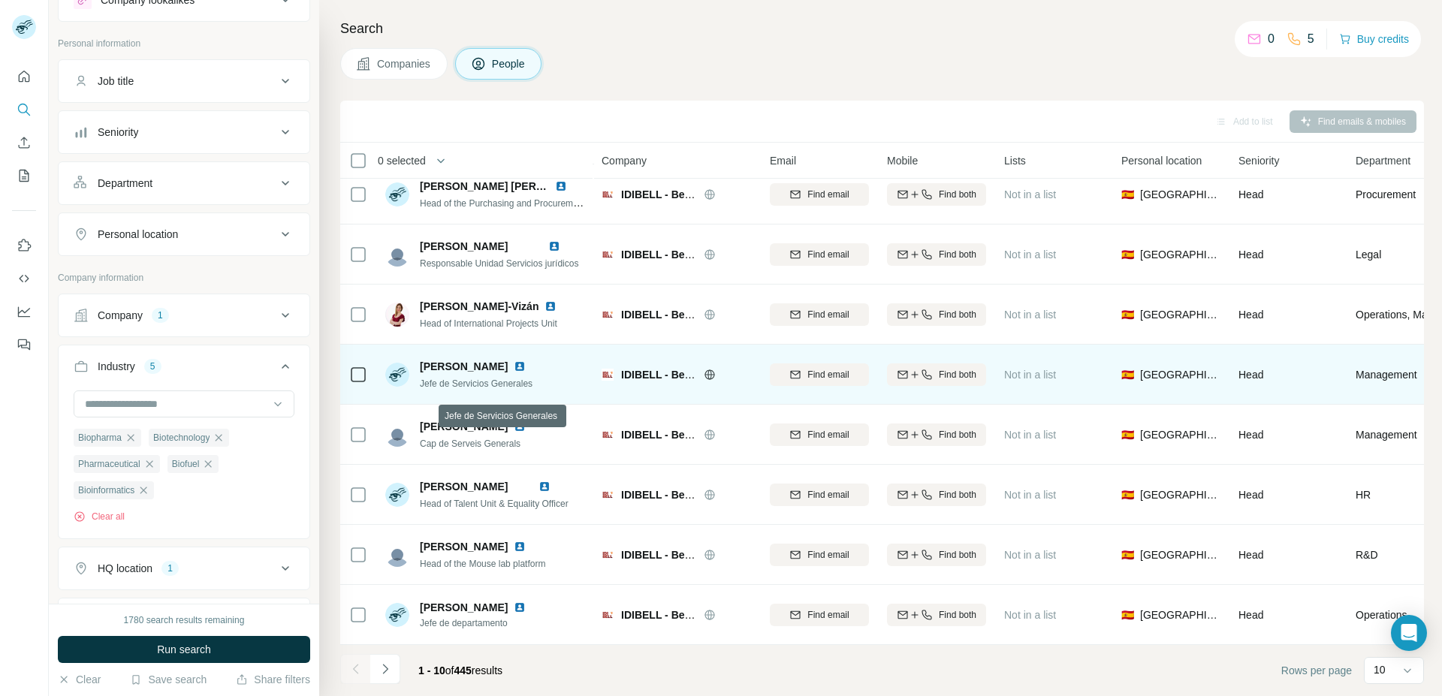
scroll to position [140, 0]
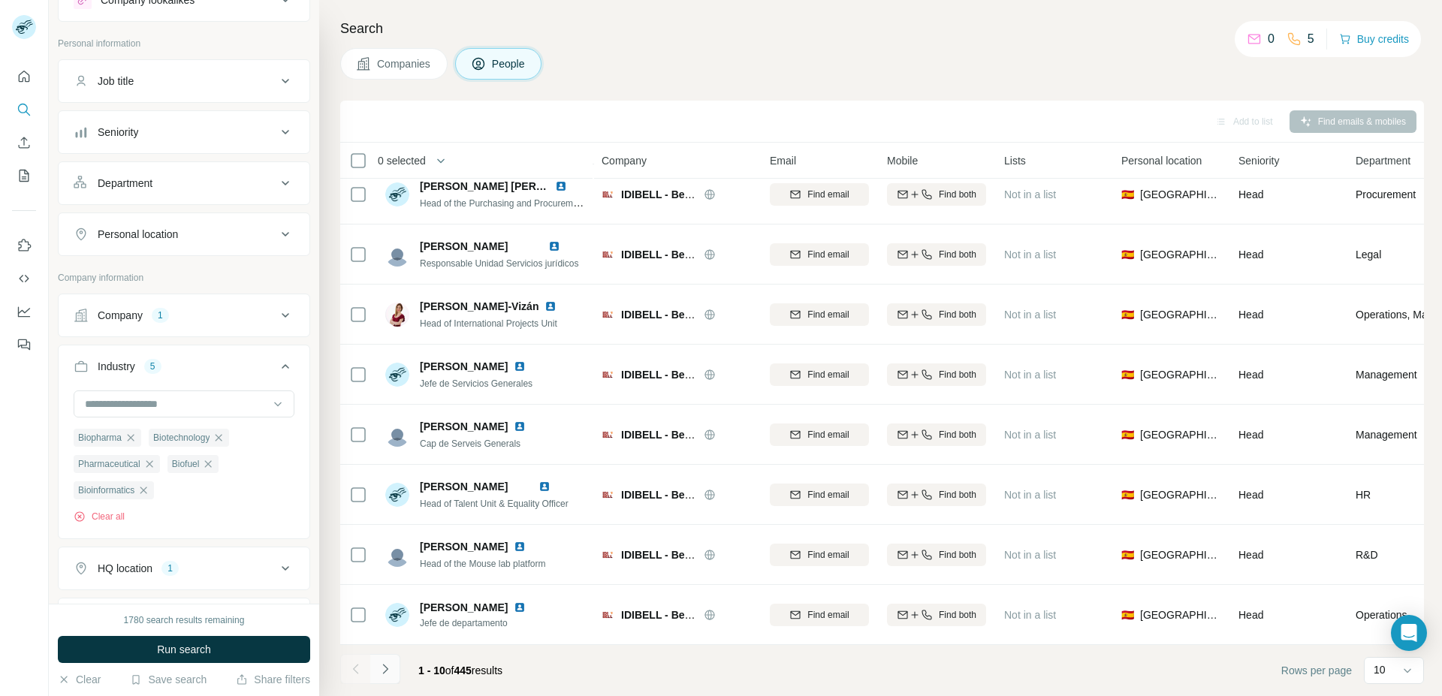
click at [382, 669] on icon "Navigate to next page" at bounding box center [385, 669] width 15 height 15
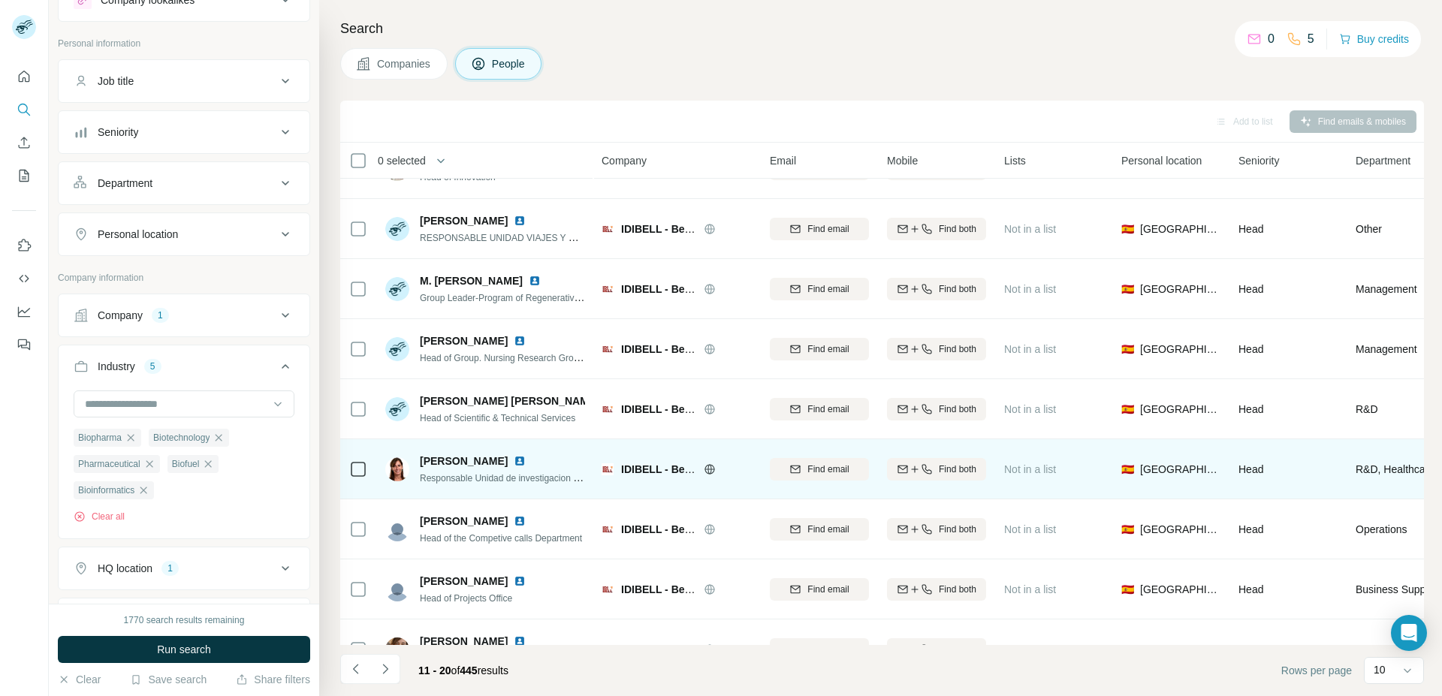
scroll to position [0, 0]
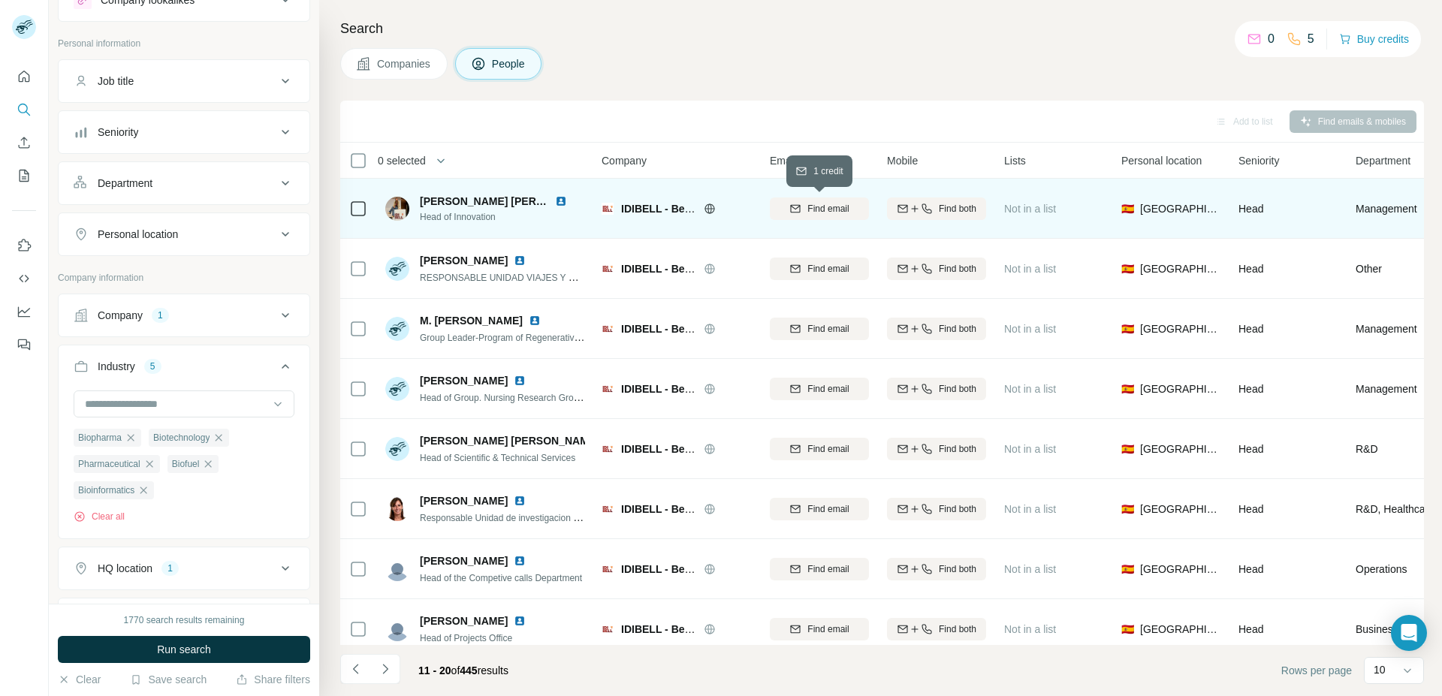
click at [818, 210] on span "Find email" at bounding box center [827, 209] width 41 height 14
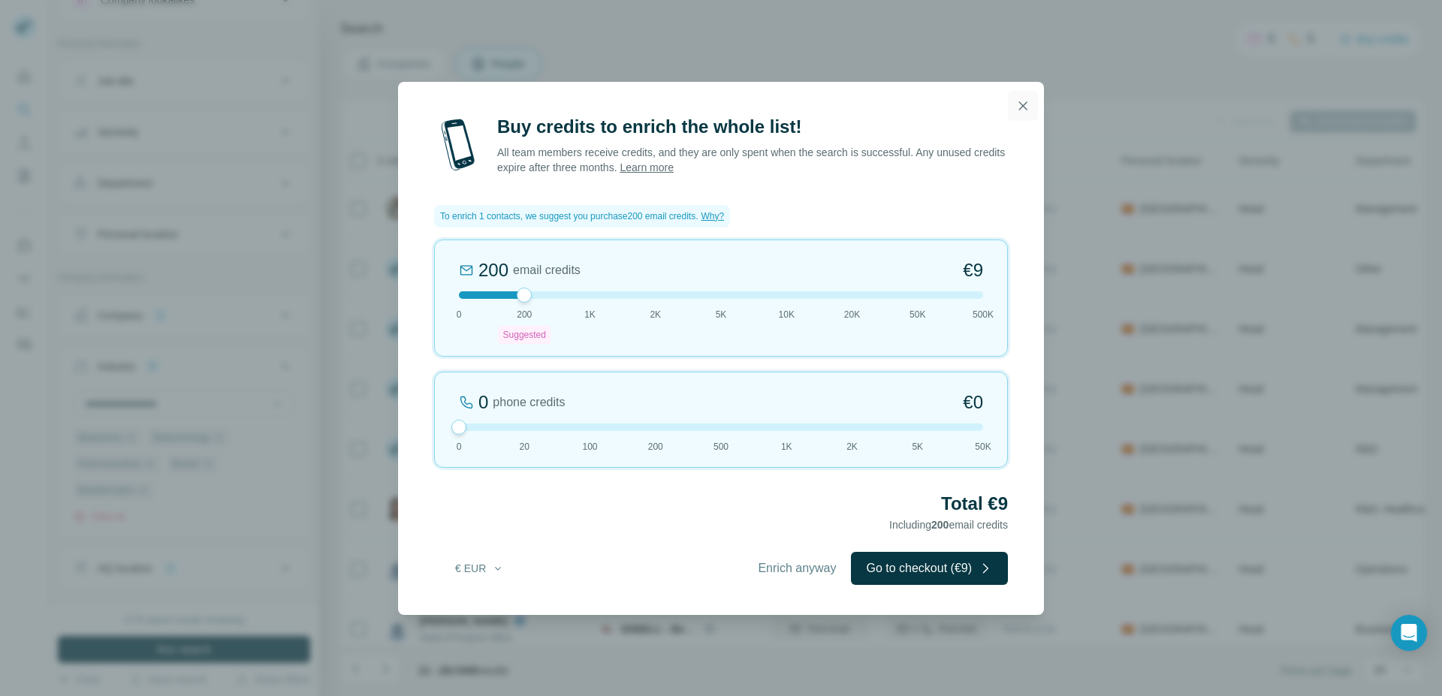
click at [1021, 103] on icon "button" at bounding box center [1023, 105] width 8 height 8
